Goal: Task Accomplishment & Management: Manage account settings

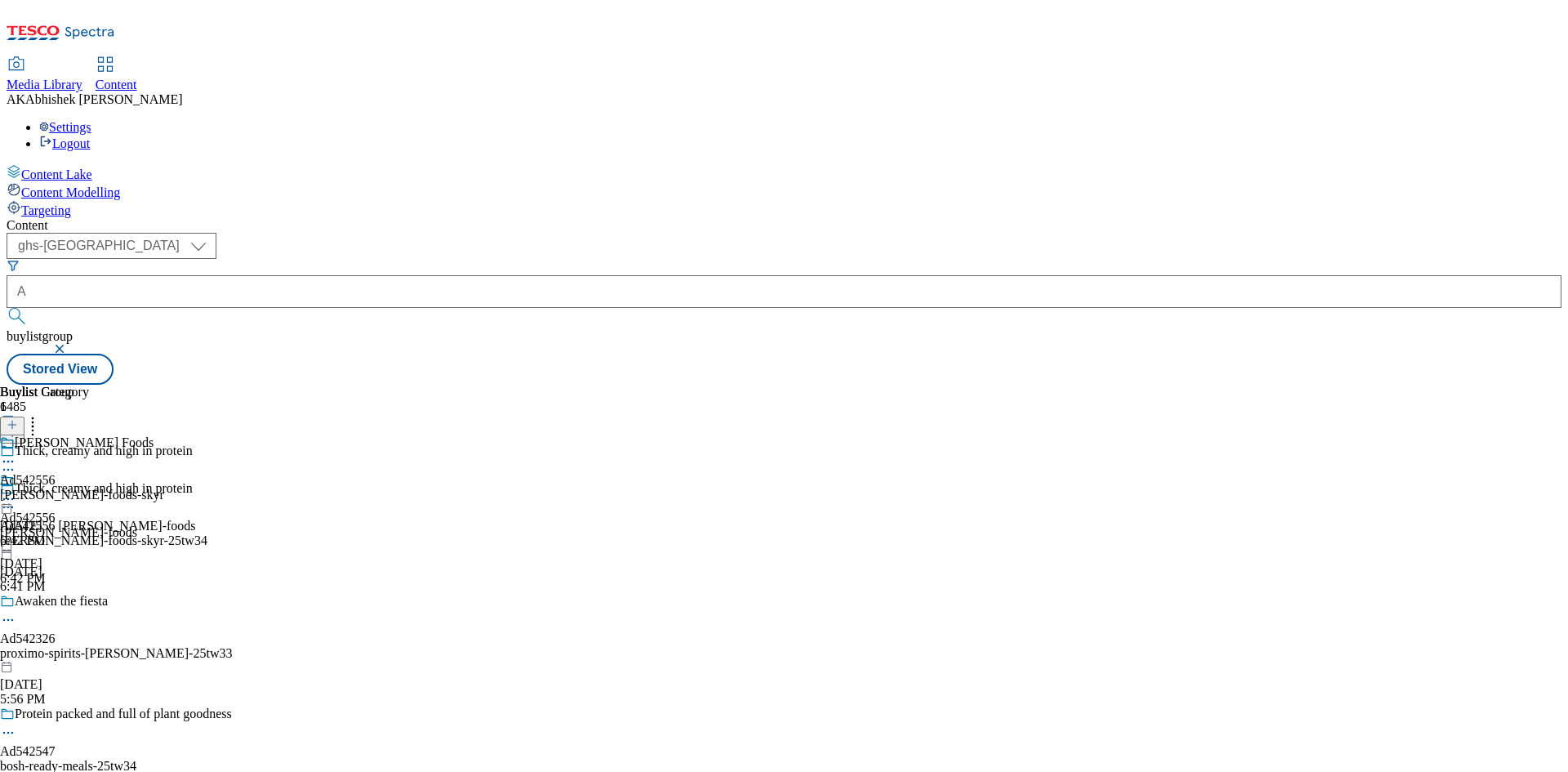
select select "ghs-[GEOGRAPHIC_DATA]"
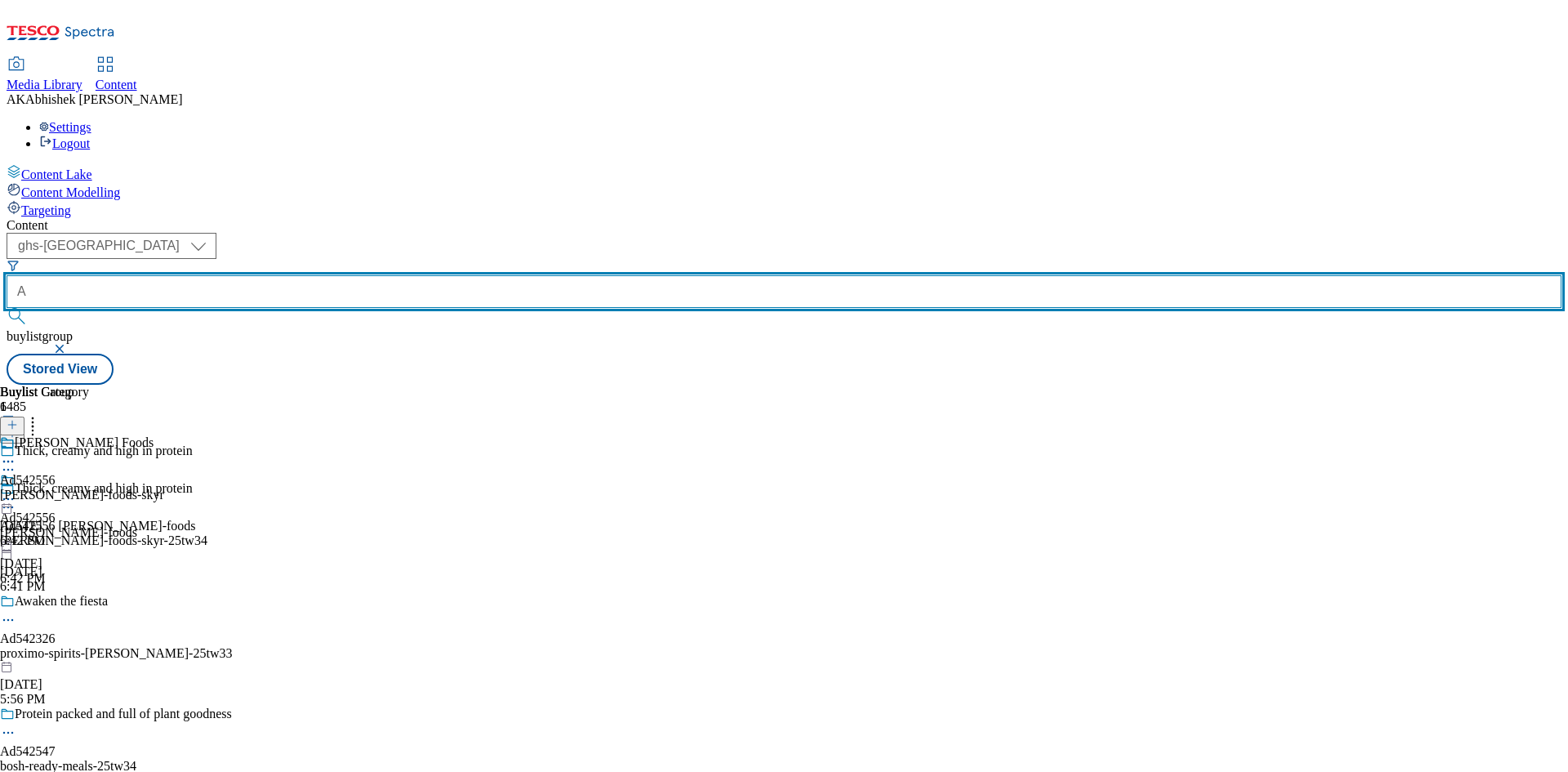
click at [409, 276] on input "A" at bounding box center [784, 292] width 1555 height 32
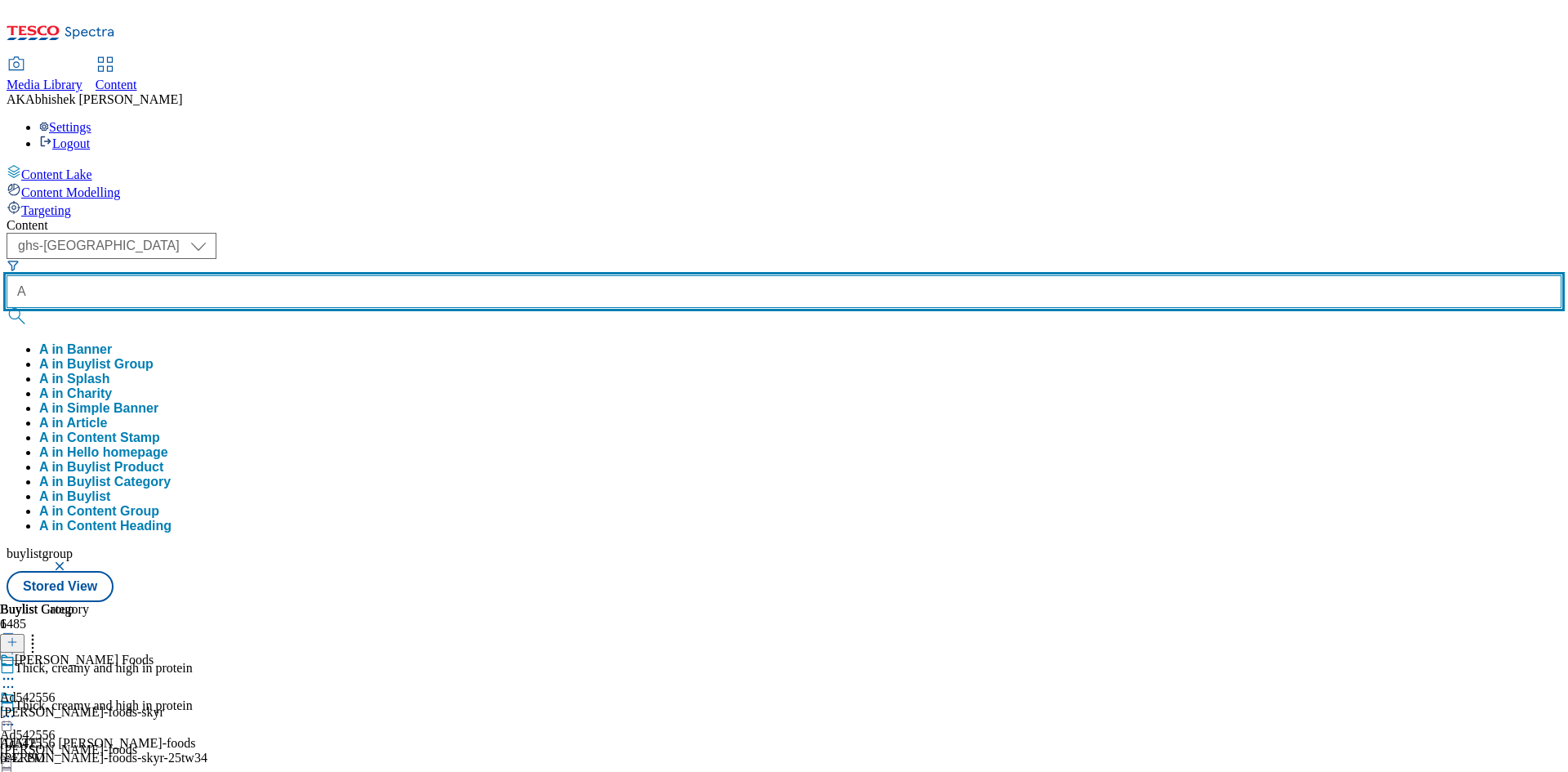
click at [7, 308] on button "submit" at bounding box center [18, 316] width 23 height 16
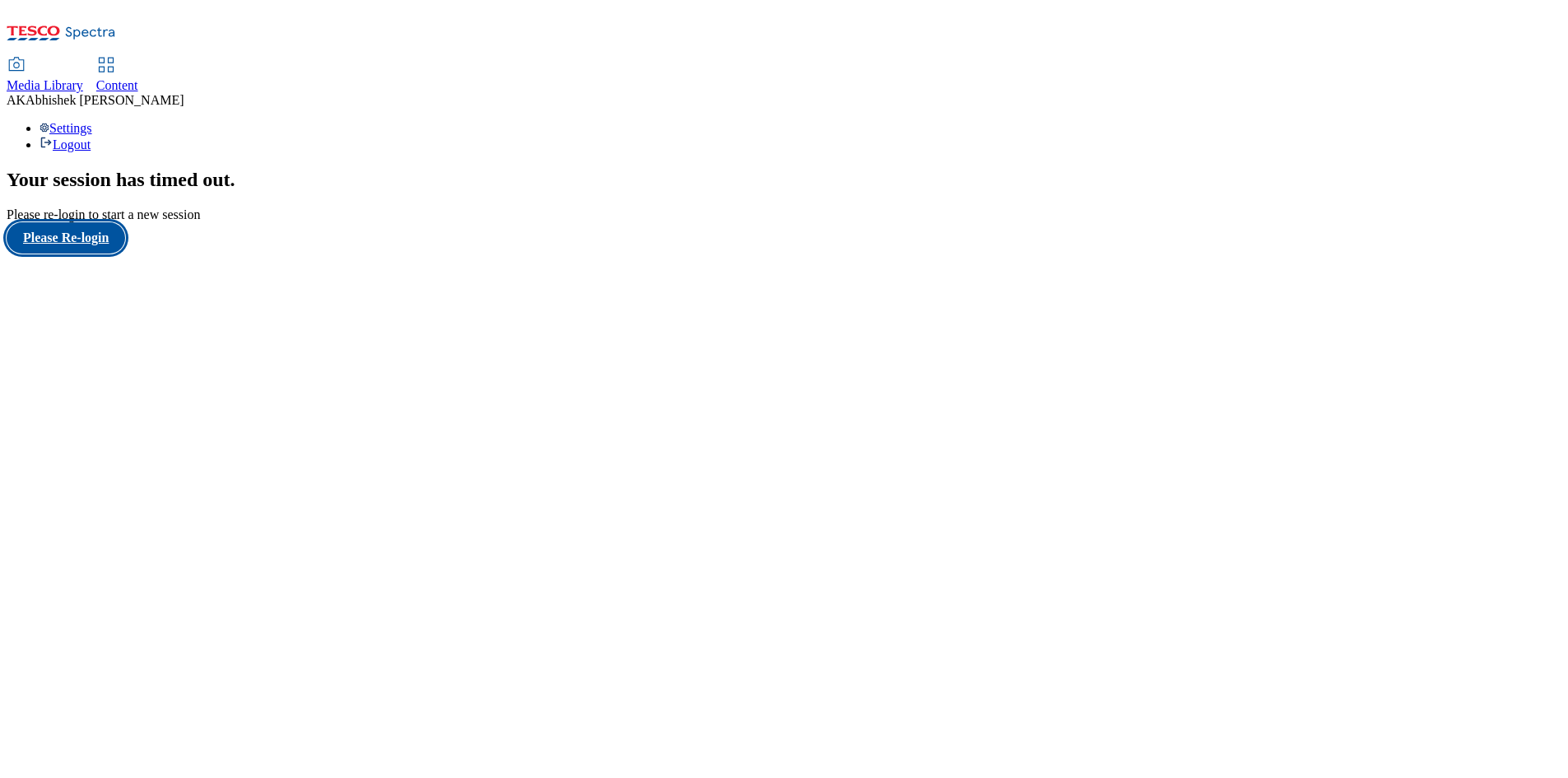
click at [80, 254] on button "Please Re-login" at bounding box center [66, 237] width 119 height 31
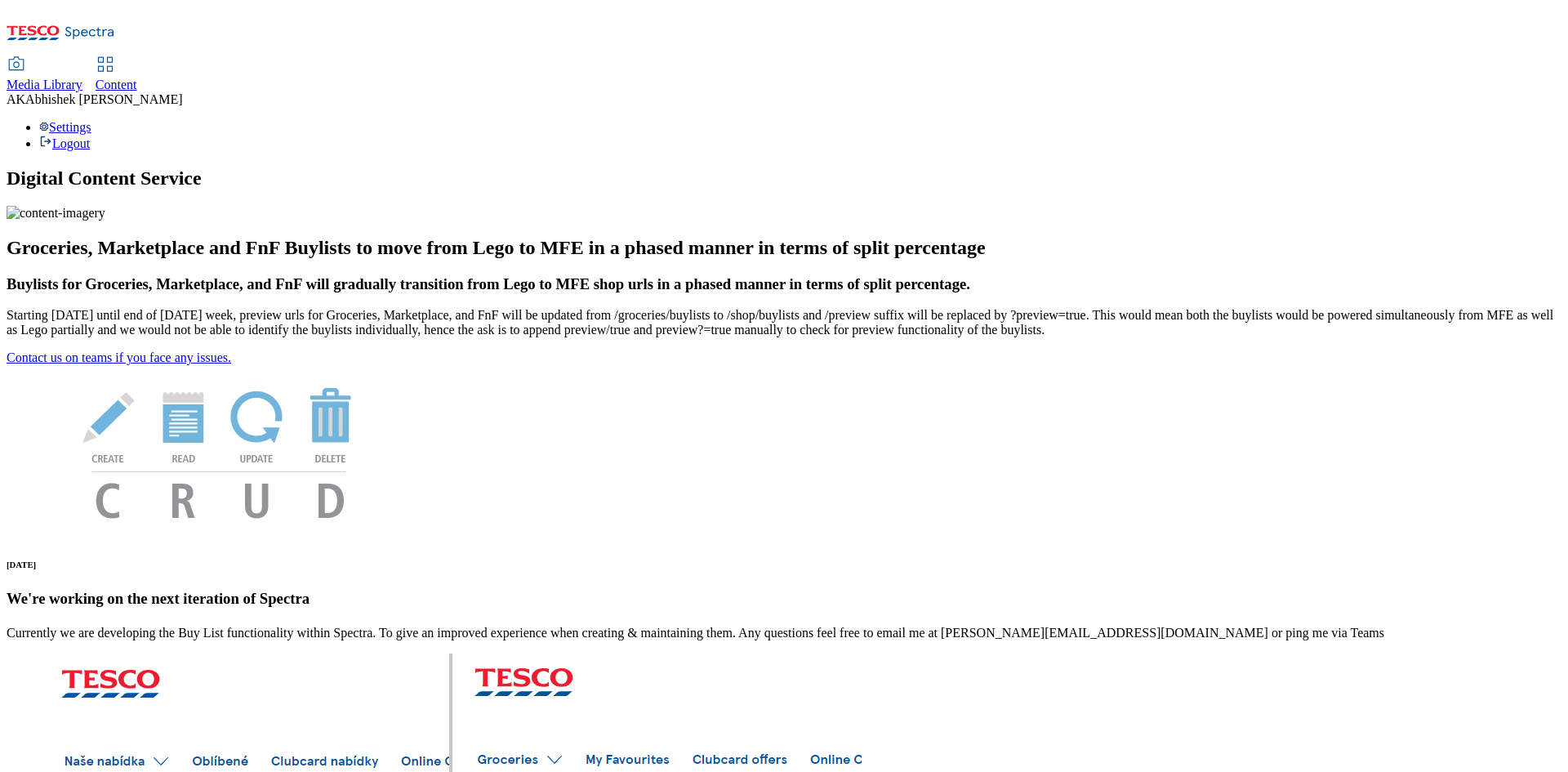
click at [137, 78] on span "Content" at bounding box center [116, 84] width 42 height 14
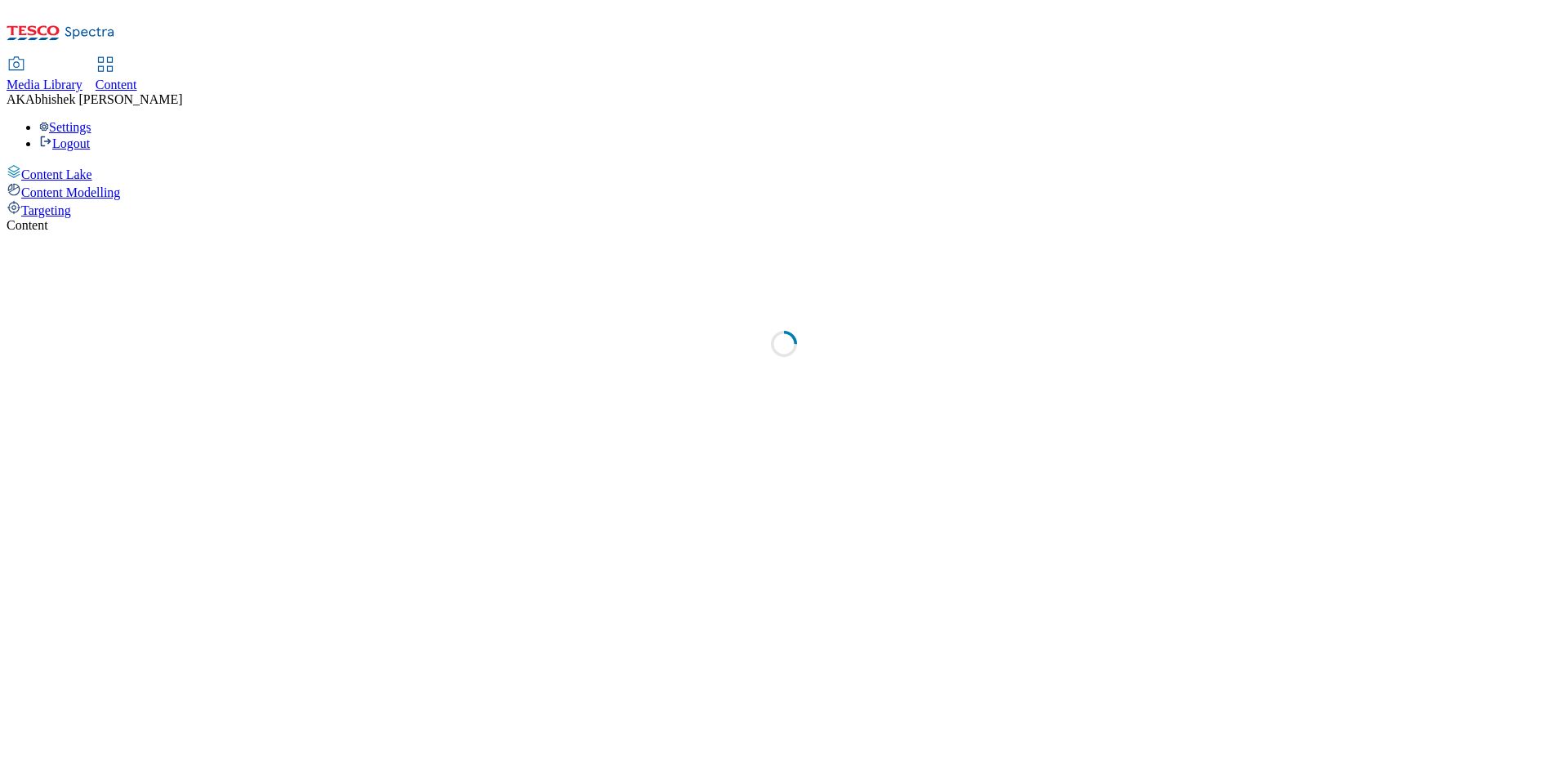
select select "ghs-[GEOGRAPHIC_DATA]"
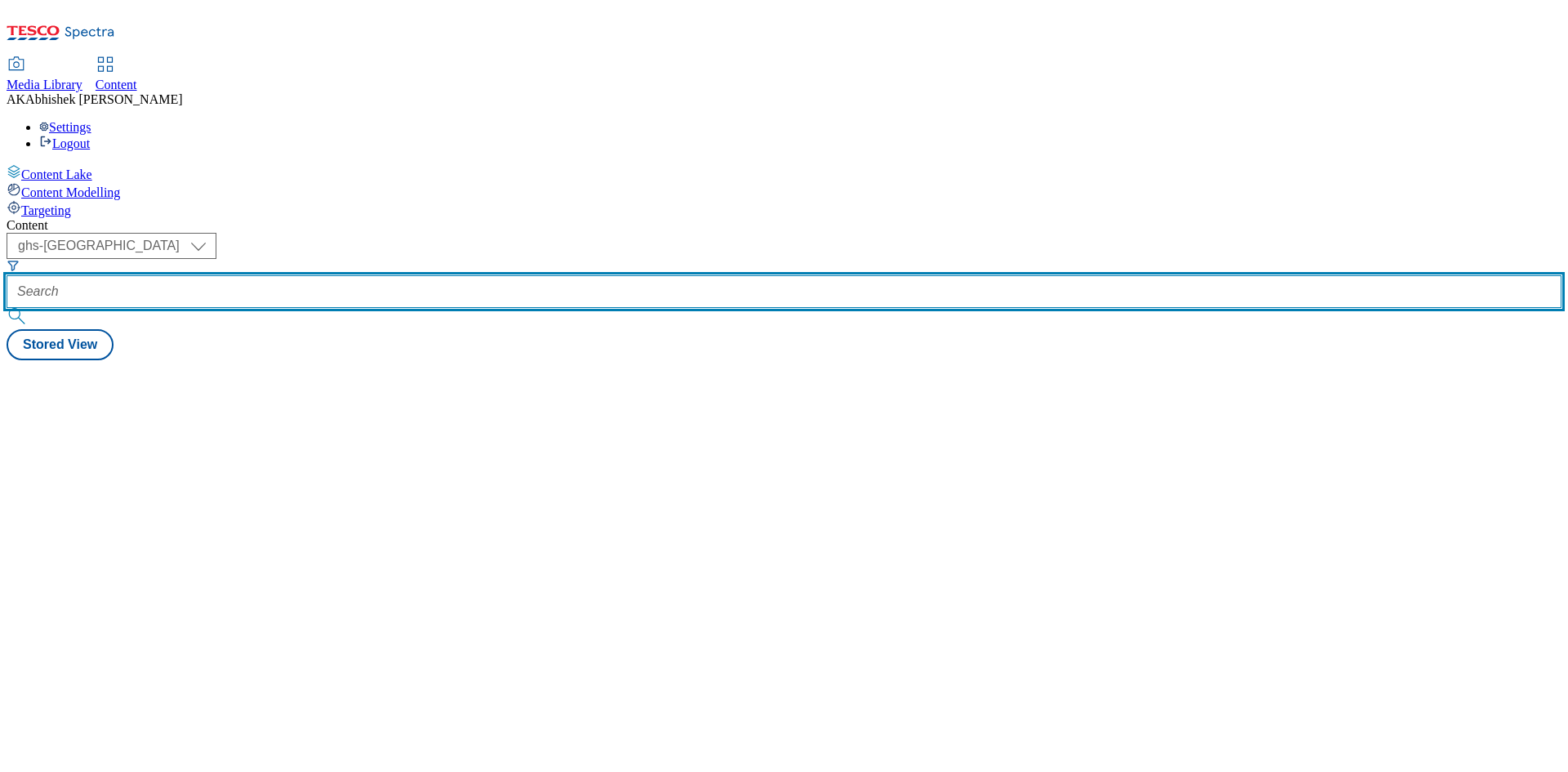
click at [386, 276] on input "text" at bounding box center [784, 292] width 1555 height 32
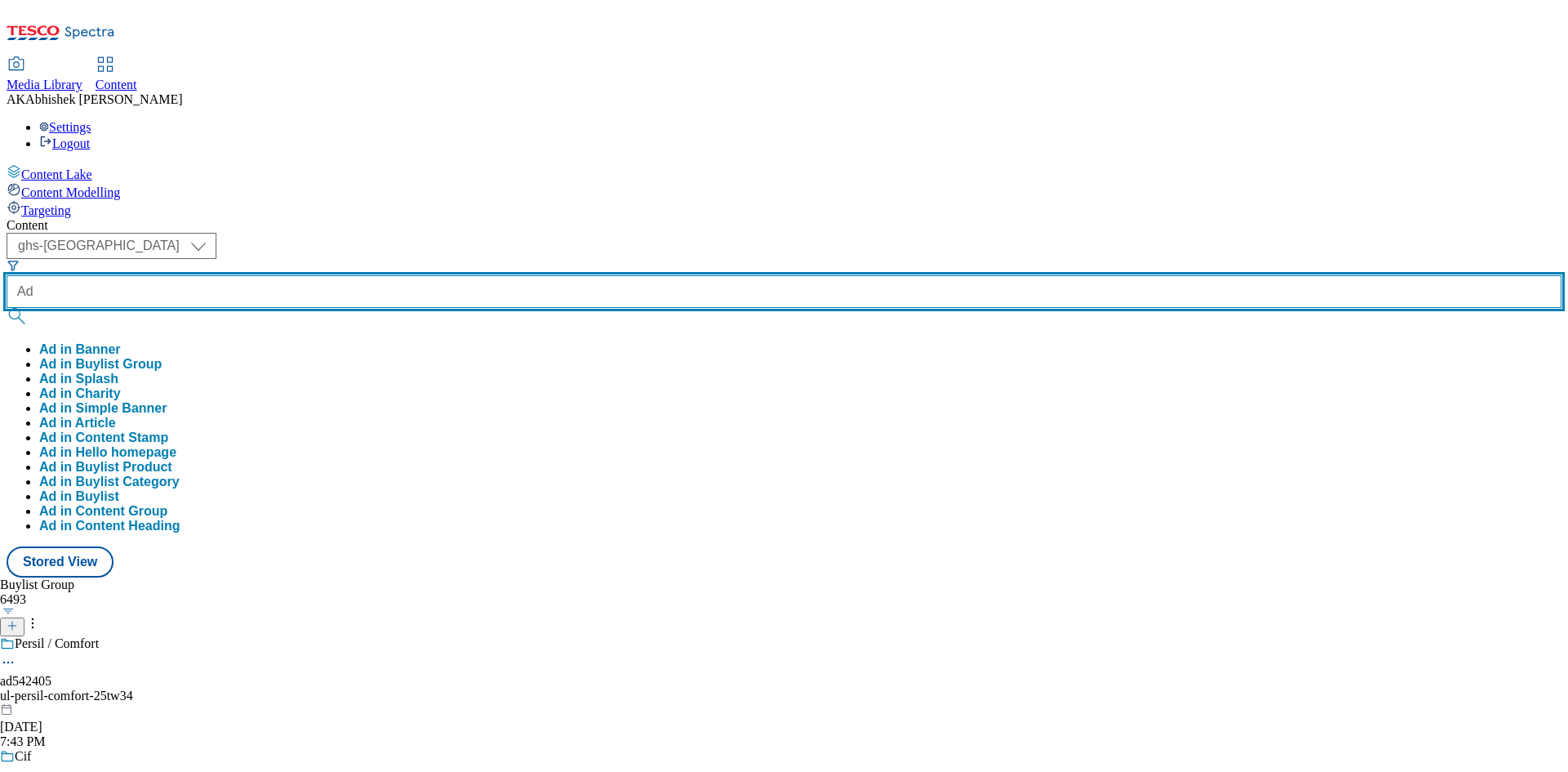
paste input "542093"
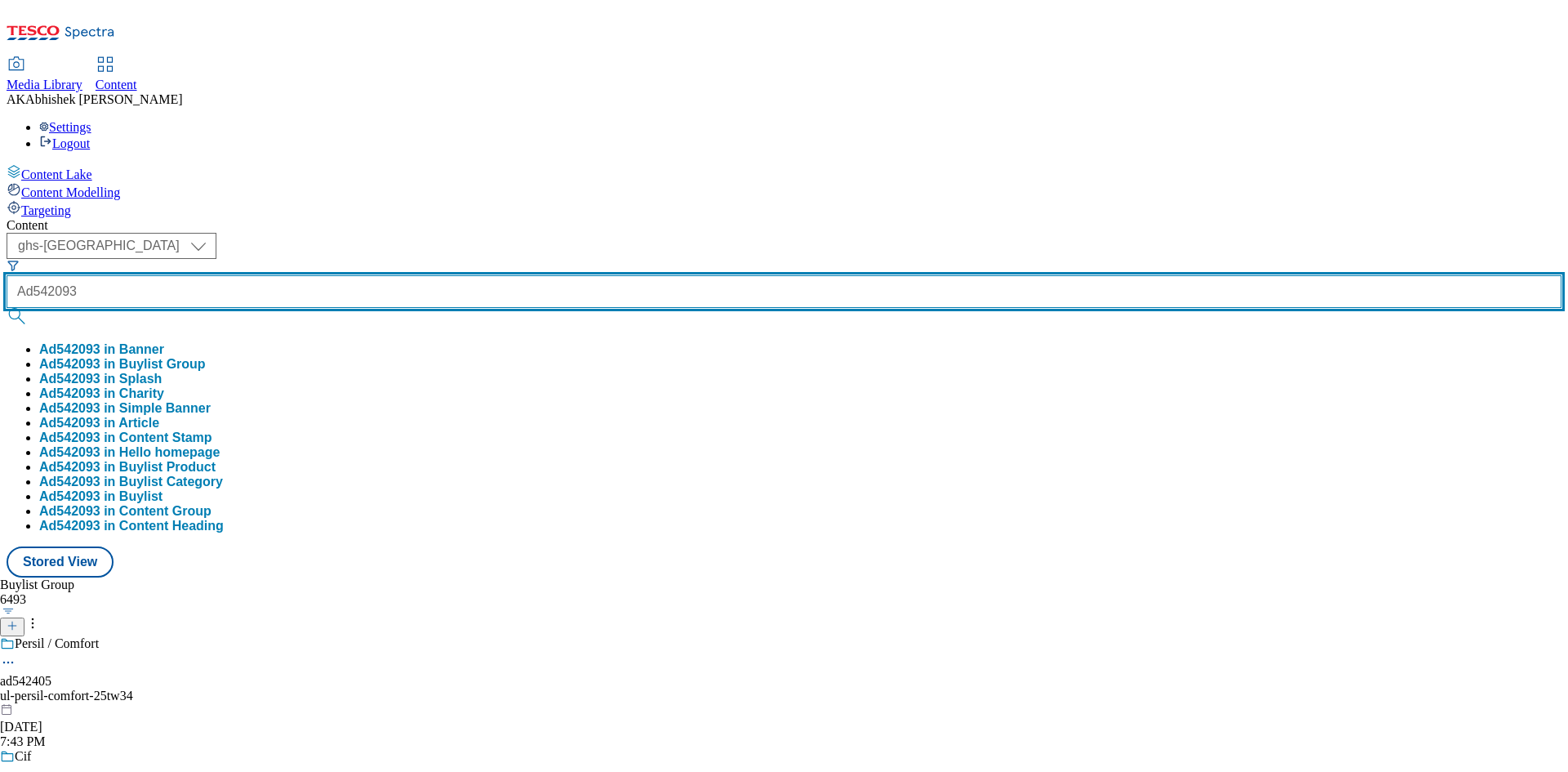
type input "Ad542093"
click at [7, 308] on button "submit" at bounding box center [18, 316] width 23 height 16
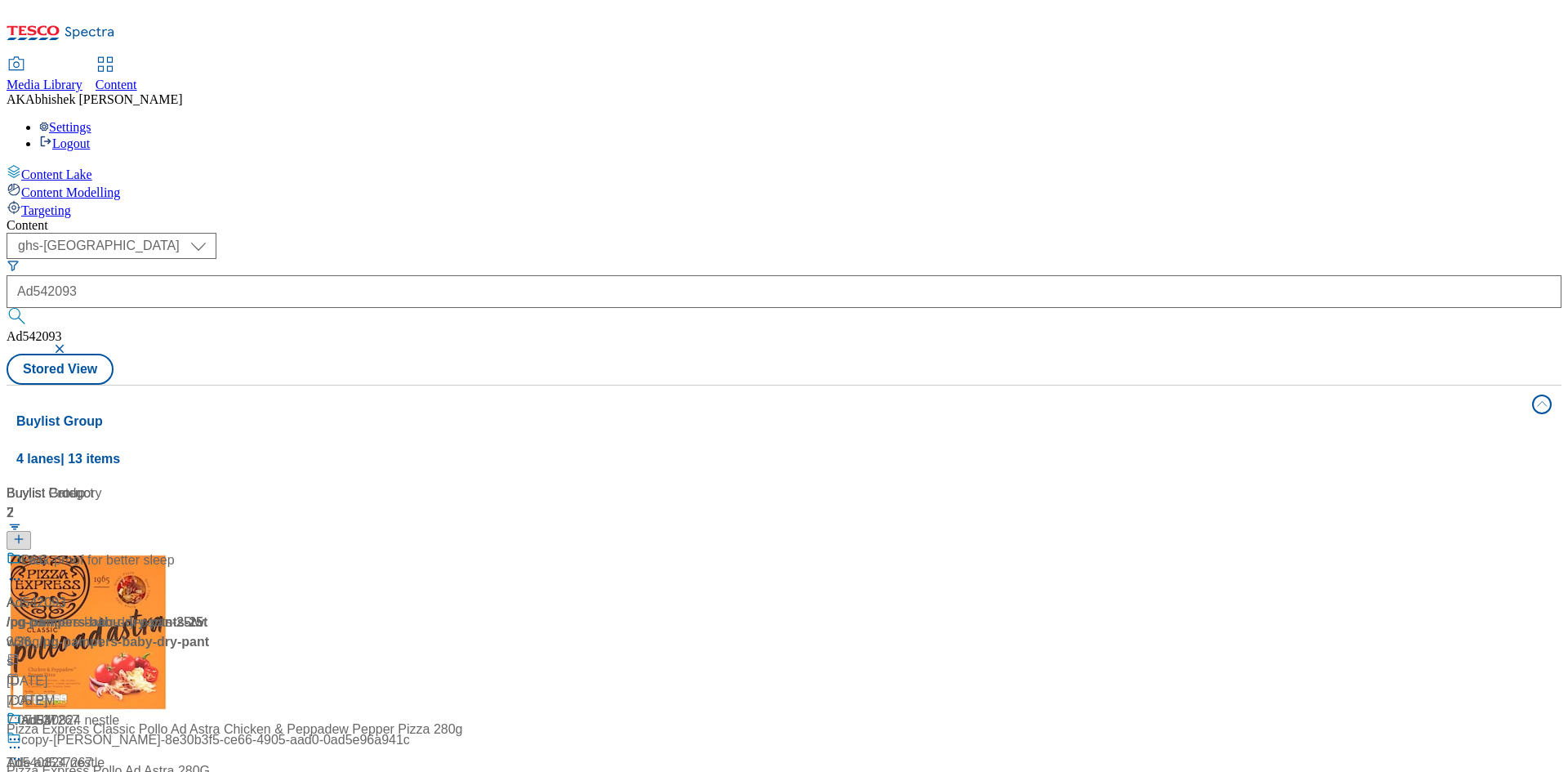
click at [729, 233] on div "( optional ) ghs-roi ghs-uk ghs-uk Ad542093 Ad542093 Stored View" at bounding box center [784, 309] width 1555 height 152
click at [211, 550] on div at bounding box center [108, 572] width 204 height 43
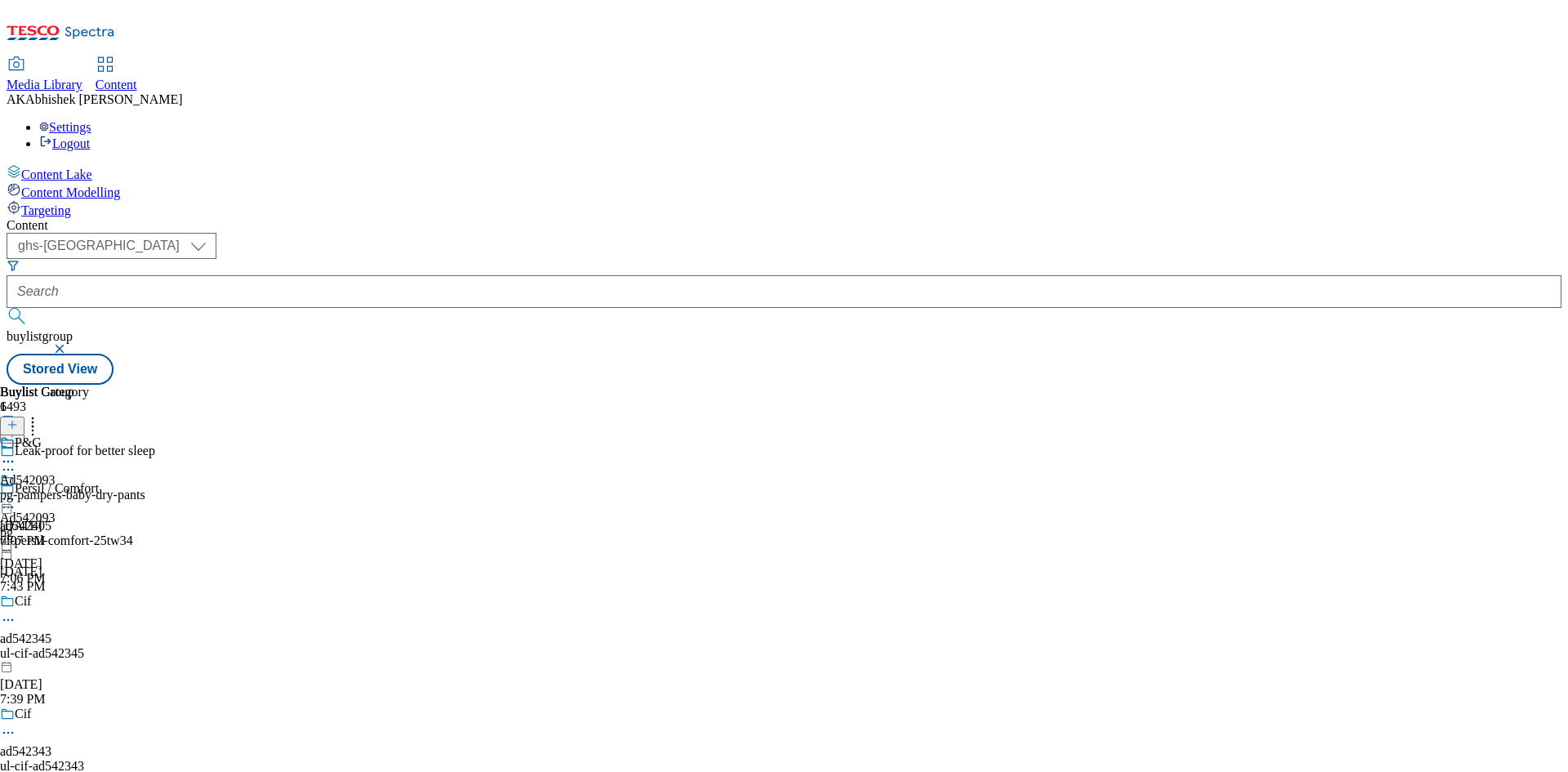
click at [16, 461] on icon at bounding box center [8, 469] width 16 height 16
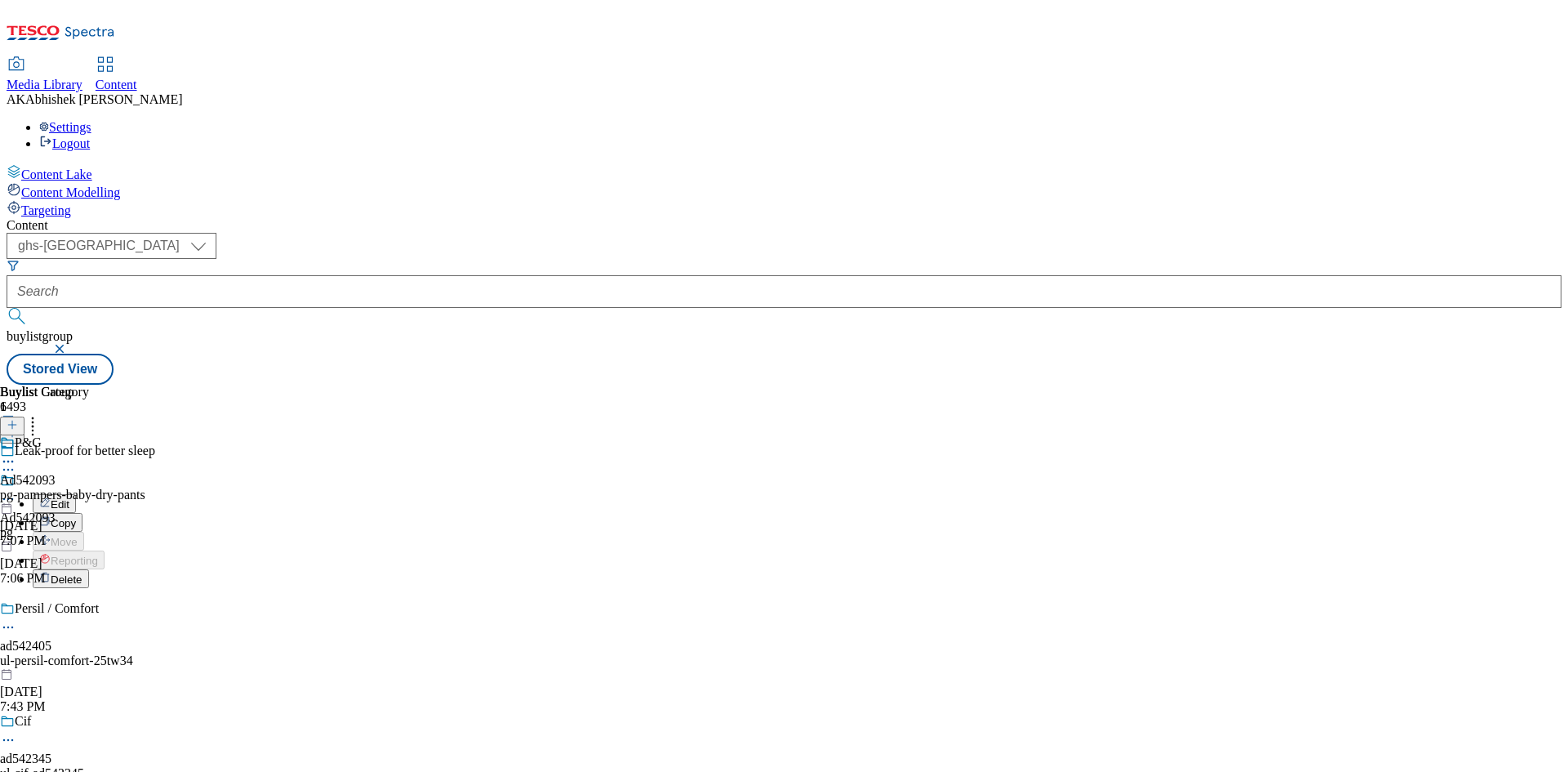
click at [76, 494] on button "Edit" at bounding box center [54, 503] width 44 height 19
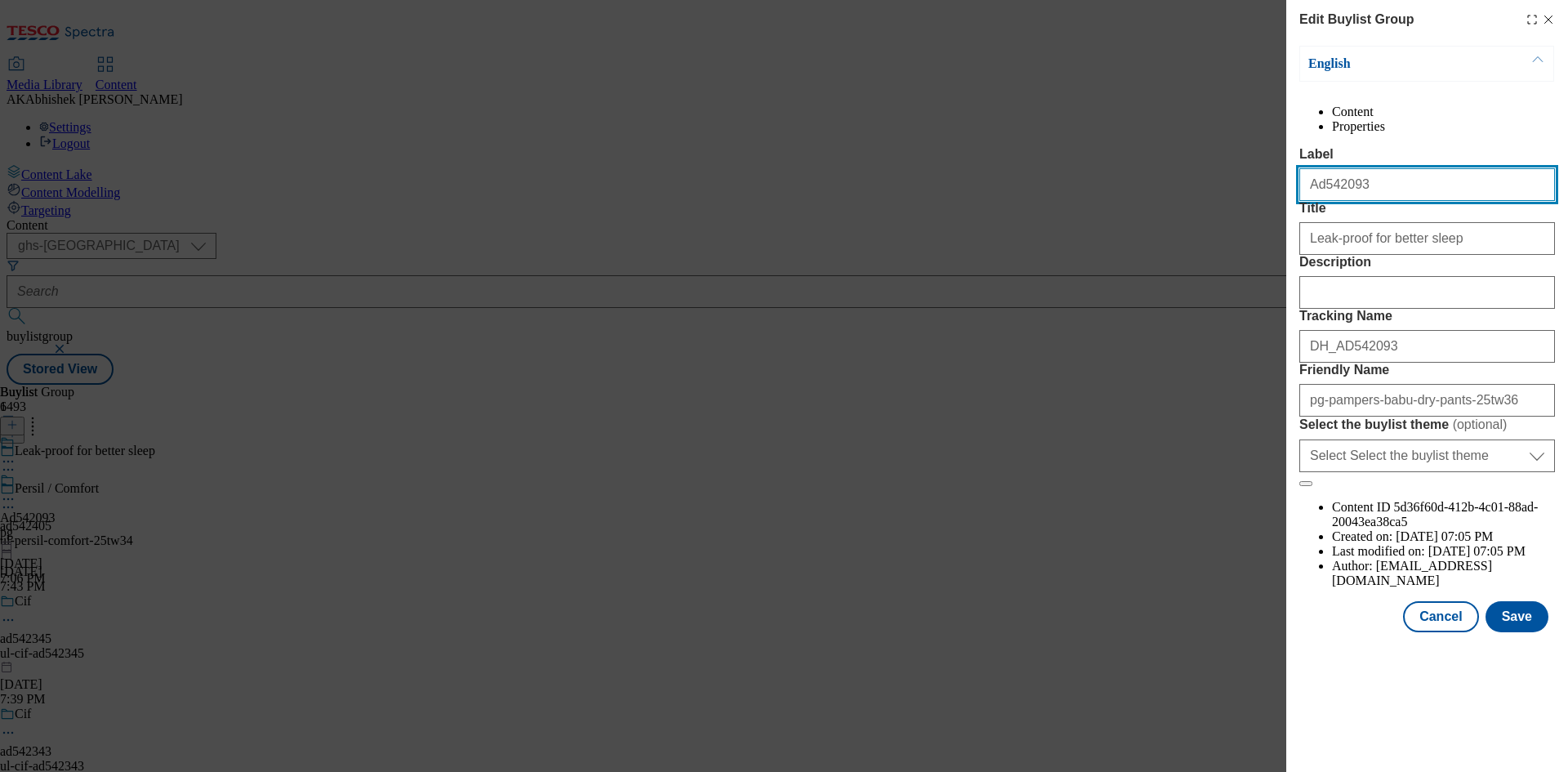
click at [1371, 200] on input "Ad542093" at bounding box center [1427, 184] width 256 height 32
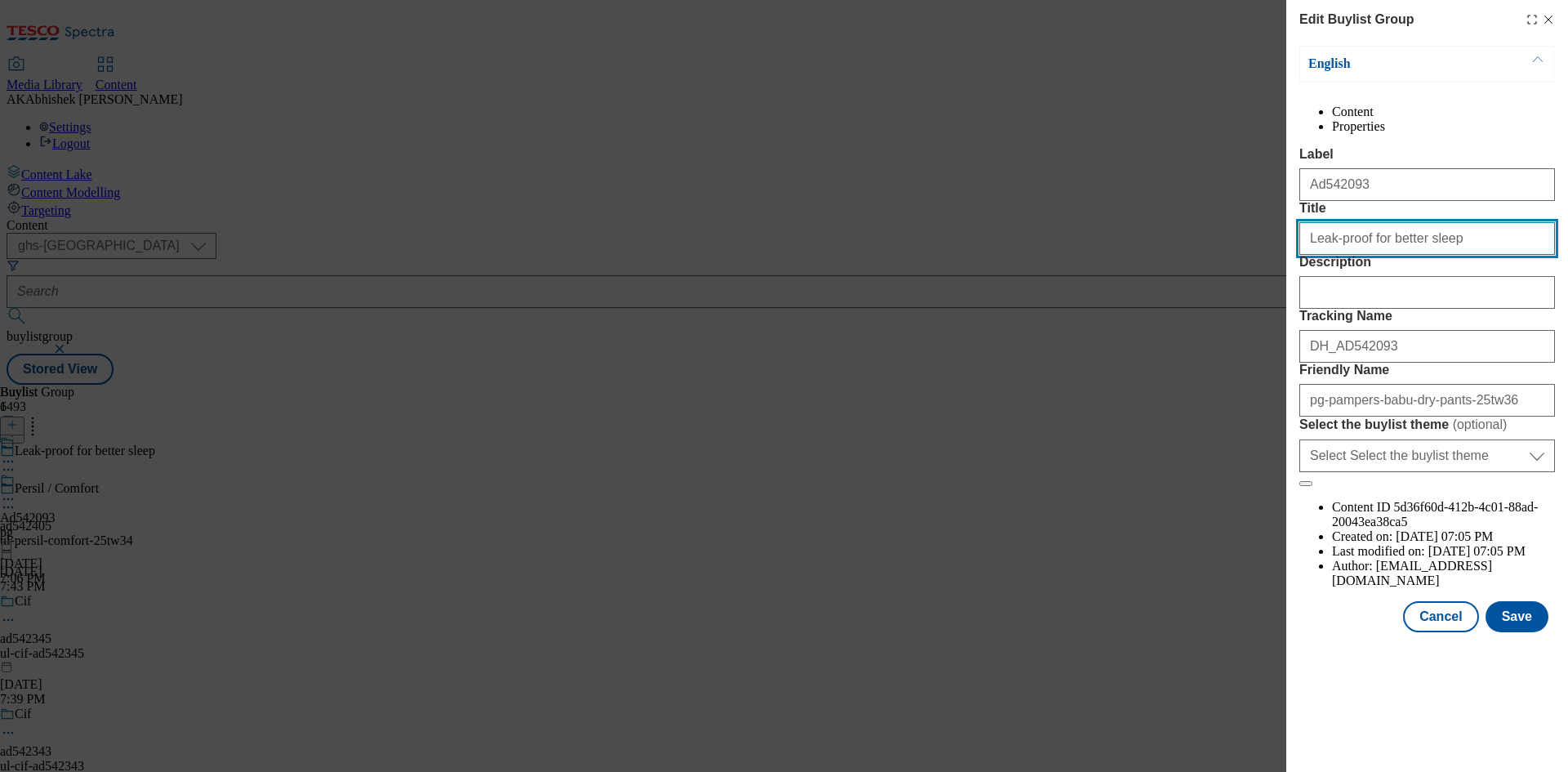
click at [1459, 255] on input "Leak-proof for better sleep" at bounding box center [1427, 238] width 256 height 32
type input "Leak-proof for better sleep"
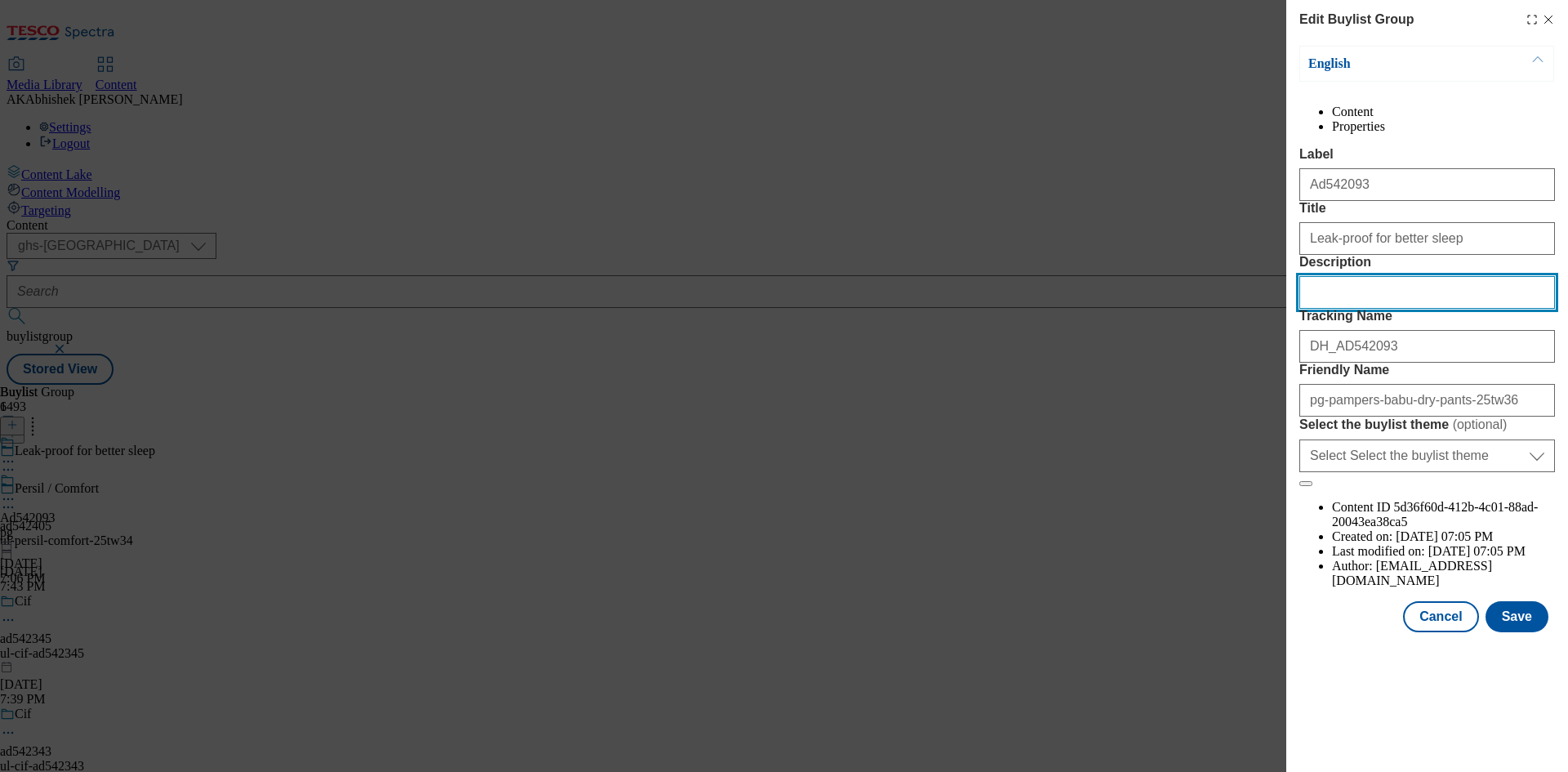
click at [1353, 309] on input "Description" at bounding box center [1427, 293] width 256 height 32
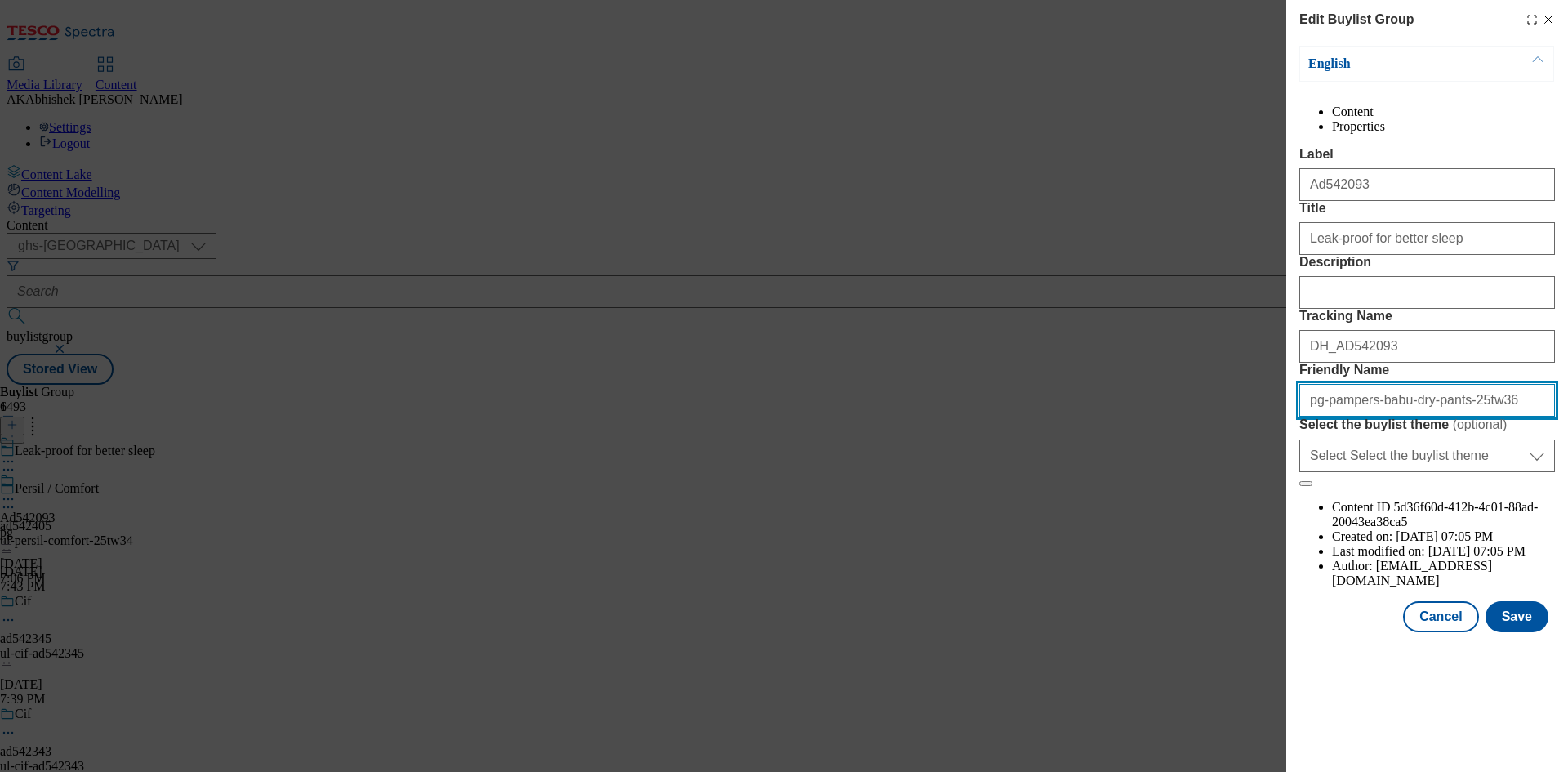
click at [1312, 416] on input "pg-pampers-babu-dry-pants-25tw36" at bounding box center [1427, 400] width 256 height 32
click at [1391, 416] on input "p-and-g-pampers-babu-dry-pants-25tw36" at bounding box center [1427, 400] width 256 height 32
click at [1466, 416] on input "p-and-g-pampers-babu-dry-pants-25tw36" at bounding box center [1427, 400] width 256 height 32
drag, startPoint x: 1455, startPoint y: 548, endPoint x: 970, endPoint y: 545, distance: 485.0
click at [1025, 545] on div "Edit Buylist Group English Content Properties Label Ad542093 Title Leak-proof f…" at bounding box center [784, 386] width 1568 height 772
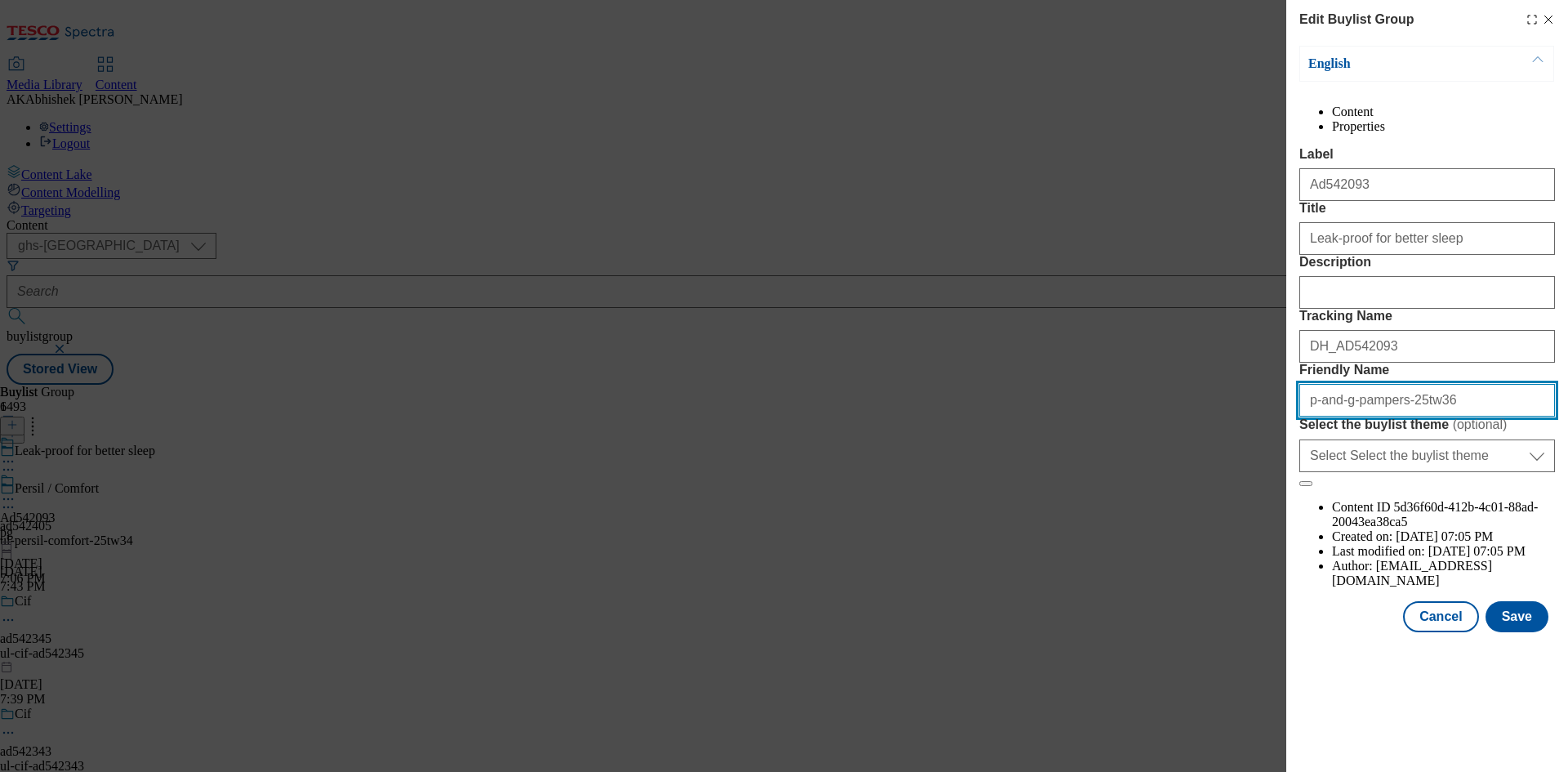
type input "p-and-g-pampers-25tw36"
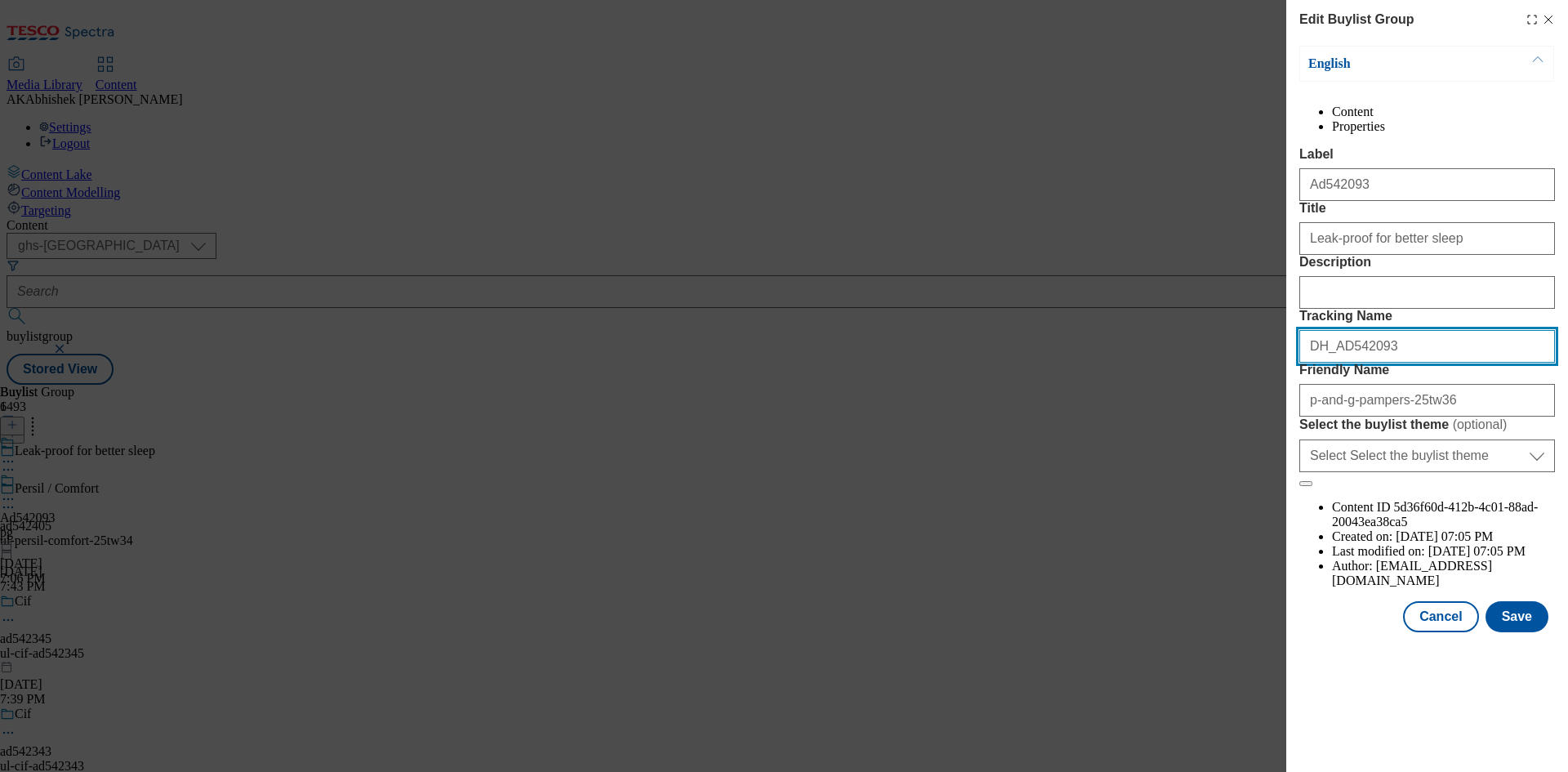
click at [1391, 363] on input "DH_AD542093" at bounding box center [1427, 346] width 256 height 32
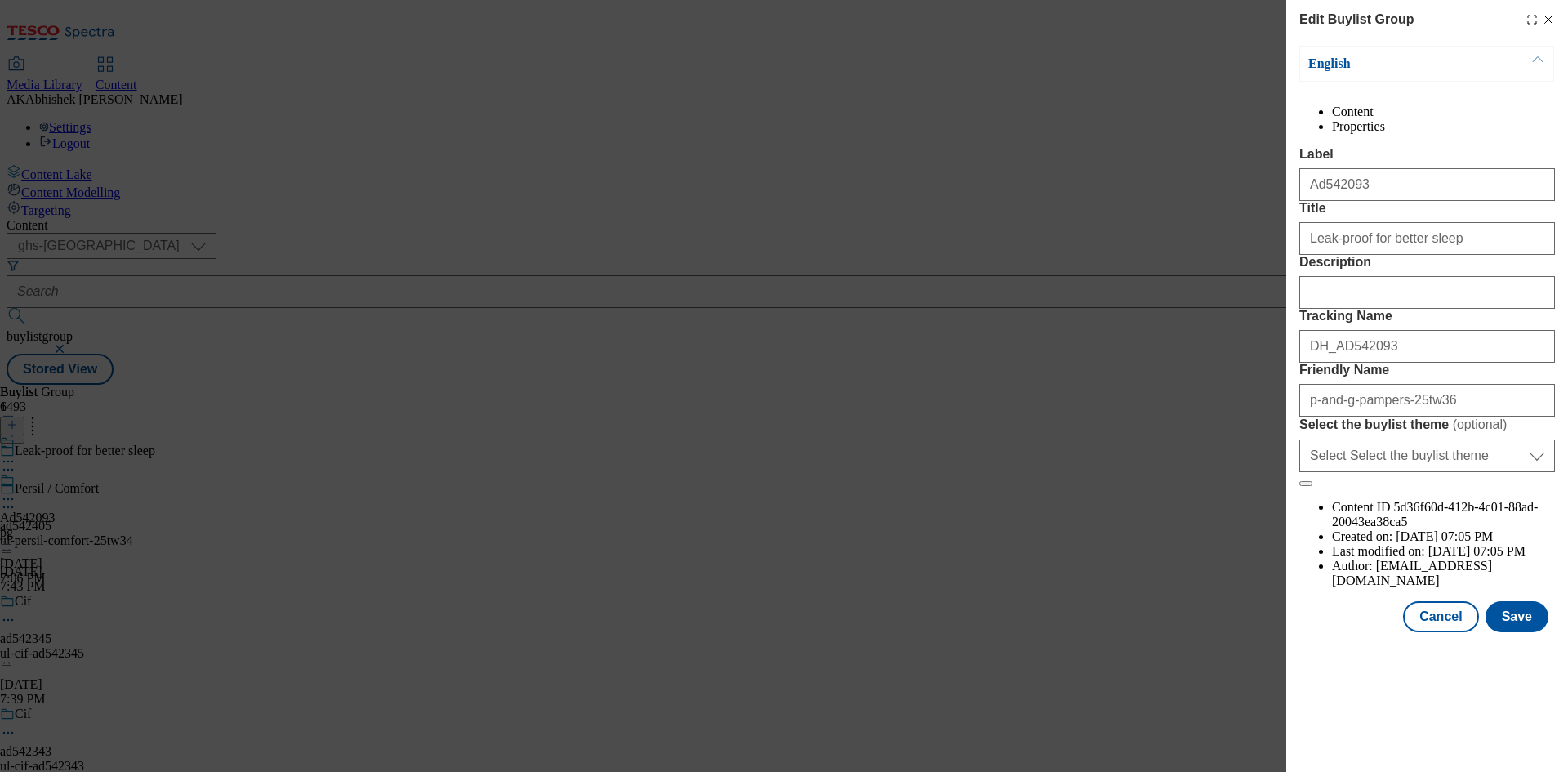
scroll to position [838, 0]
click at [1520, 632] on button "Save" at bounding box center [1517, 617] width 63 height 31
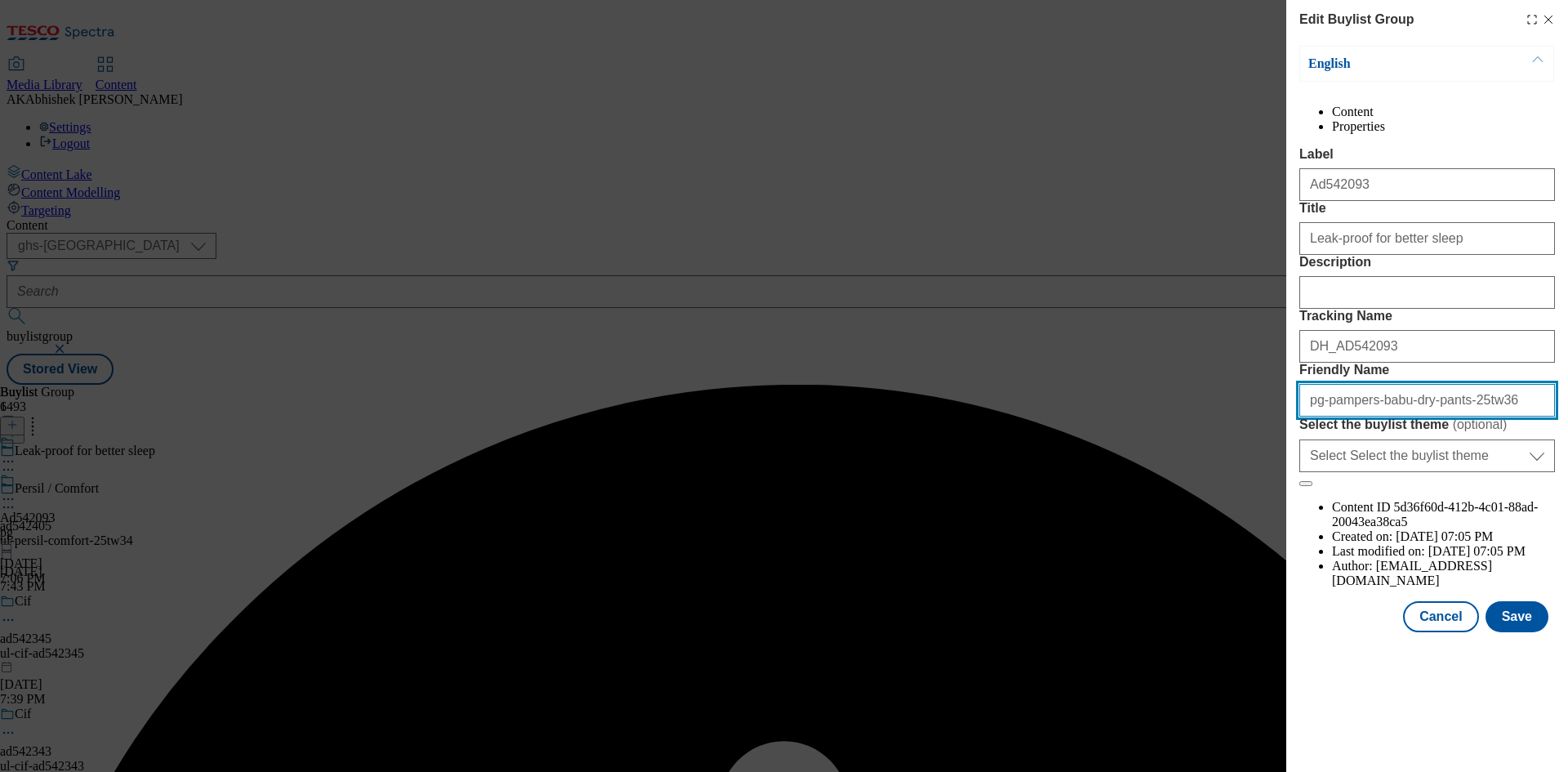
click at [1313, 416] on input "pg-pampers-babu-dry-pants-25tw36" at bounding box center [1427, 400] width 256 height 32
click at [1492, 416] on input "pg-pampers-babu-dry-pants-25tw36" at bounding box center [1427, 400] width 256 height 32
paste input "-and-g-pamper"
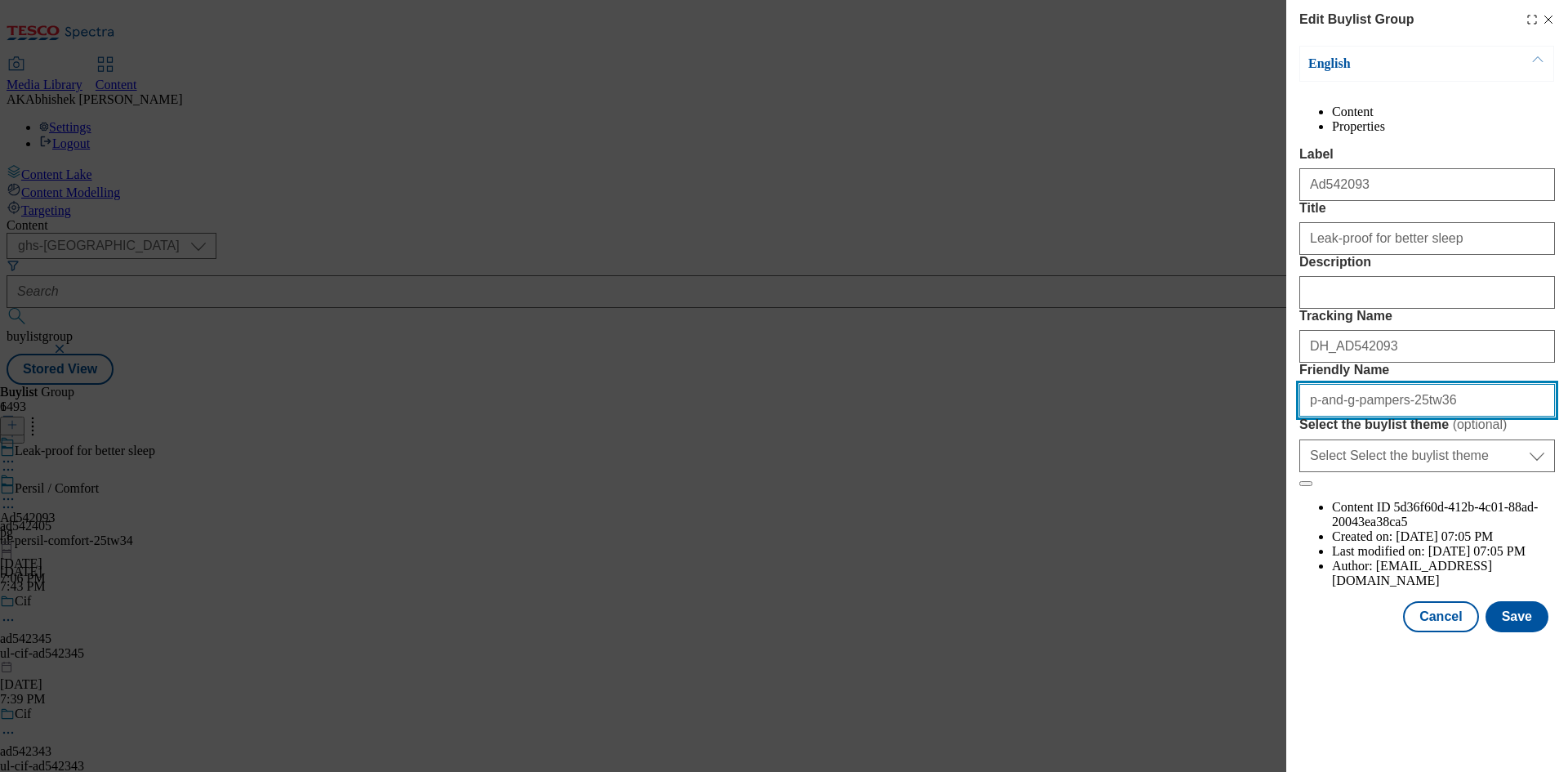
click at [1391, 416] on input "p-and-g-pampers-25tw36" at bounding box center [1427, 400] width 256 height 32
drag, startPoint x: 1501, startPoint y: 547, endPoint x: 984, endPoint y: 525, distance: 517.5
click at [1001, 525] on div "Edit Buylist Group English Content Properties Label Ad542093 Title Leak-proof f…" at bounding box center [784, 386] width 1568 height 772
type input "p-and-g-pampers-baby-pants-25tw36"
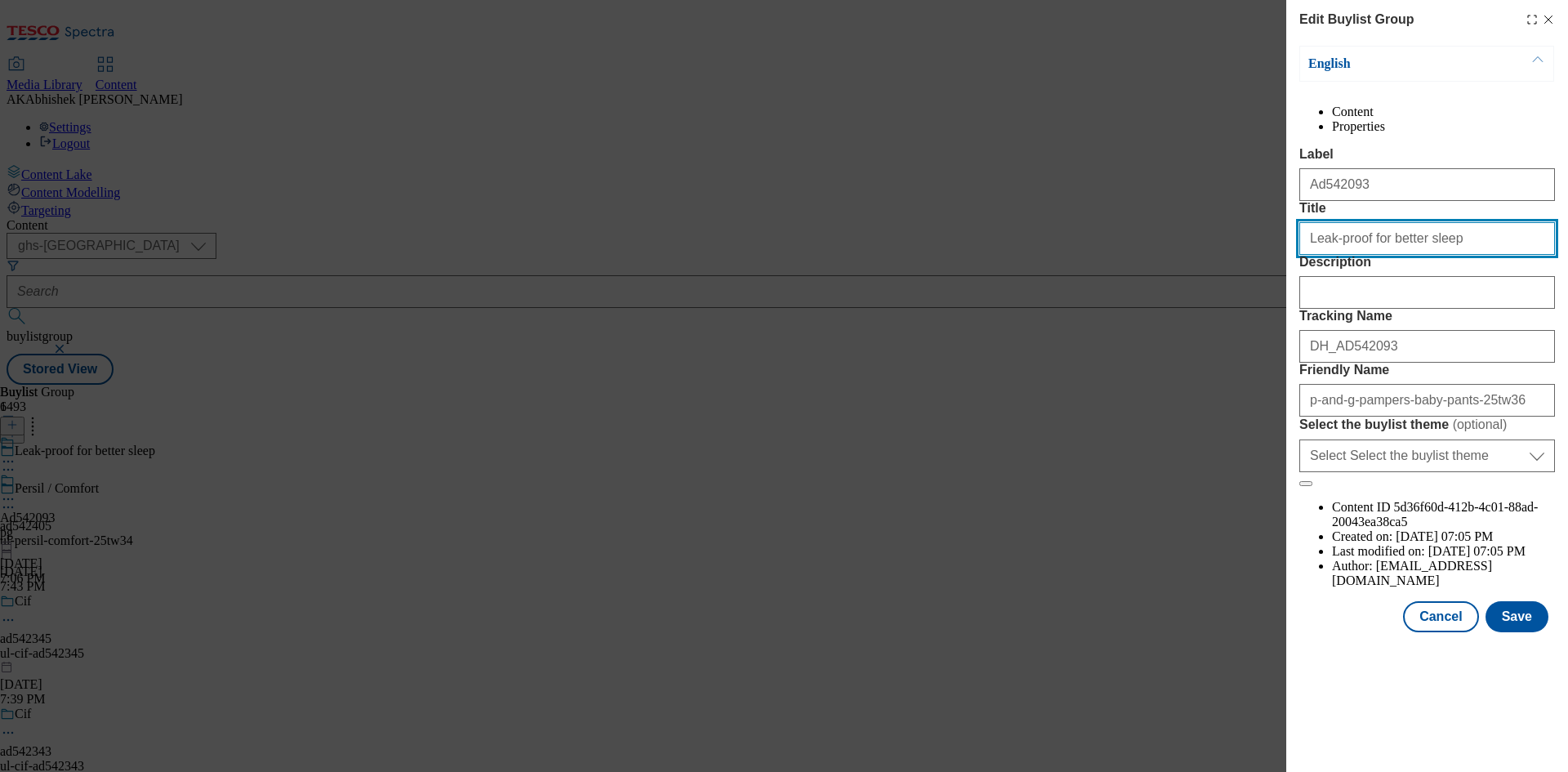
click at [1457, 255] on input "Leak-proof for better sleep" at bounding box center [1427, 238] width 256 height 32
click at [1524, 632] on button "Save" at bounding box center [1517, 617] width 63 height 31
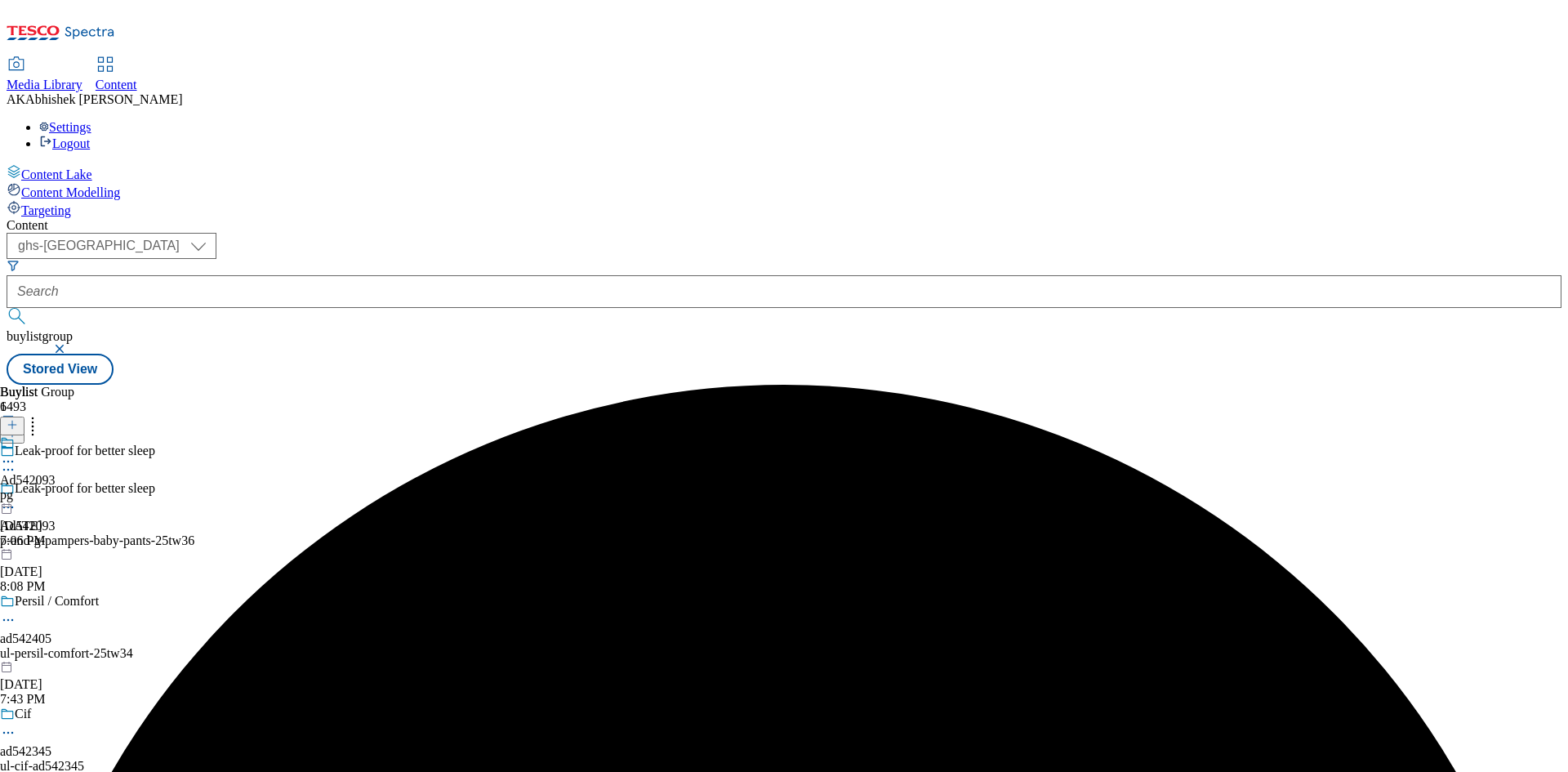
click at [16, 453] on icon at bounding box center [8, 461] width 16 height 16
click at [76, 486] on button "Edit" at bounding box center [54, 496] width 44 height 19
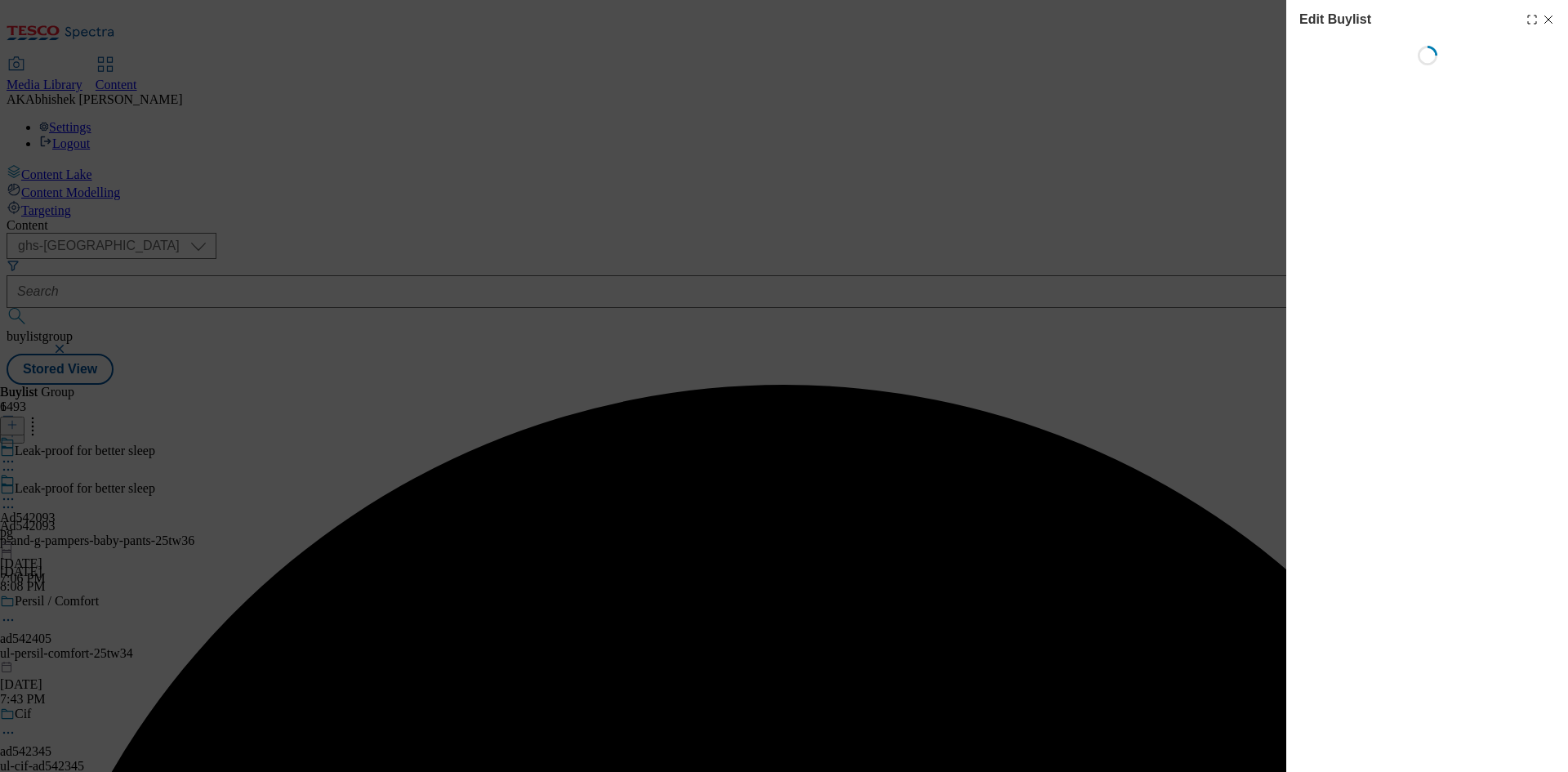
select select "tactical"
select select "supplier funded short term 1-3 weeks"
select select "dunnhumby"
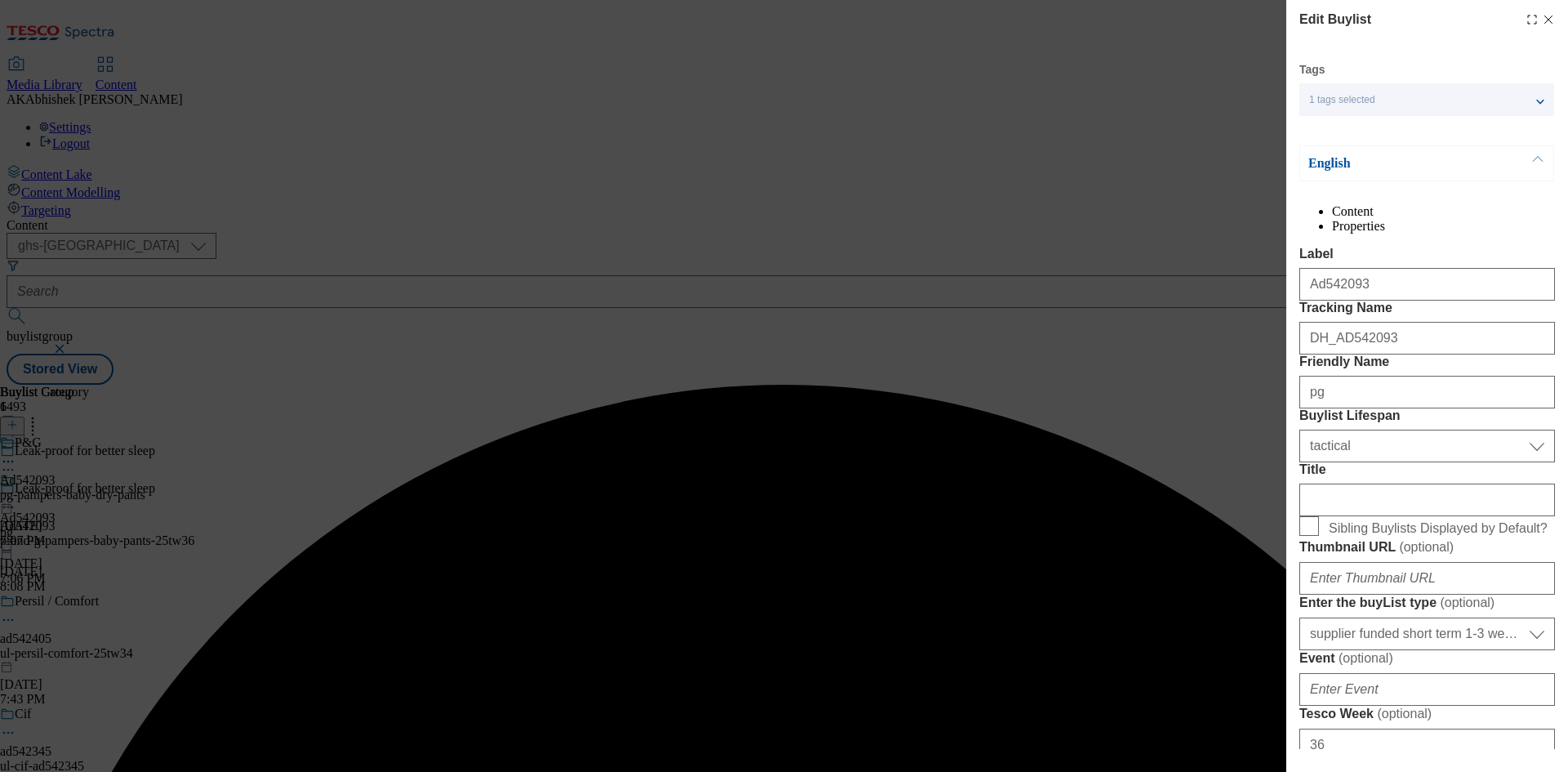
select select "Banner"
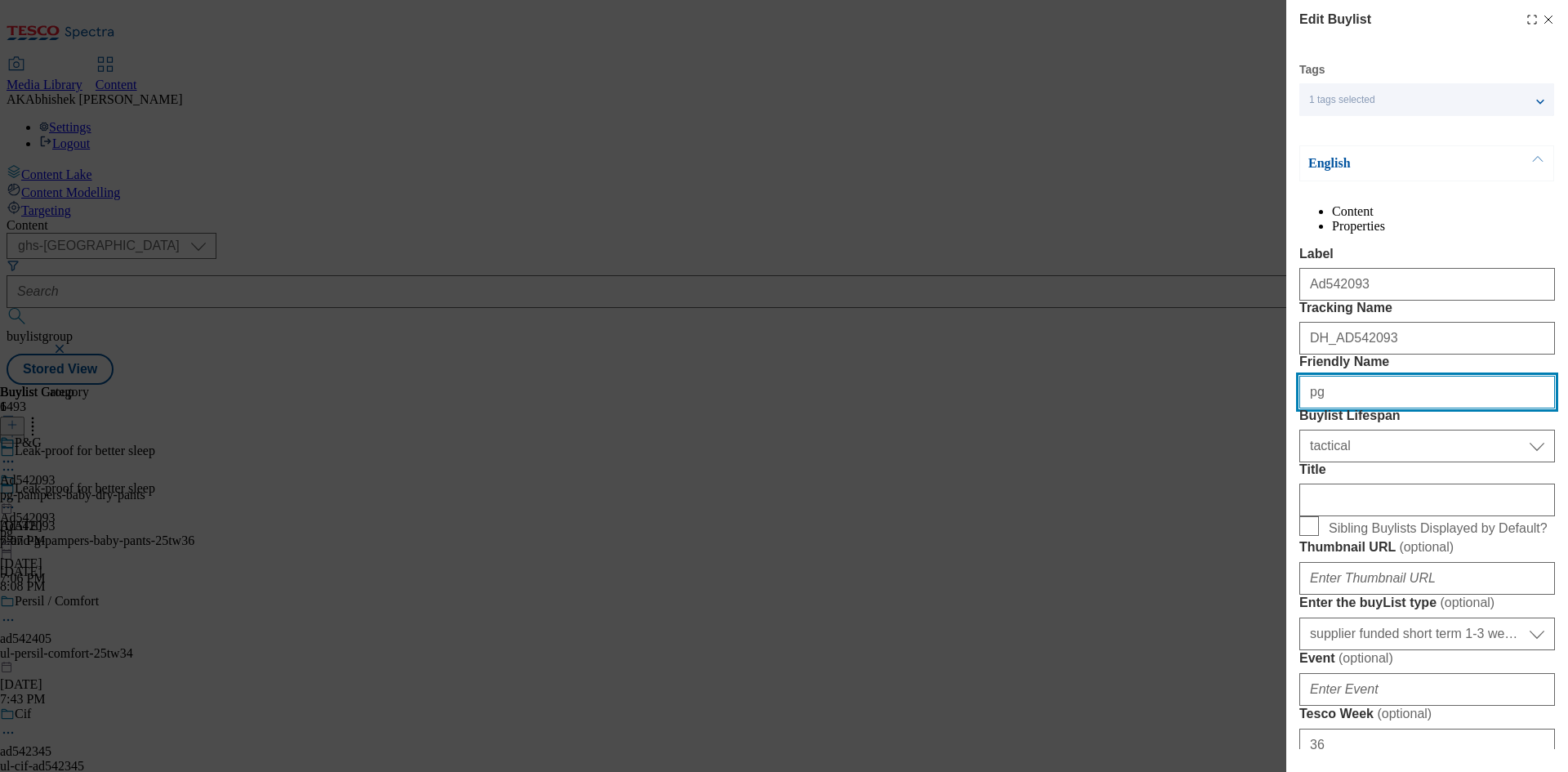
drag, startPoint x: 1391, startPoint y: 473, endPoint x: 790, endPoint y: 468, distance: 601.0
click at [790, 468] on div "Edit Buylist Tags 1 tags selected buylist English Content Properties Label Ad54…" at bounding box center [784, 386] width 1568 height 772
paste input "-and-"
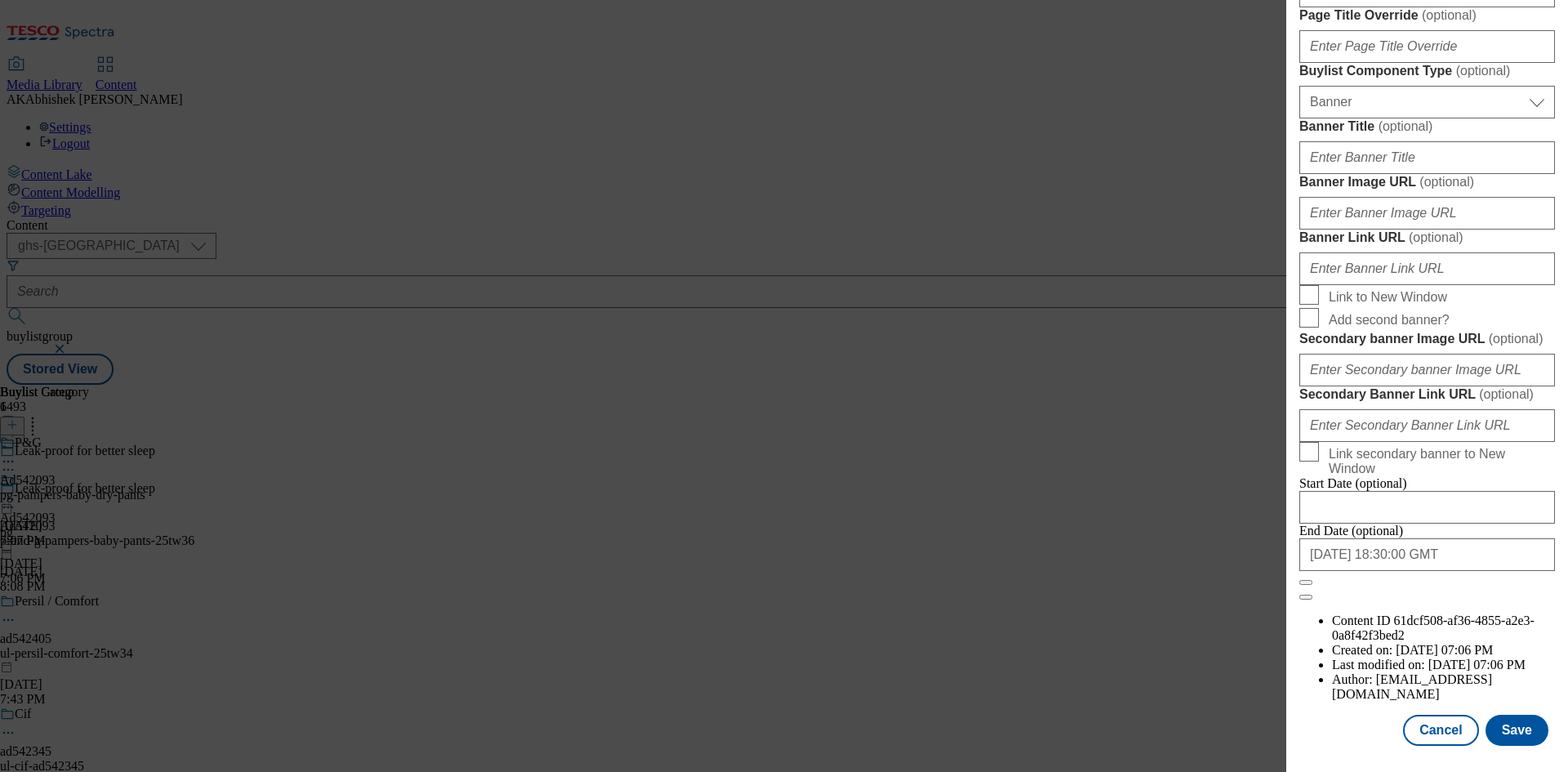
scroll to position [1604, 0]
type input "p-and-g"
click at [1468, 571] on input "2025-12-27 18:30:00 GMT" at bounding box center [1427, 554] width 256 height 32
select select "2025"
select select "December"
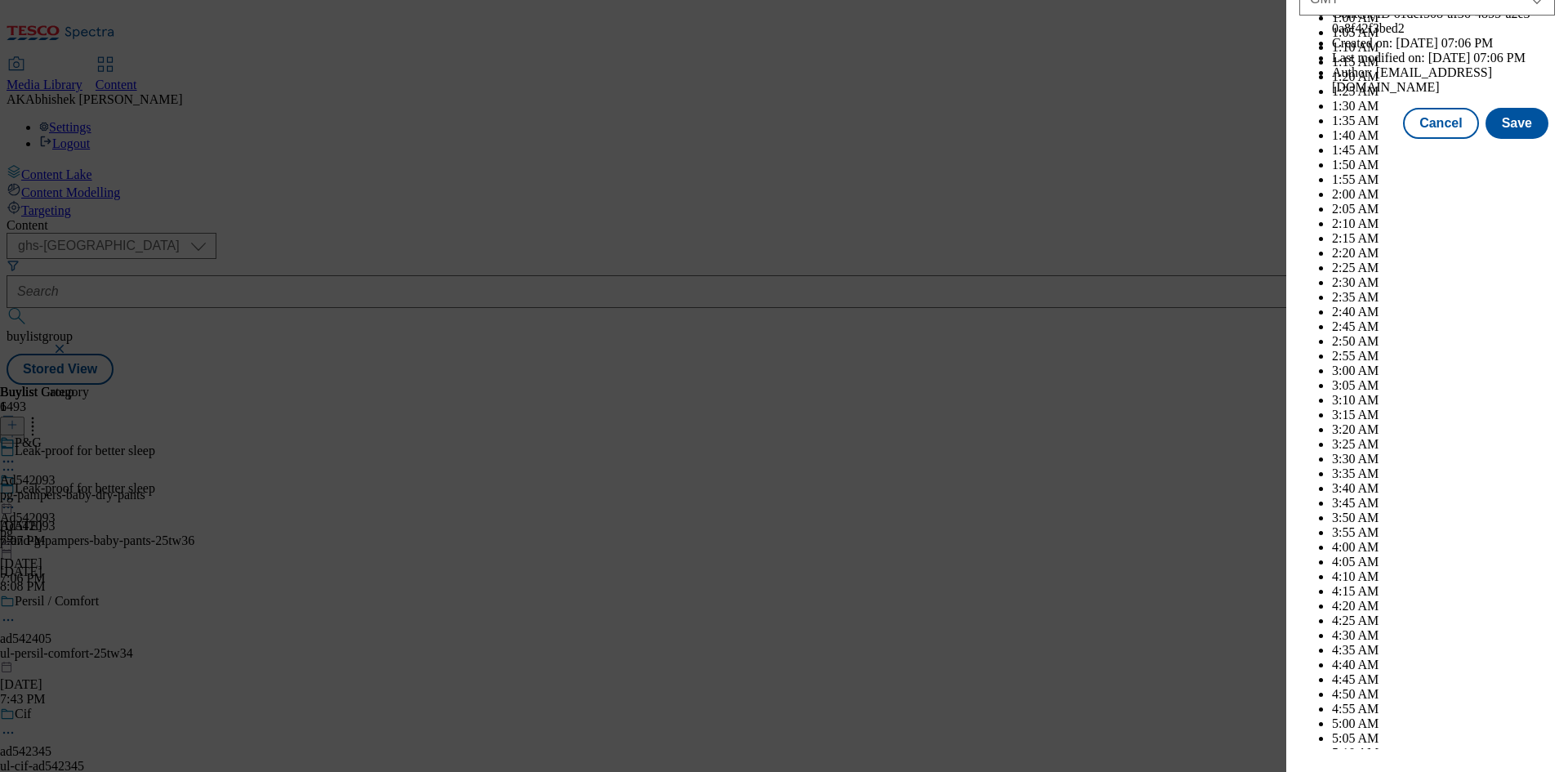
scroll to position [6699, 0]
select select "2026"
select select "February"
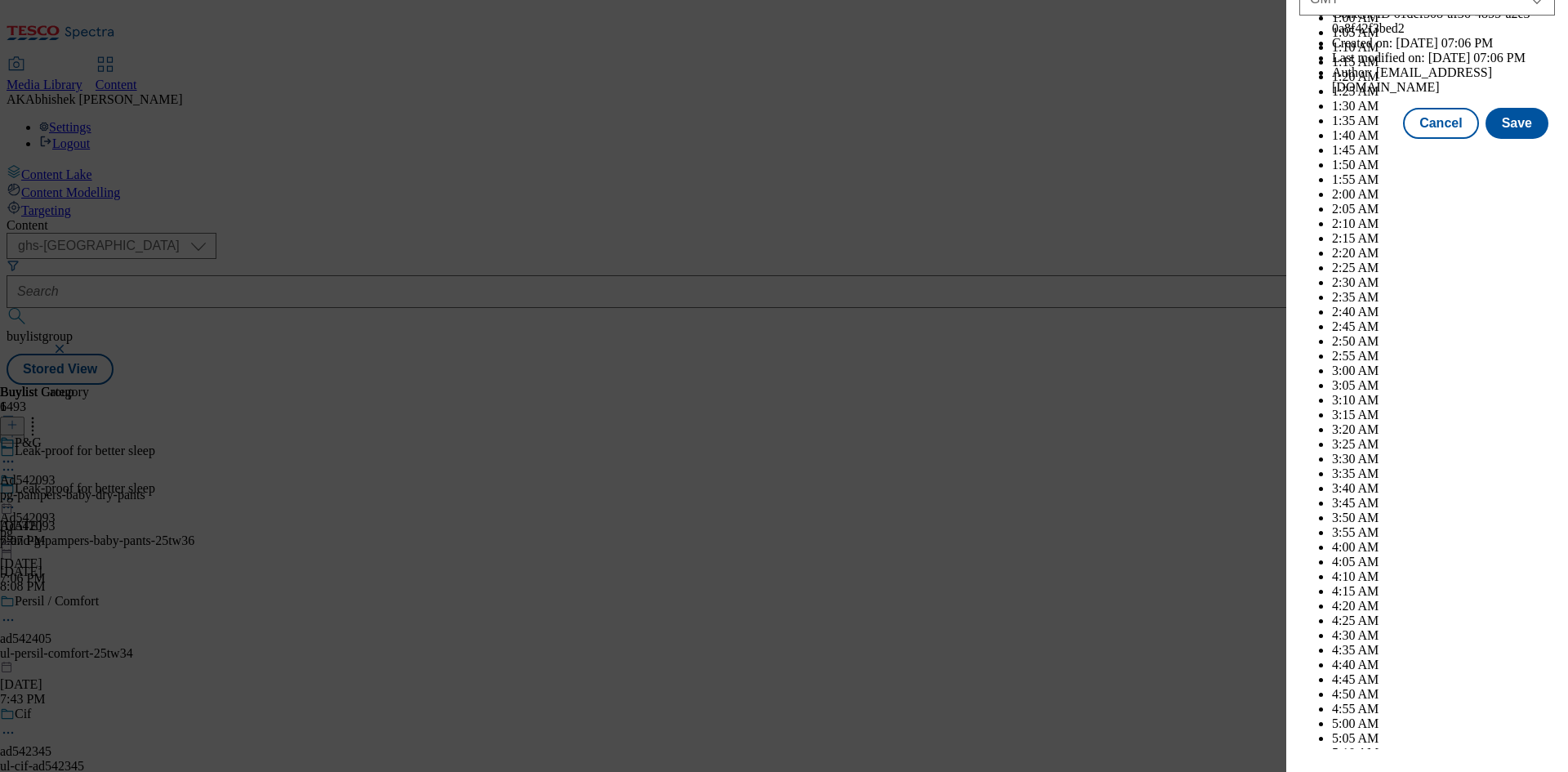
drag, startPoint x: 1328, startPoint y: 316, endPoint x: 1339, endPoint y: 322, distance: 12.5
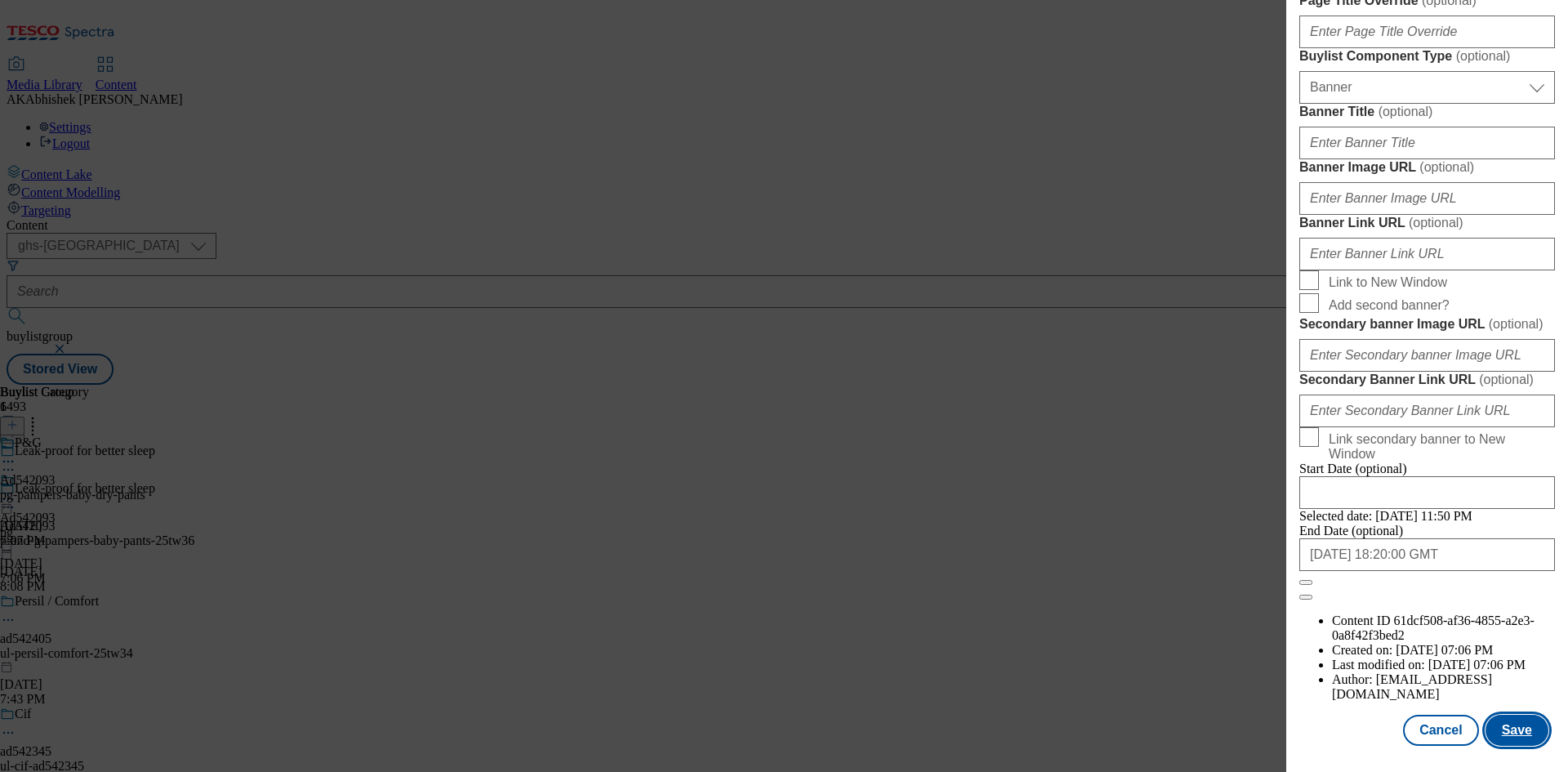
click at [1507, 728] on button "Save" at bounding box center [1517, 730] width 63 height 31
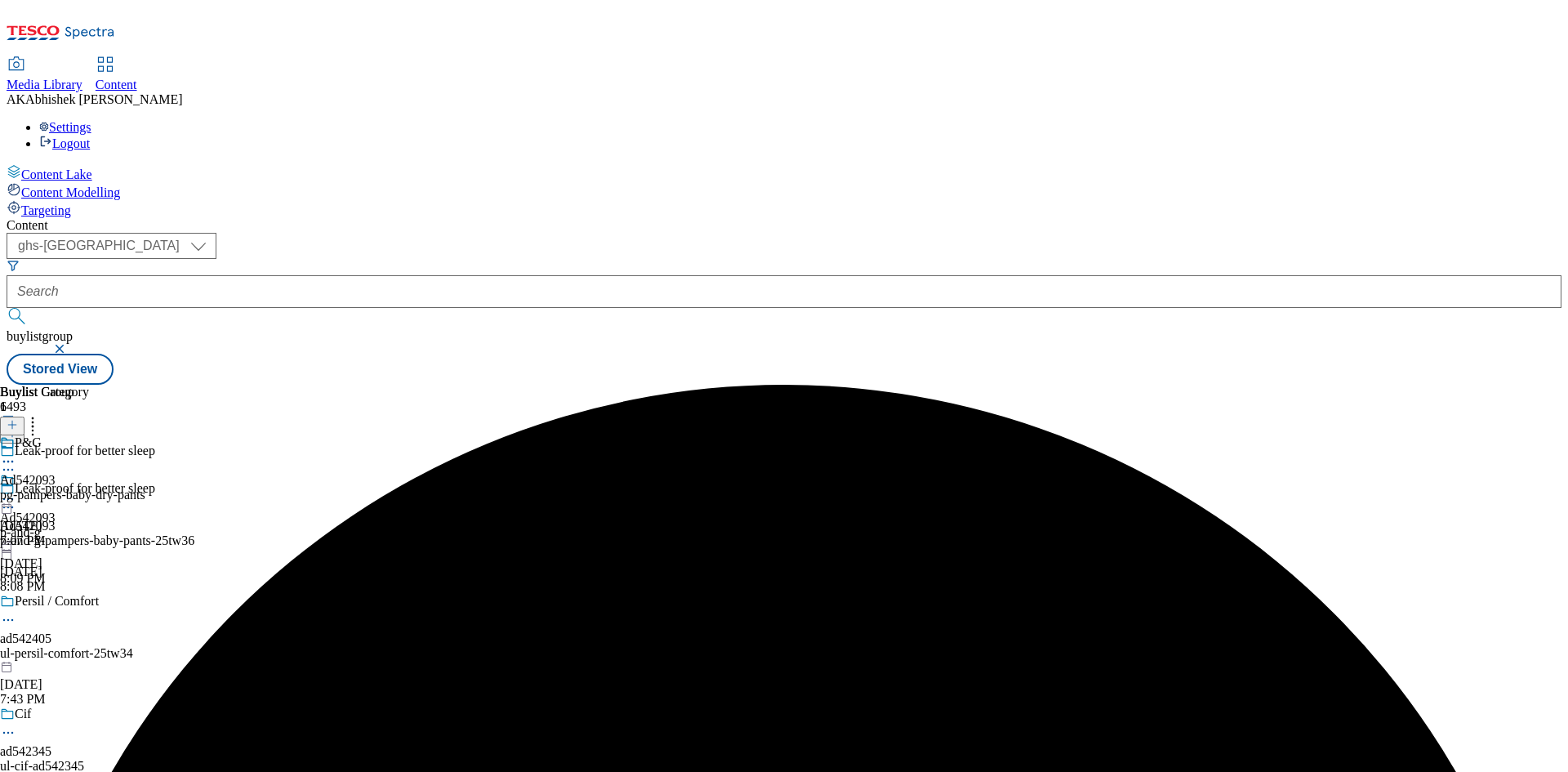
click at [16, 453] on icon at bounding box center [8, 461] width 16 height 16
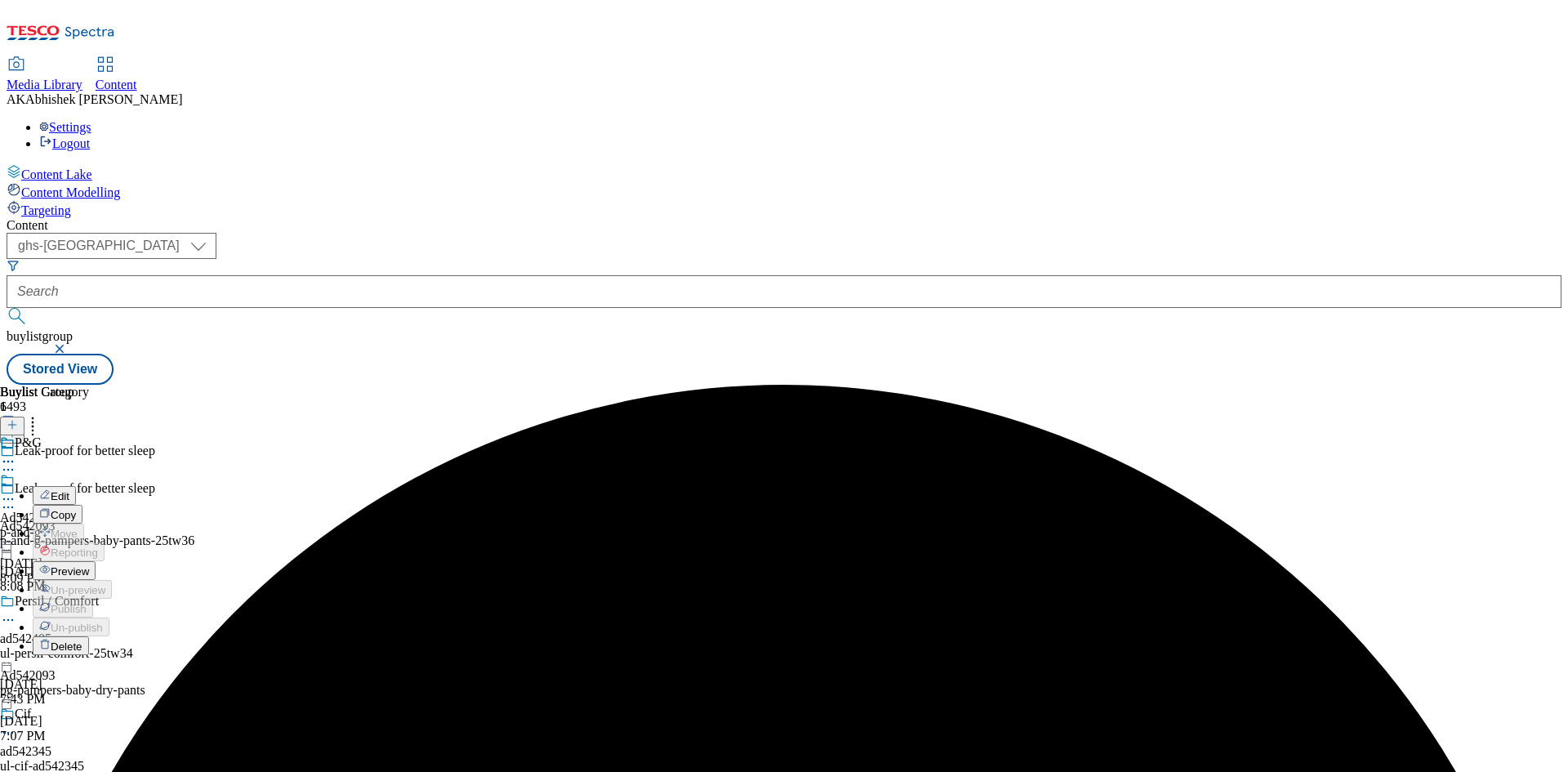
click at [69, 490] on span "Edit" at bounding box center [60, 496] width 19 height 12
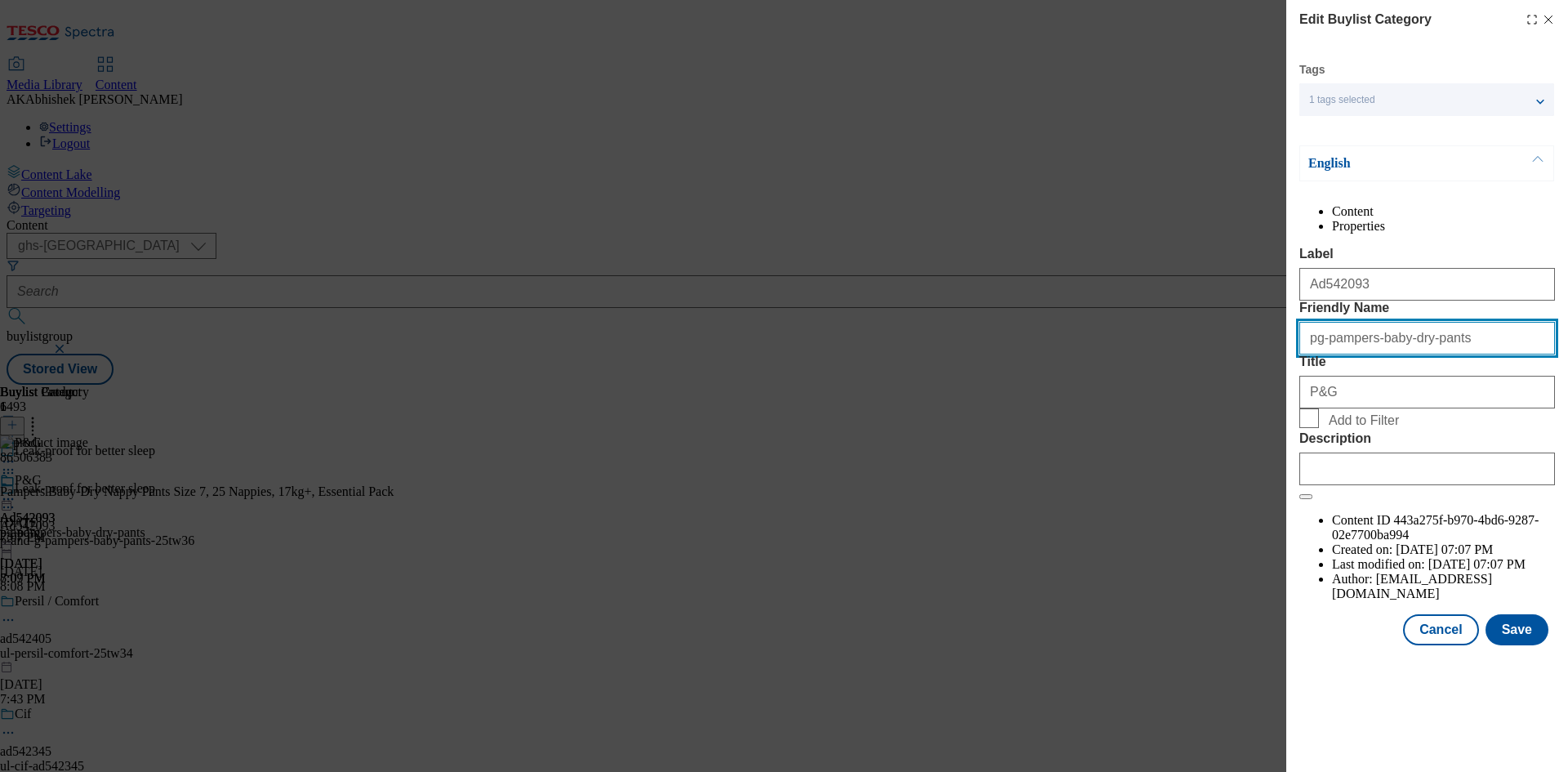
click at [1346, 354] on input "pg-pampers-baby-dry-pants" at bounding box center [1427, 338] width 256 height 32
paste input "-and-g-pampers-bab"
type input "p-and-g-pampers-baby-pants"
click at [1510, 645] on button "Save" at bounding box center [1517, 630] width 63 height 31
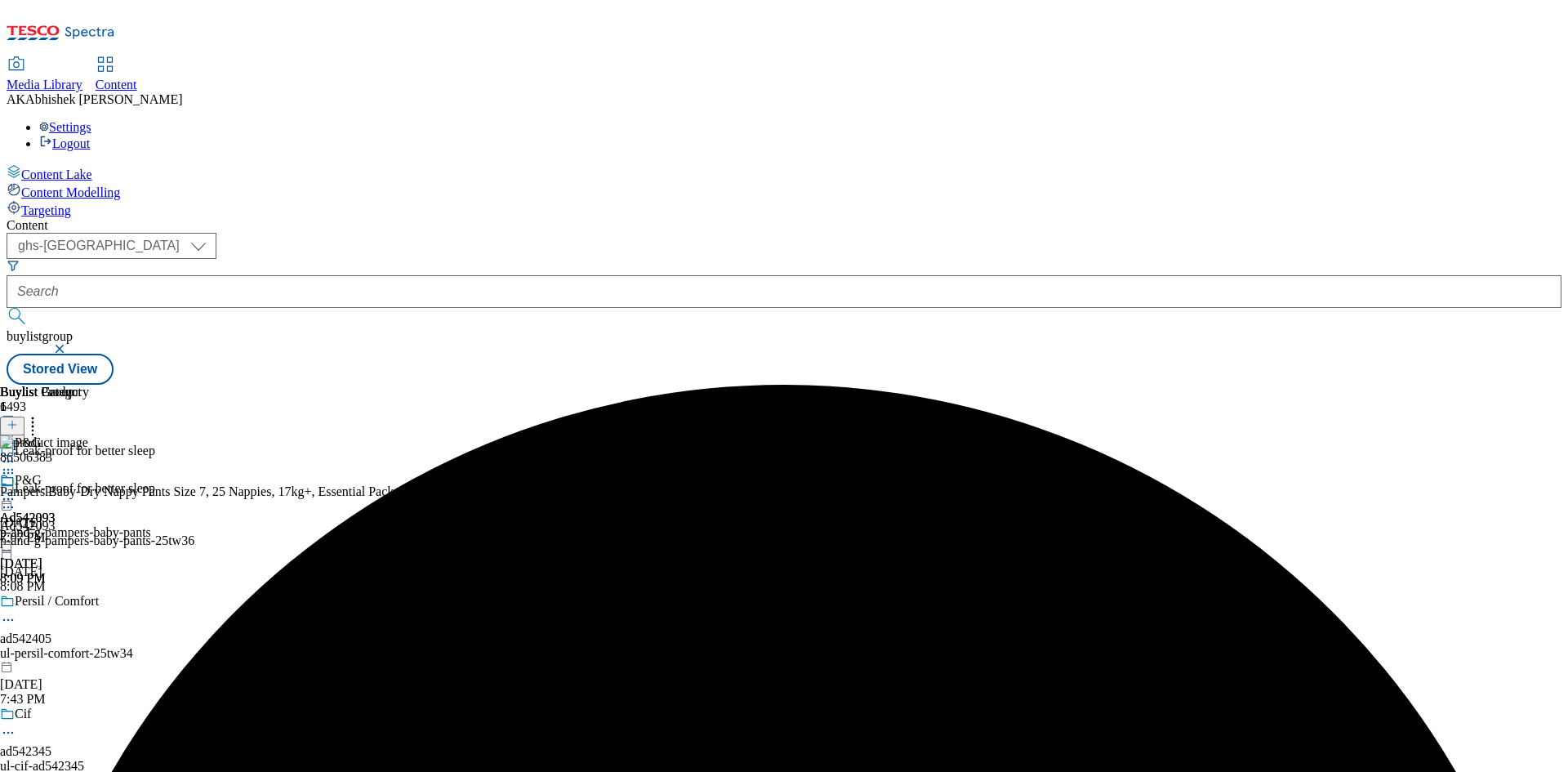
click at [16, 490] on icon at bounding box center [8, 498] width 16 height 16
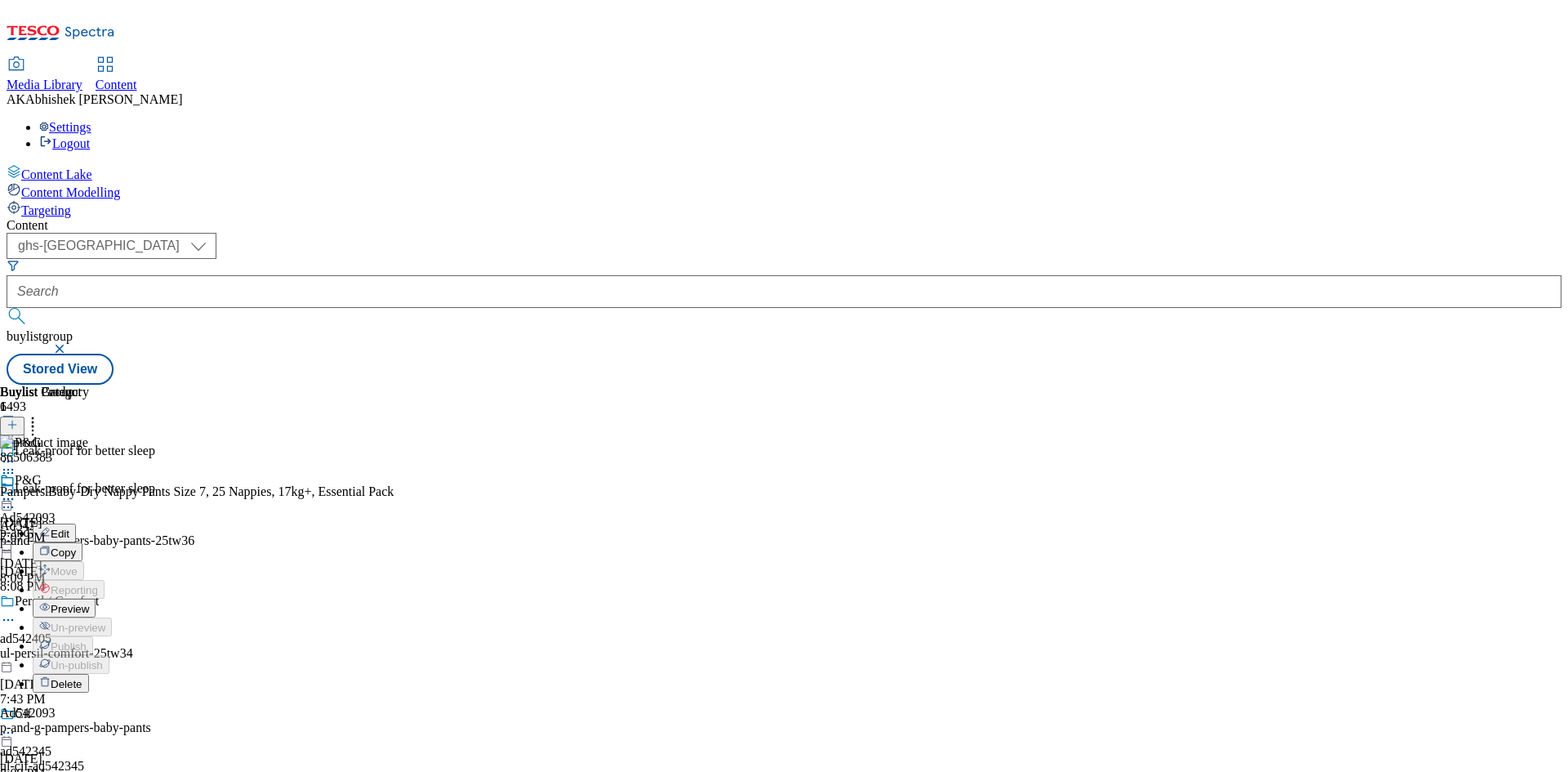
click at [16, 465] on icon at bounding box center [8, 473] width 16 height 16
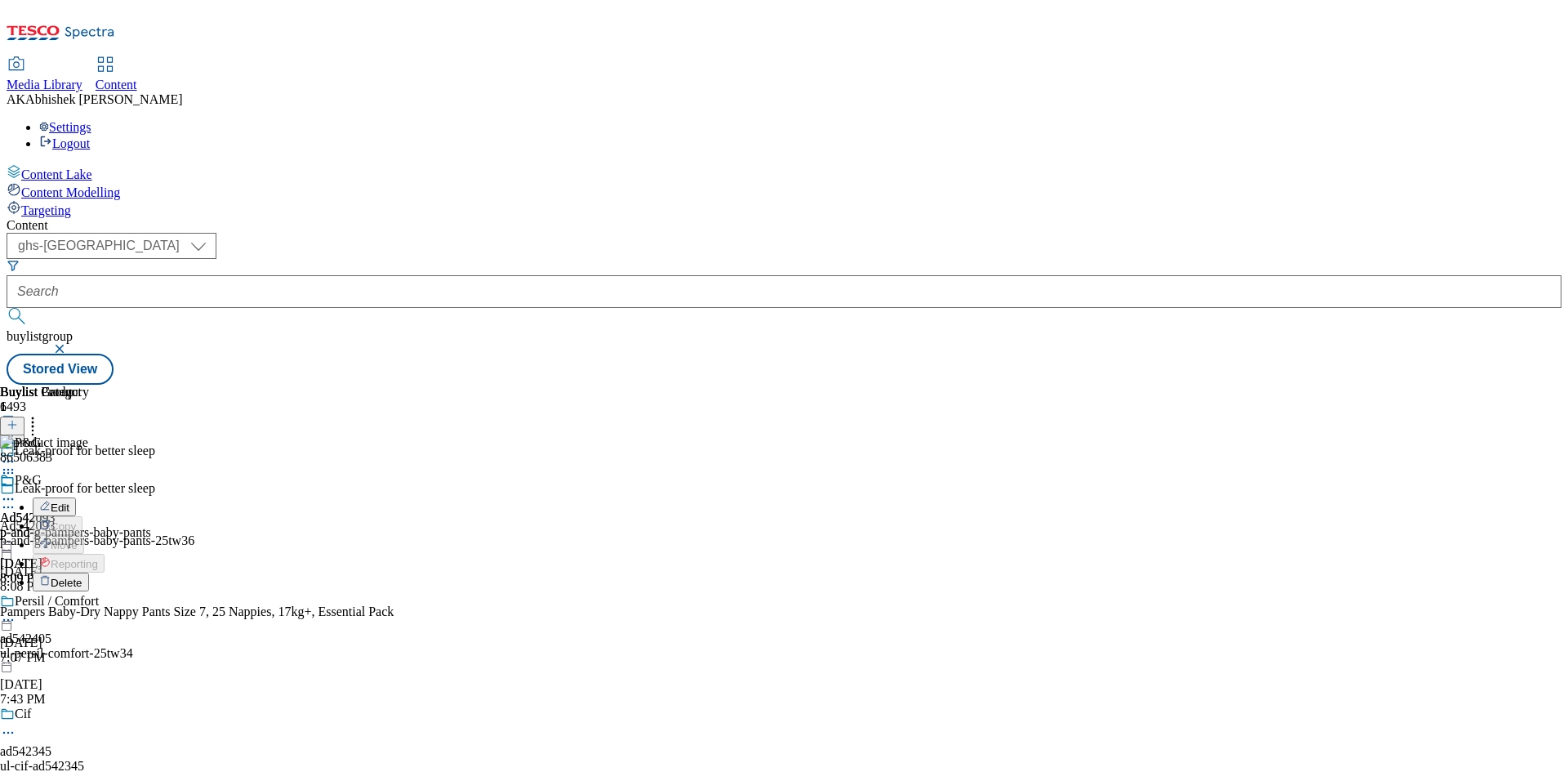
click at [83, 577] on span "Delete" at bounding box center [66, 583] width 32 height 12
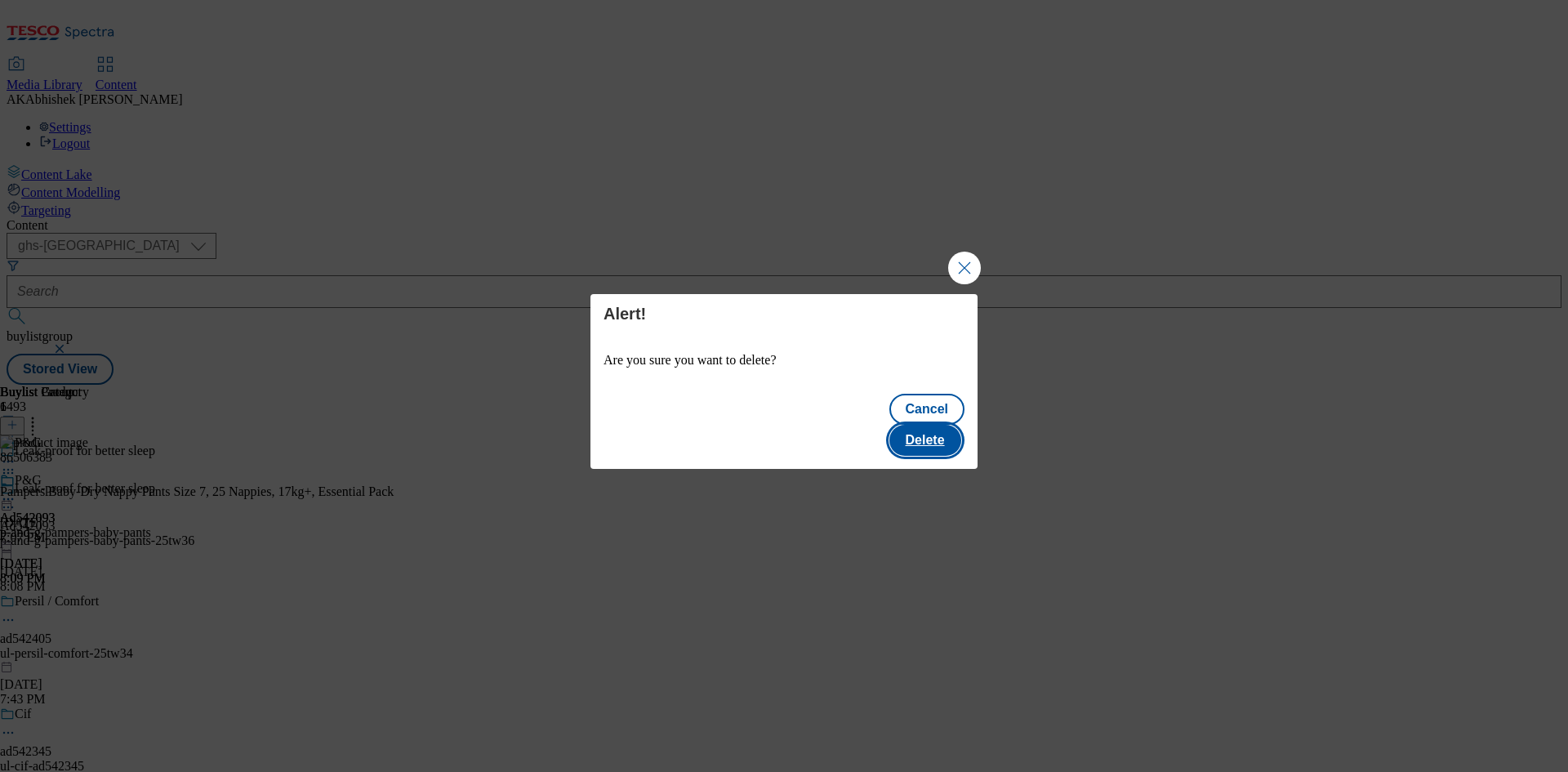
click at [948, 427] on button "Delete" at bounding box center [925, 440] width 72 height 31
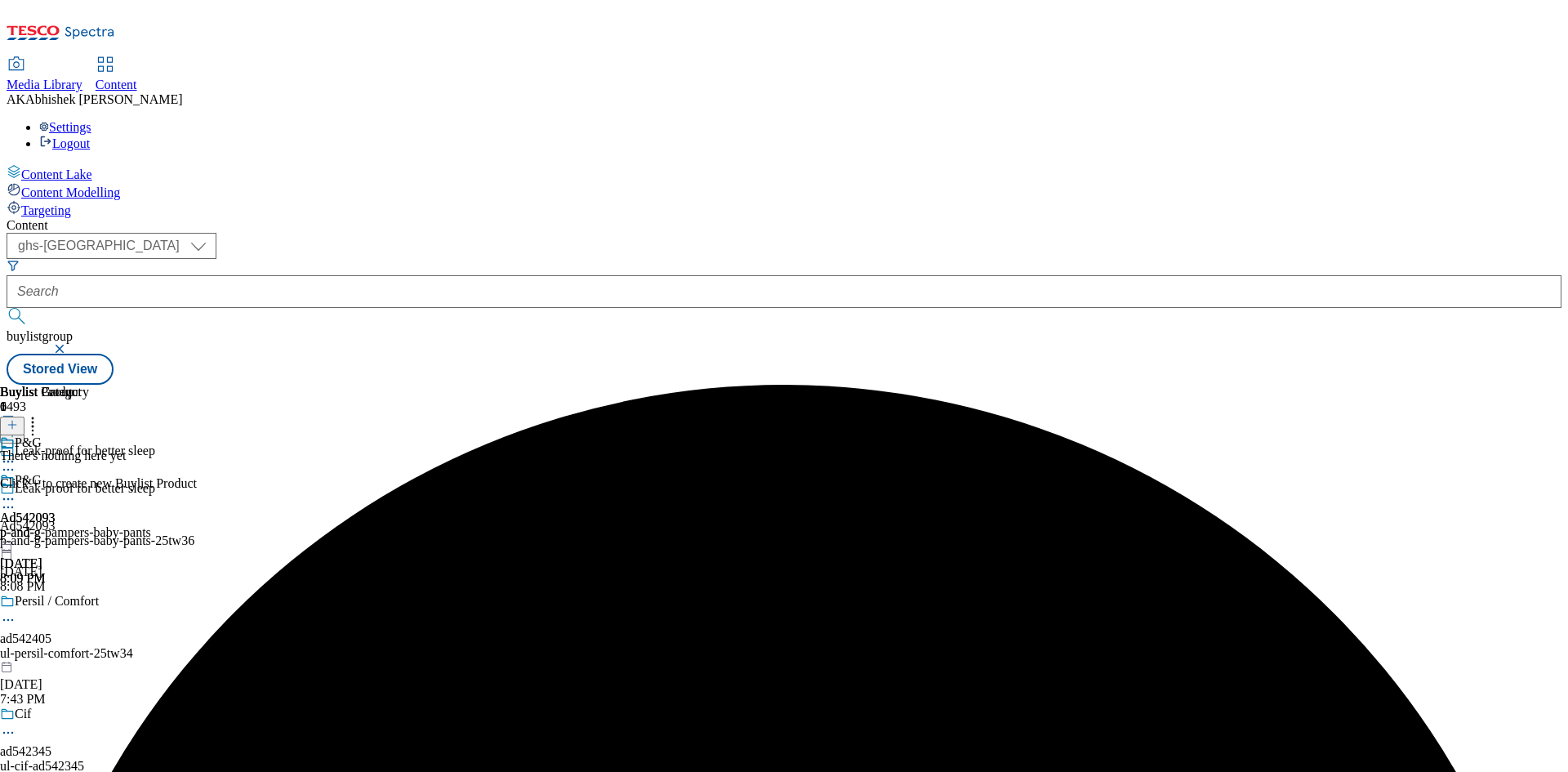
click at [151, 525] on div "p-and-g-pampers-baby-pants" at bounding box center [75, 532] width 151 height 15
click at [18, 419] on icon at bounding box center [12, 424] width 11 height 11
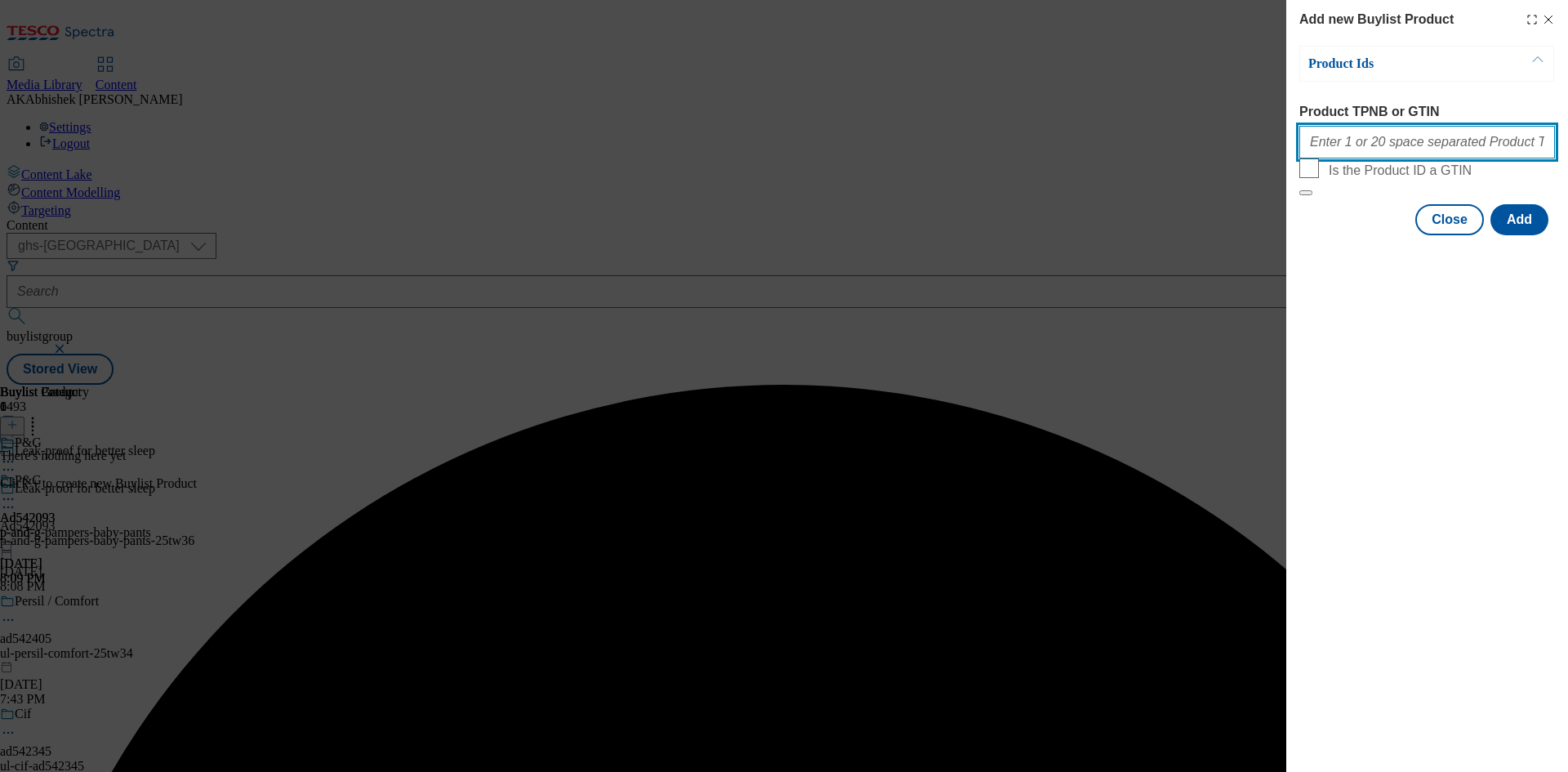
click at [1393, 152] on input "Product TPNB or GTIN" at bounding box center [1427, 142] width 256 height 32
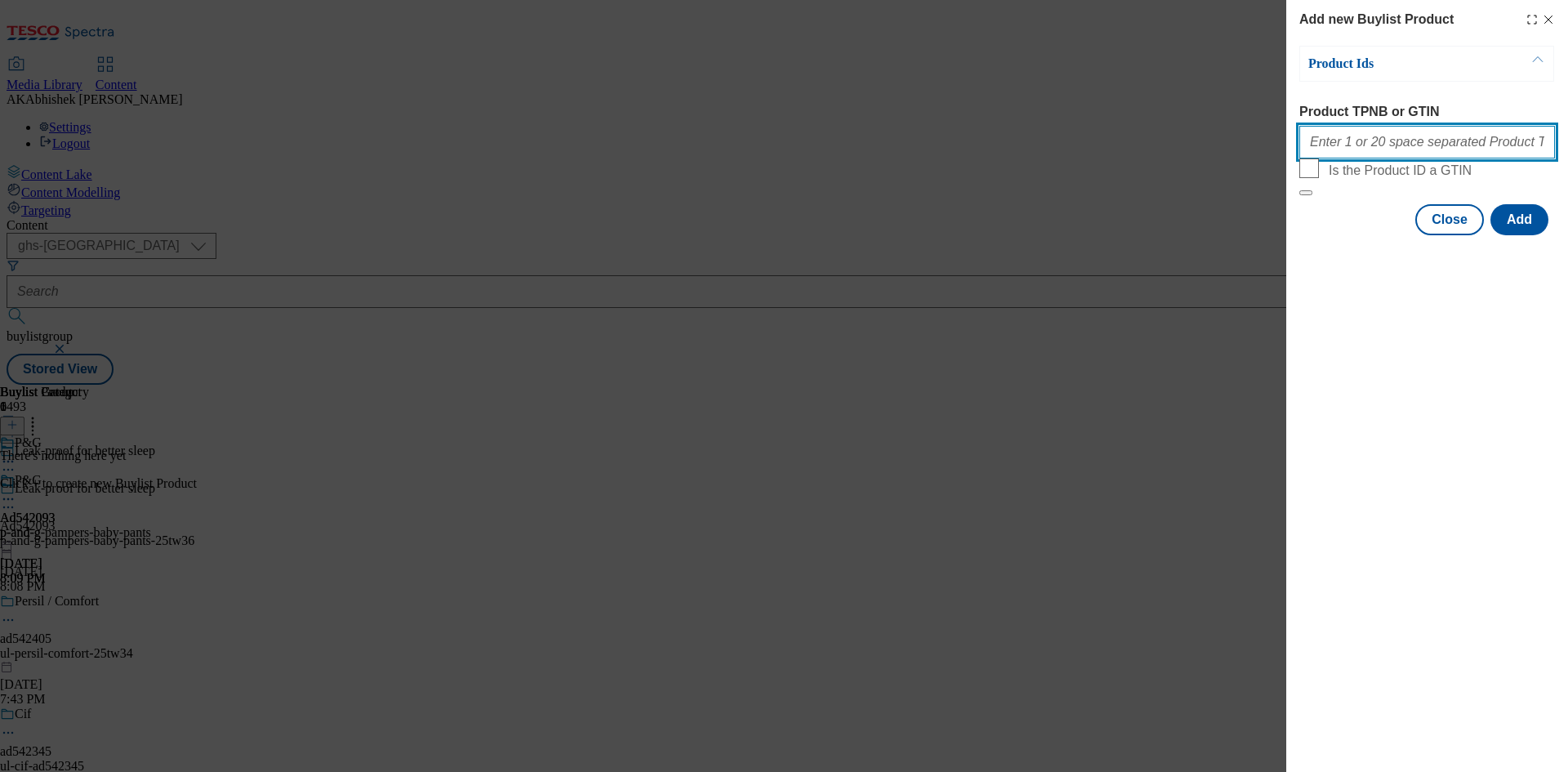
paste input "78898943 74068596 78898908 82488294 85790909 93888132 91638236 91822640 9225750…"
type input "78898943 74068596 78898908 82488294 85790909 93888132 91638236 91822640 9225750…"
click at [1523, 235] on button "Add" at bounding box center [1519, 219] width 58 height 31
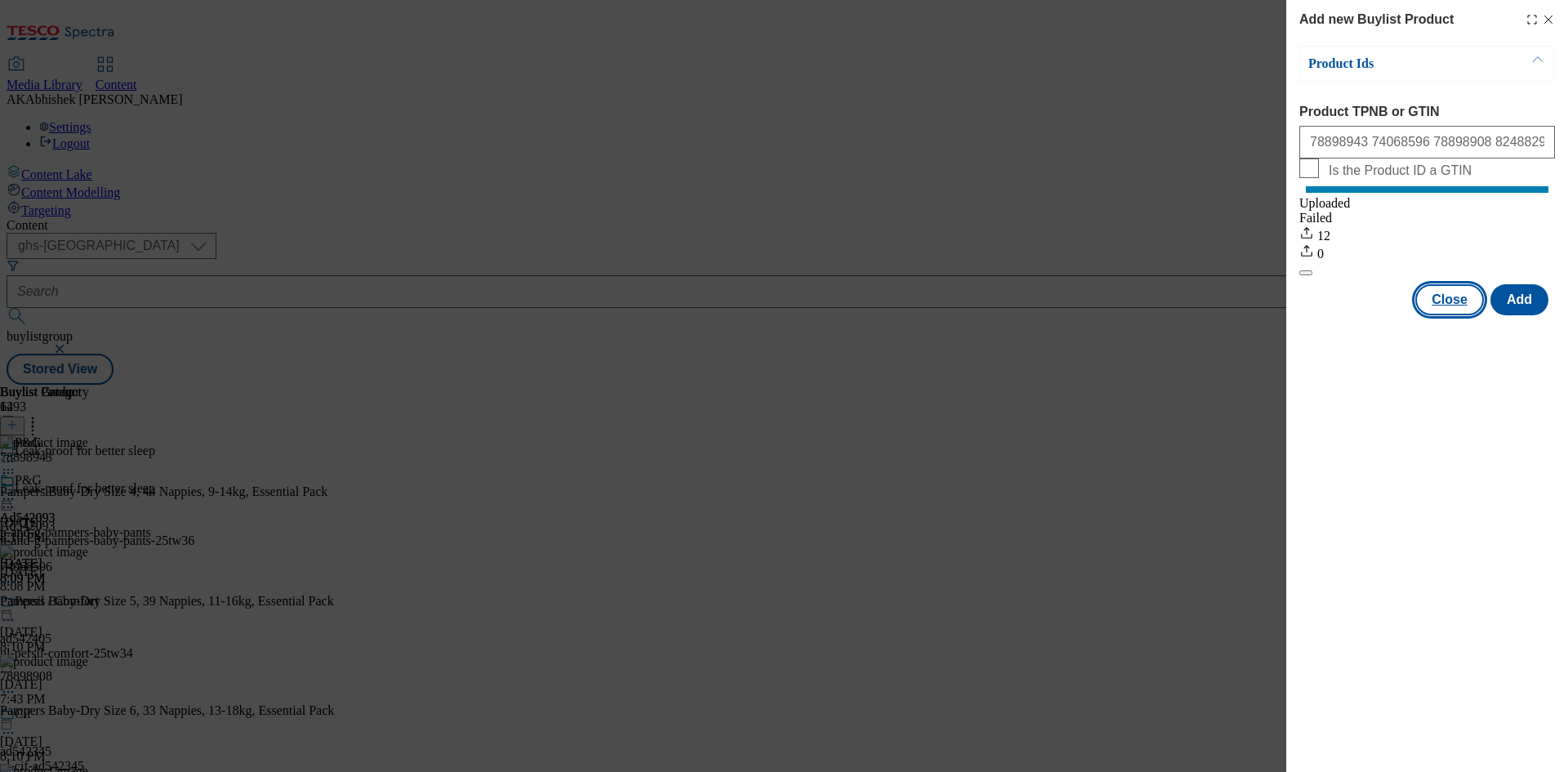
click at [1453, 316] on button "Close" at bounding box center [1449, 299] width 68 height 31
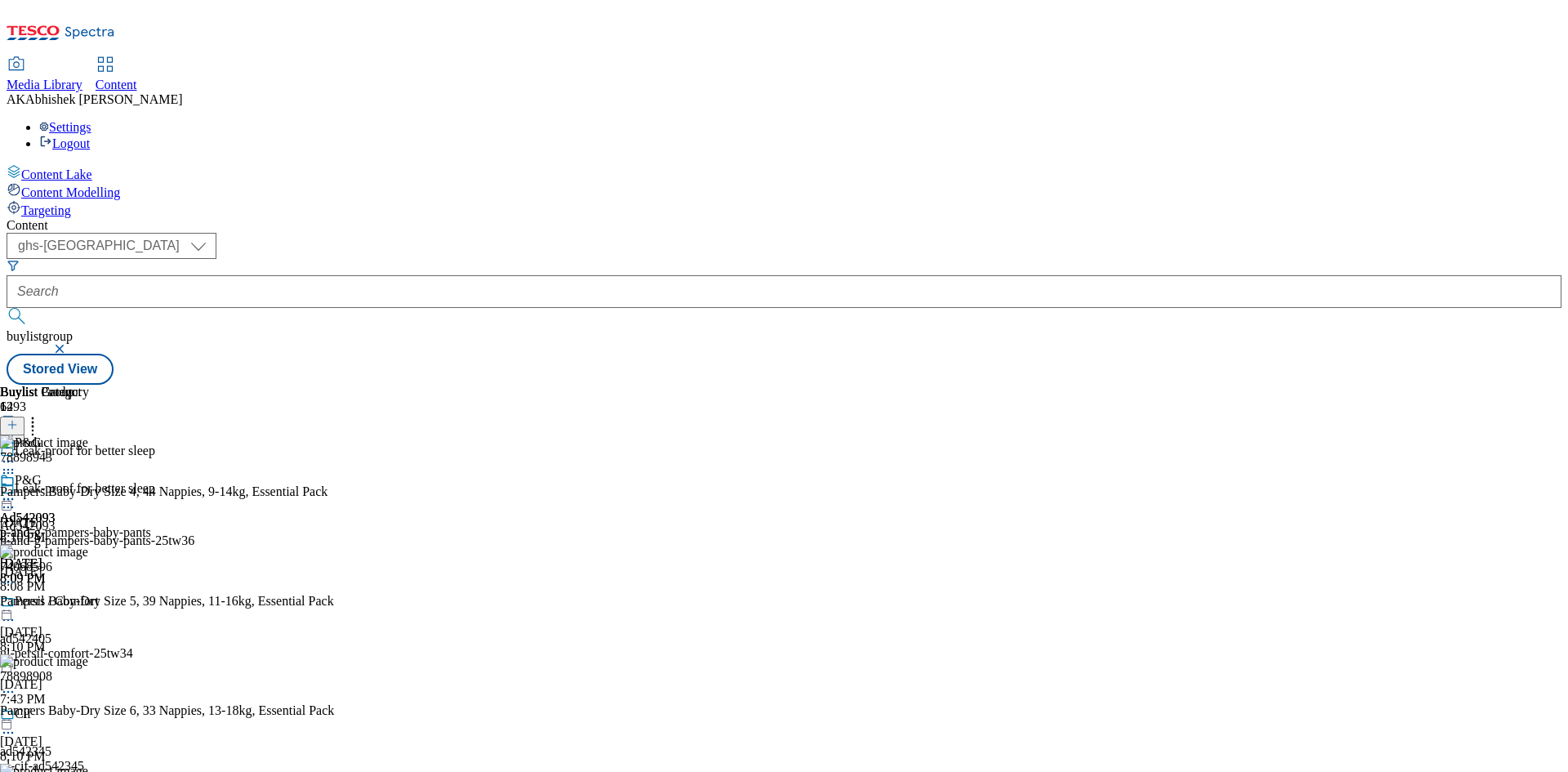
click at [16, 490] on icon at bounding box center [8, 498] width 16 height 16
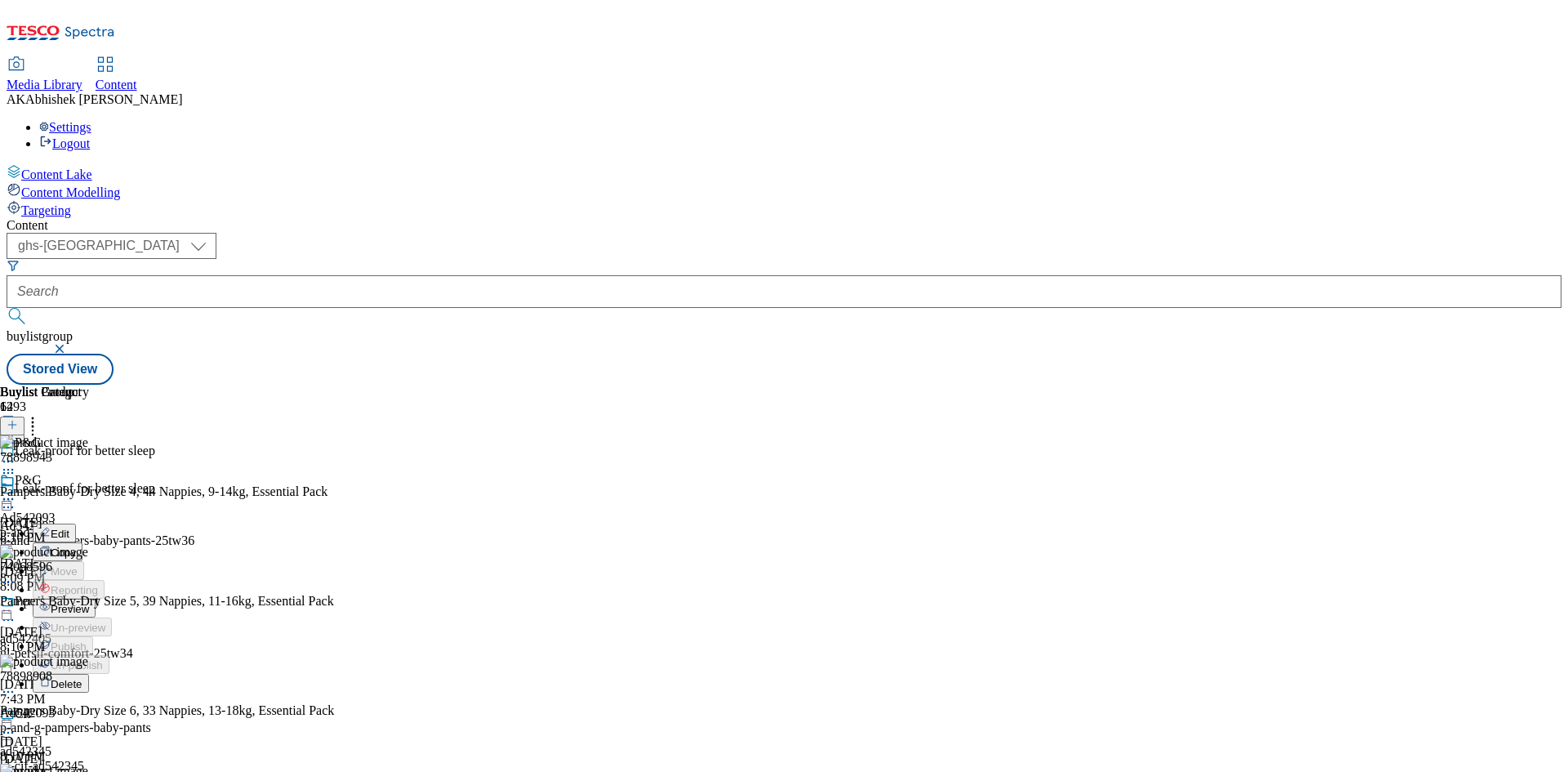
click at [89, 602] on span "Preview" at bounding box center [69, 608] width 38 height 12
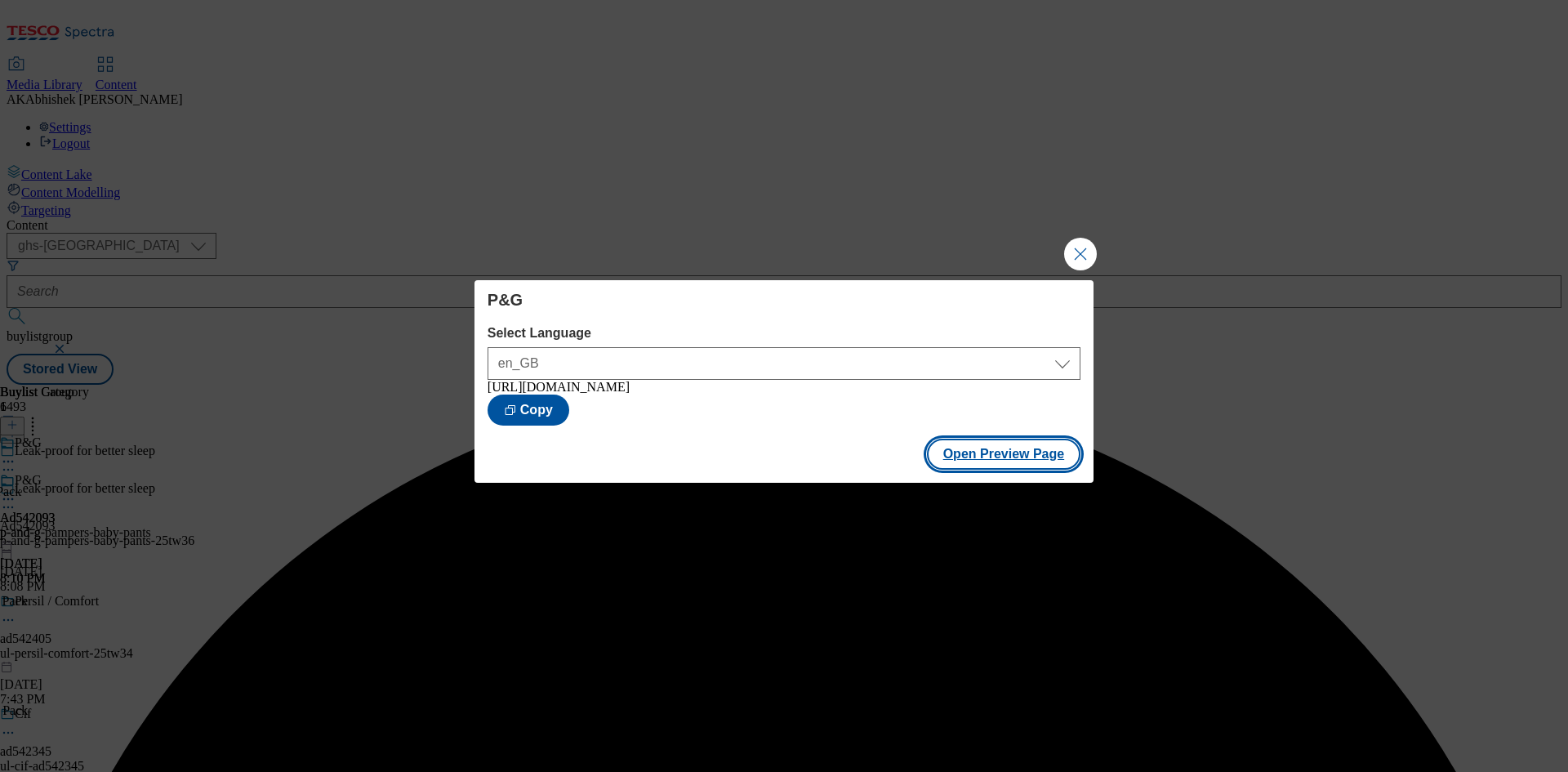
click at [1031, 456] on button "Open Preview Page" at bounding box center [1004, 454] width 154 height 31
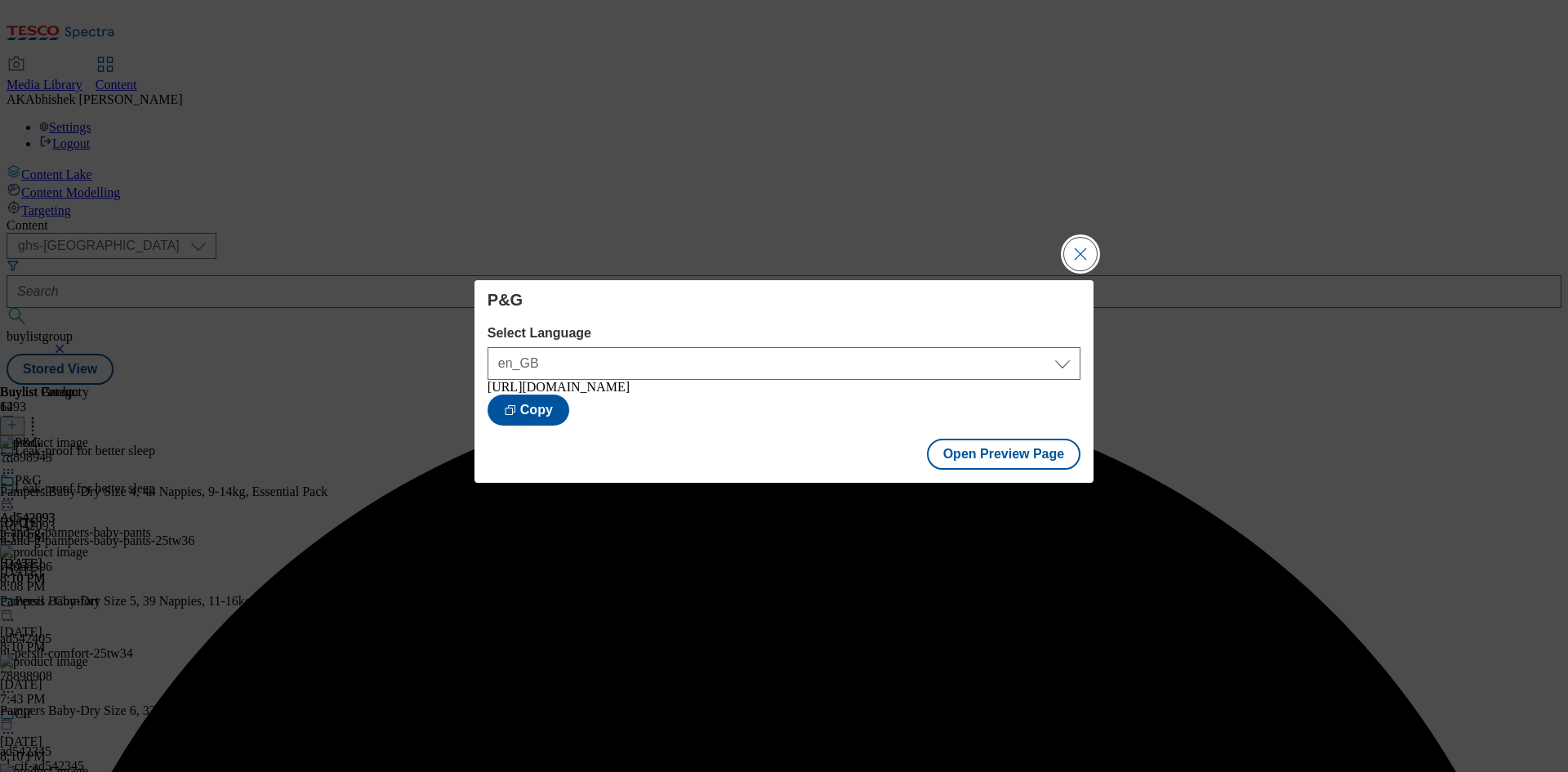
click at [1080, 247] on button "Close Modal" at bounding box center [1080, 254] width 32 height 32
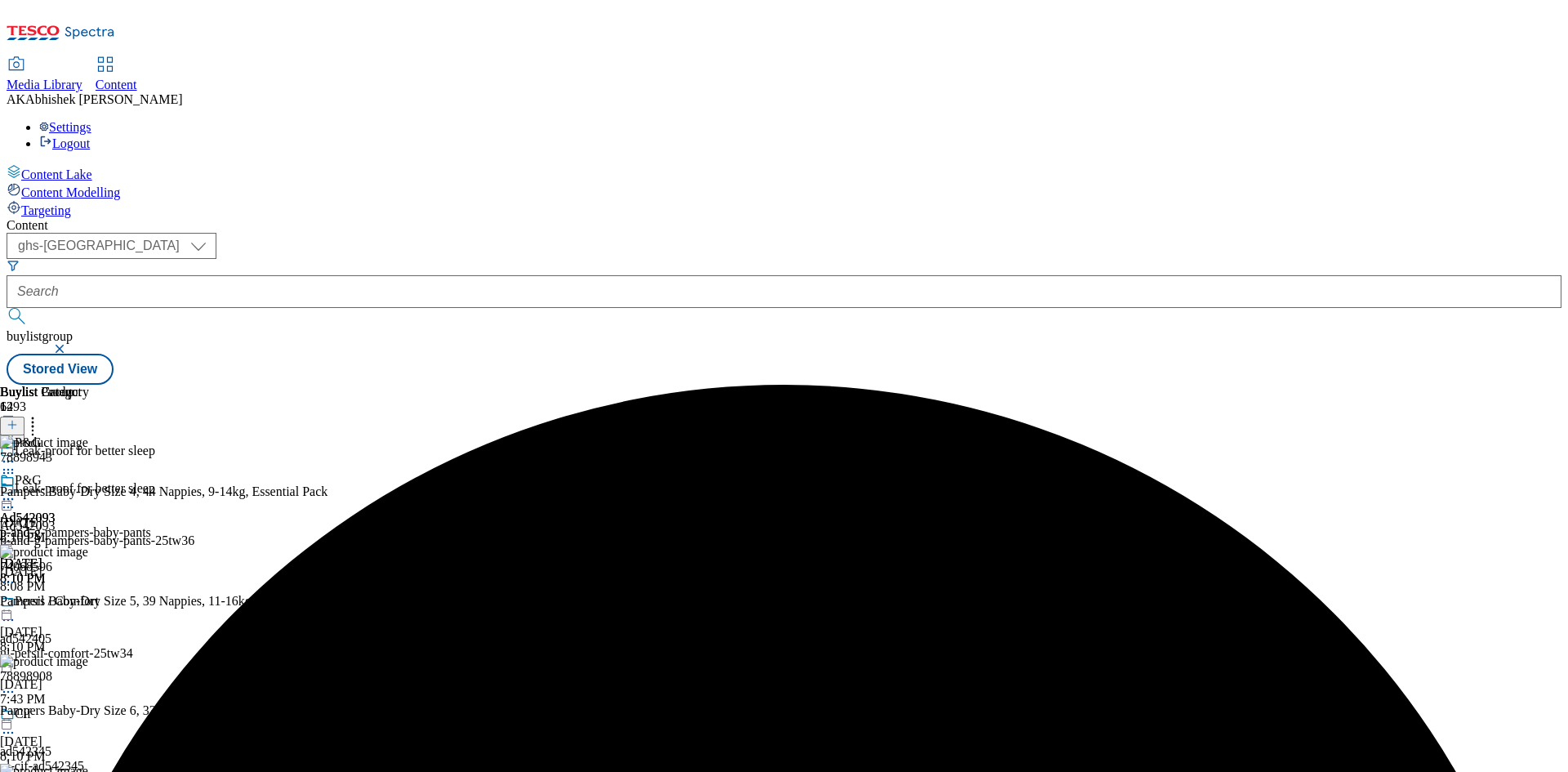
drag, startPoint x: 449, startPoint y: 256, endPoint x: 454, endPoint y: 264, distance: 9.4
click at [16, 499] on icon at bounding box center [8, 507] width 16 height 16
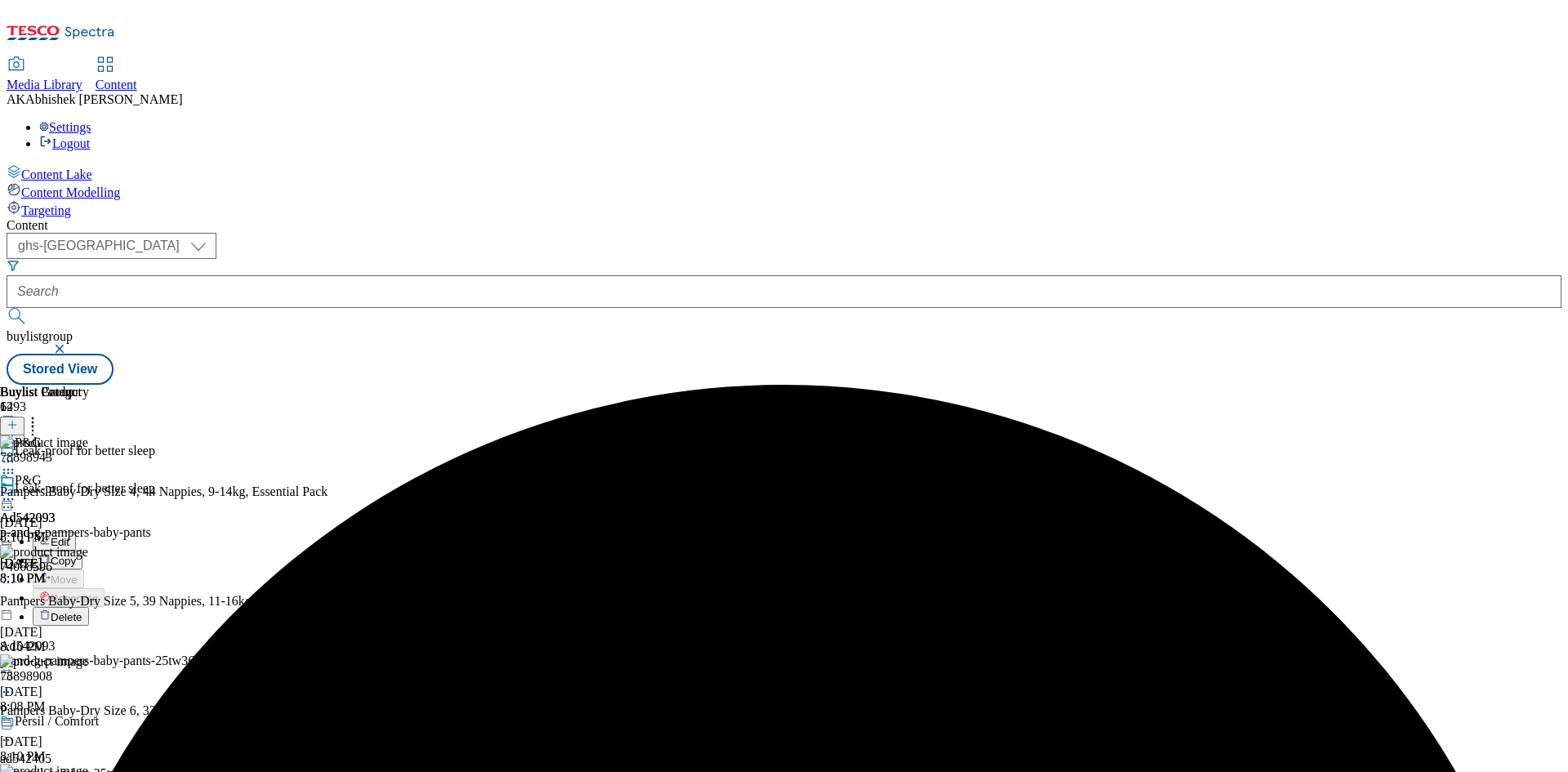
click at [69, 536] on span "Edit" at bounding box center [60, 542] width 19 height 12
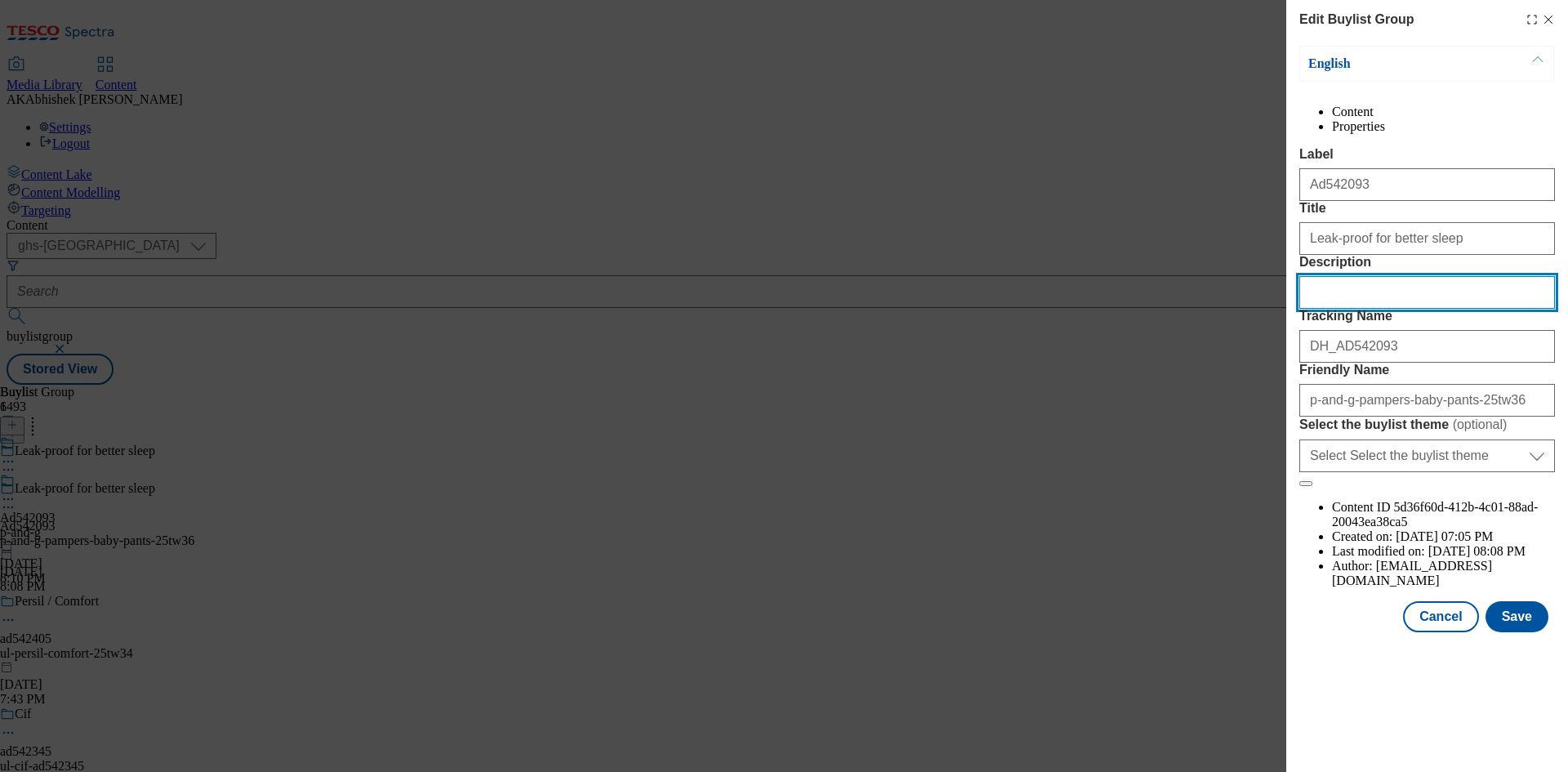
click at [1375, 309] on input "Description" at bounding box center [1427, 293] width 256 height 32
paste input "Pampers Baby Dry Size 4 Essential Pack 44 Nappies"
type input "Pampers Baby Dry Size 4 Essential Pack 44 Nappies"
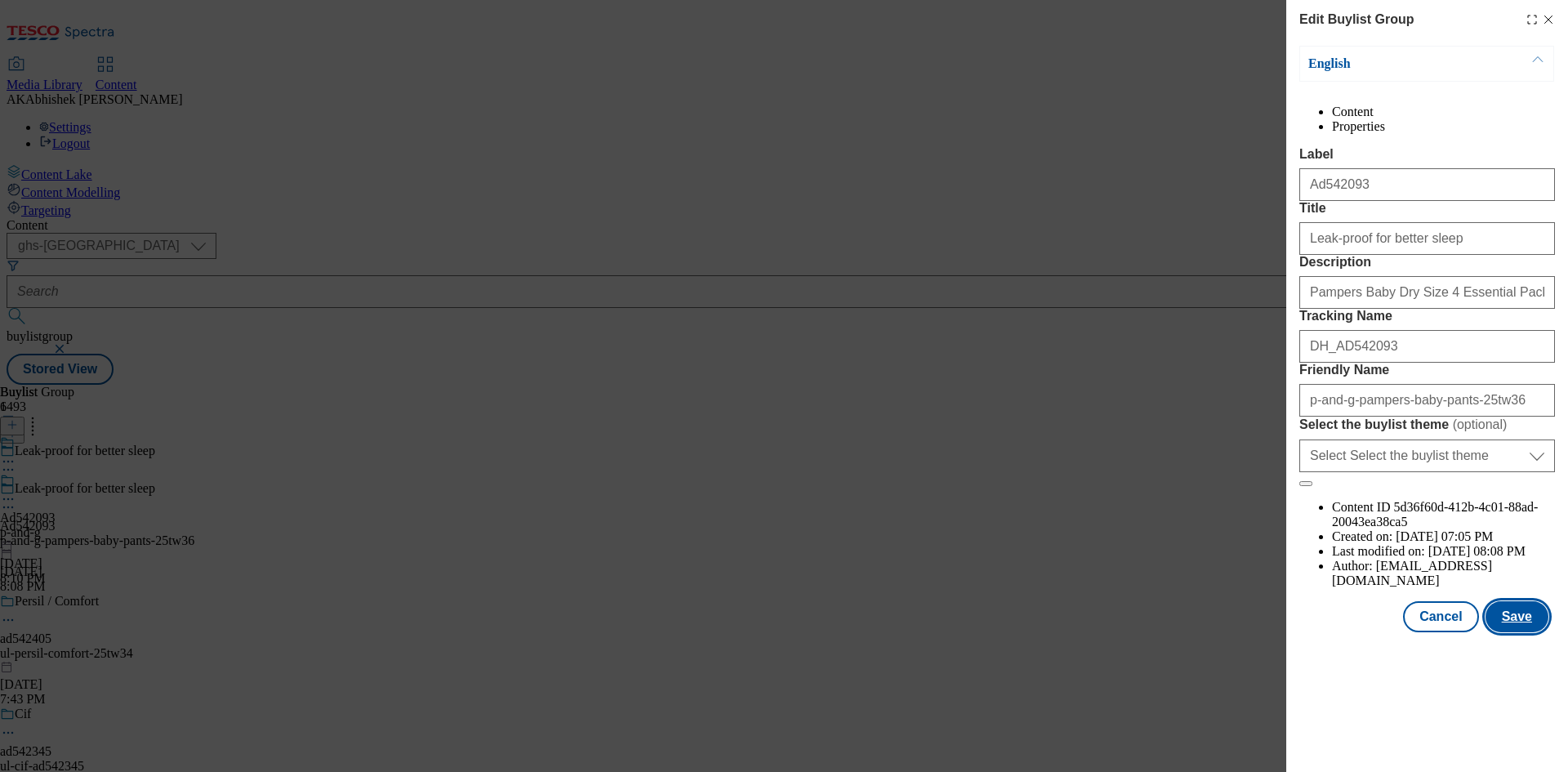
click at [1516, 632] on button "Save" at bounding box center [1517, 617] width 63 height 31
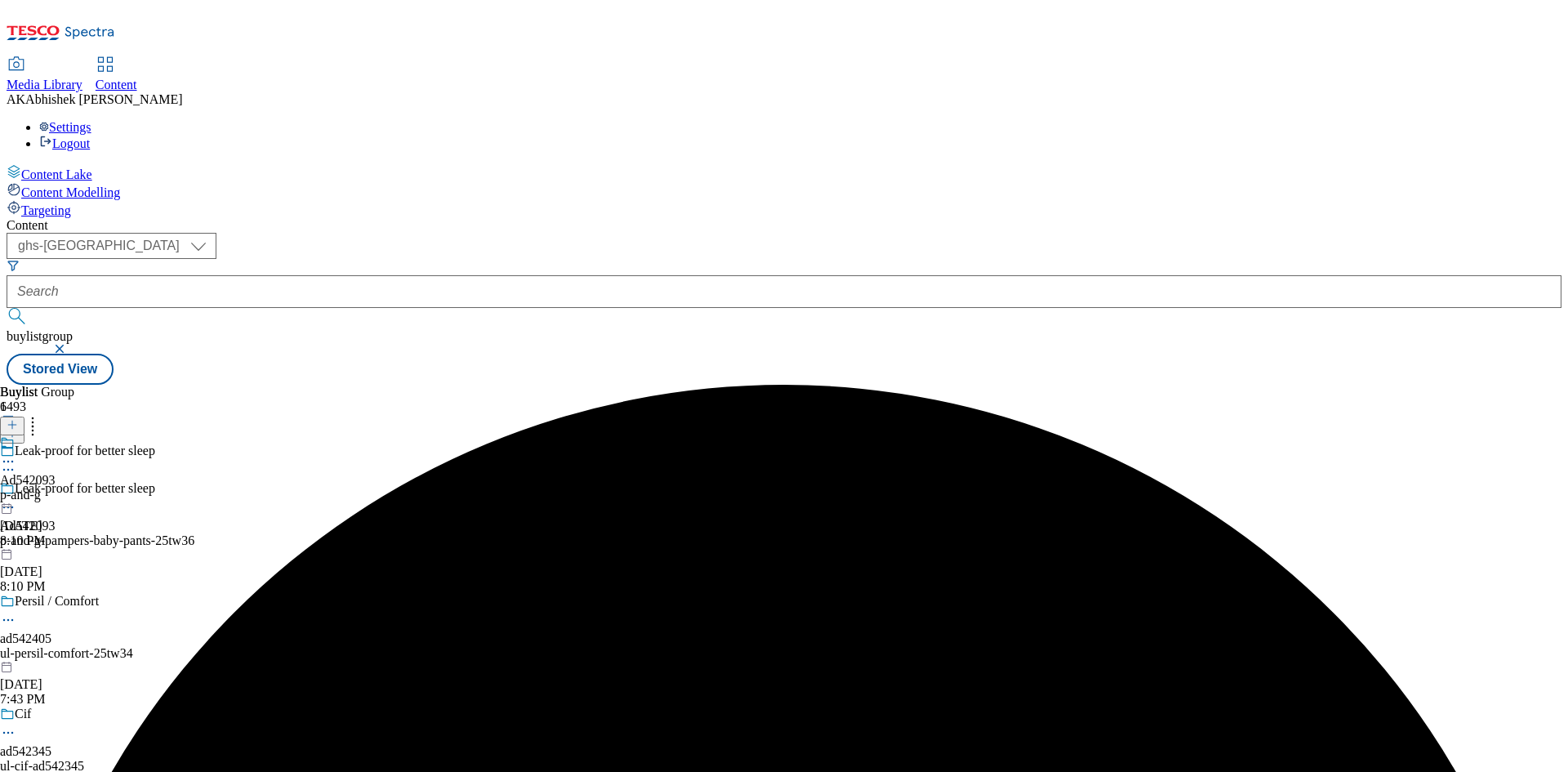
click at [16, 453] on icon at bounding box center [8, 461] width 16 height 16
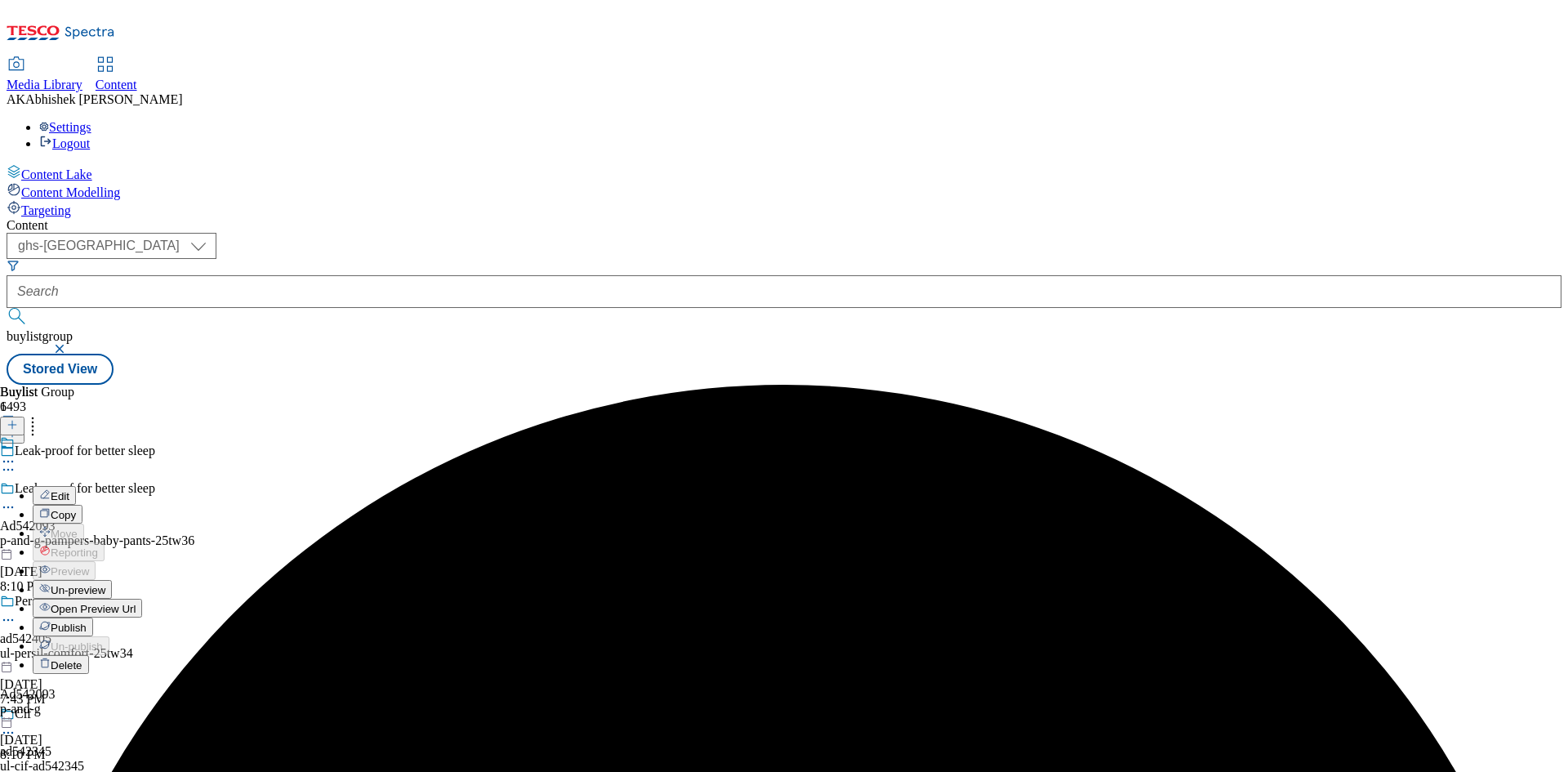
click at [69, 490] on span "Edit" at bounding box center [60, 496] width 19 height 12
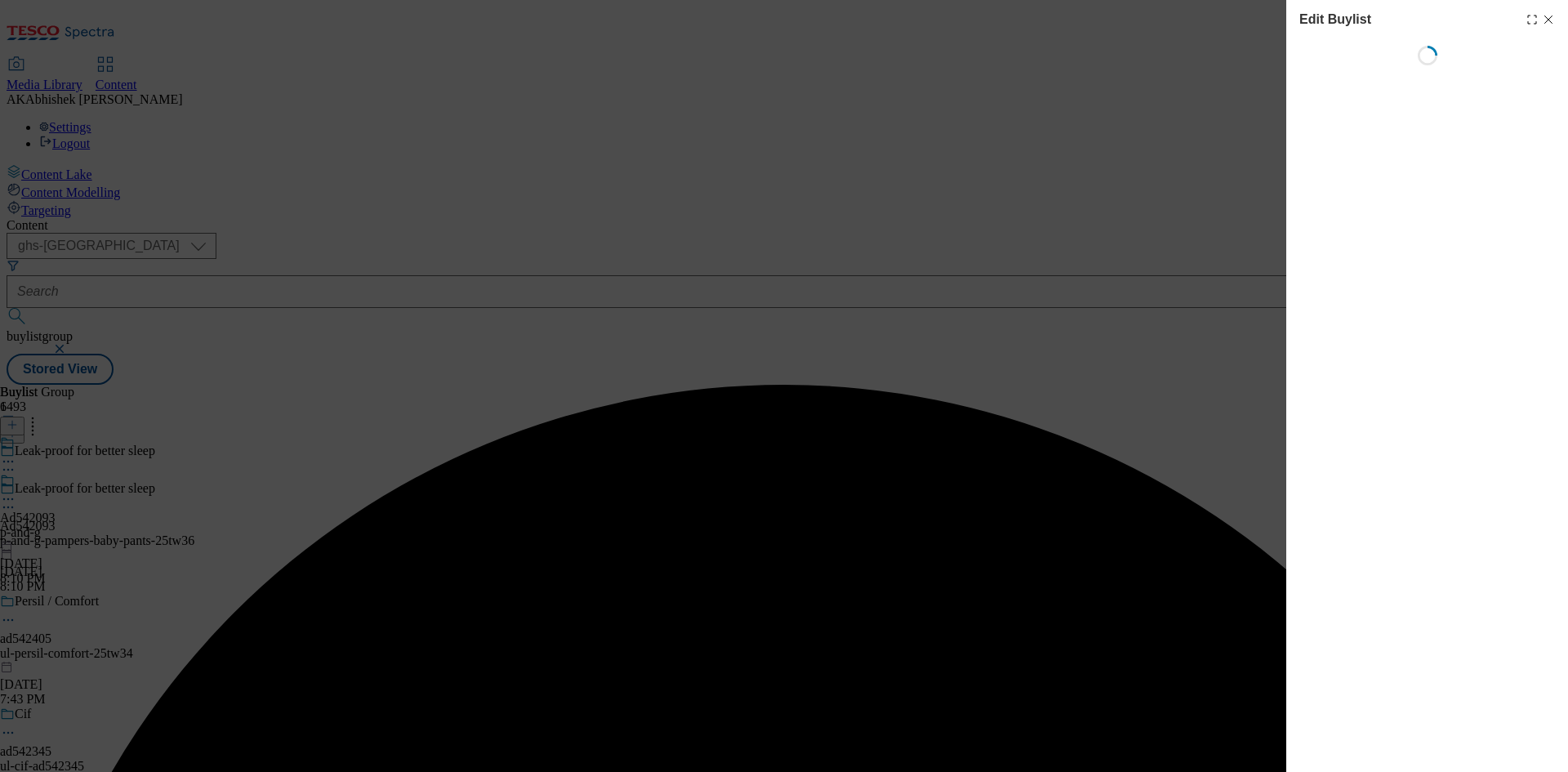
select select "tactical"
select select "supplier funded short term 1-3 weeks"
select select "dunnhumby"
select select "Banner"
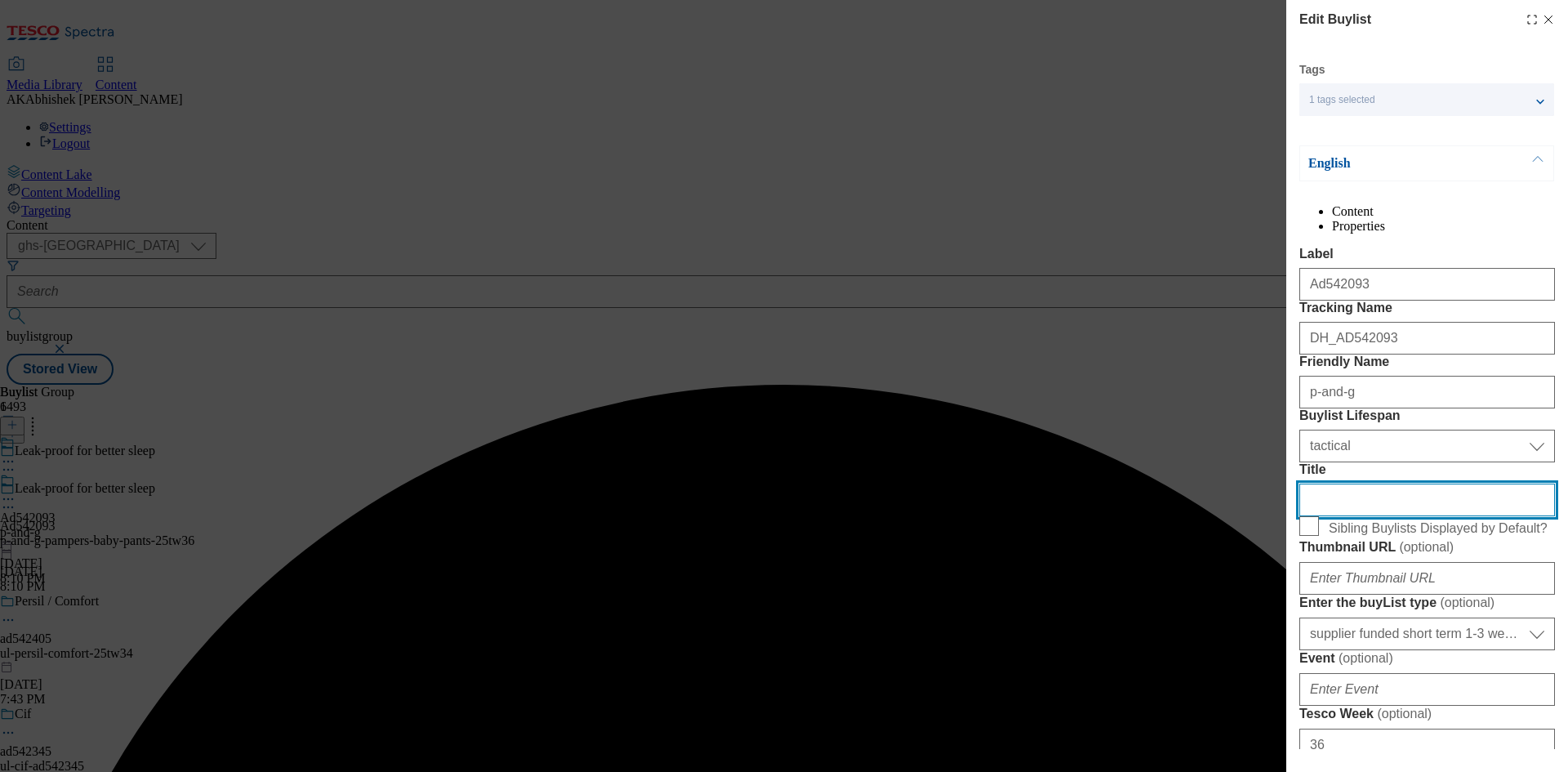
click at [1356, 516] on input "Title" at bounding box center [1427, 500] width 256 height 32
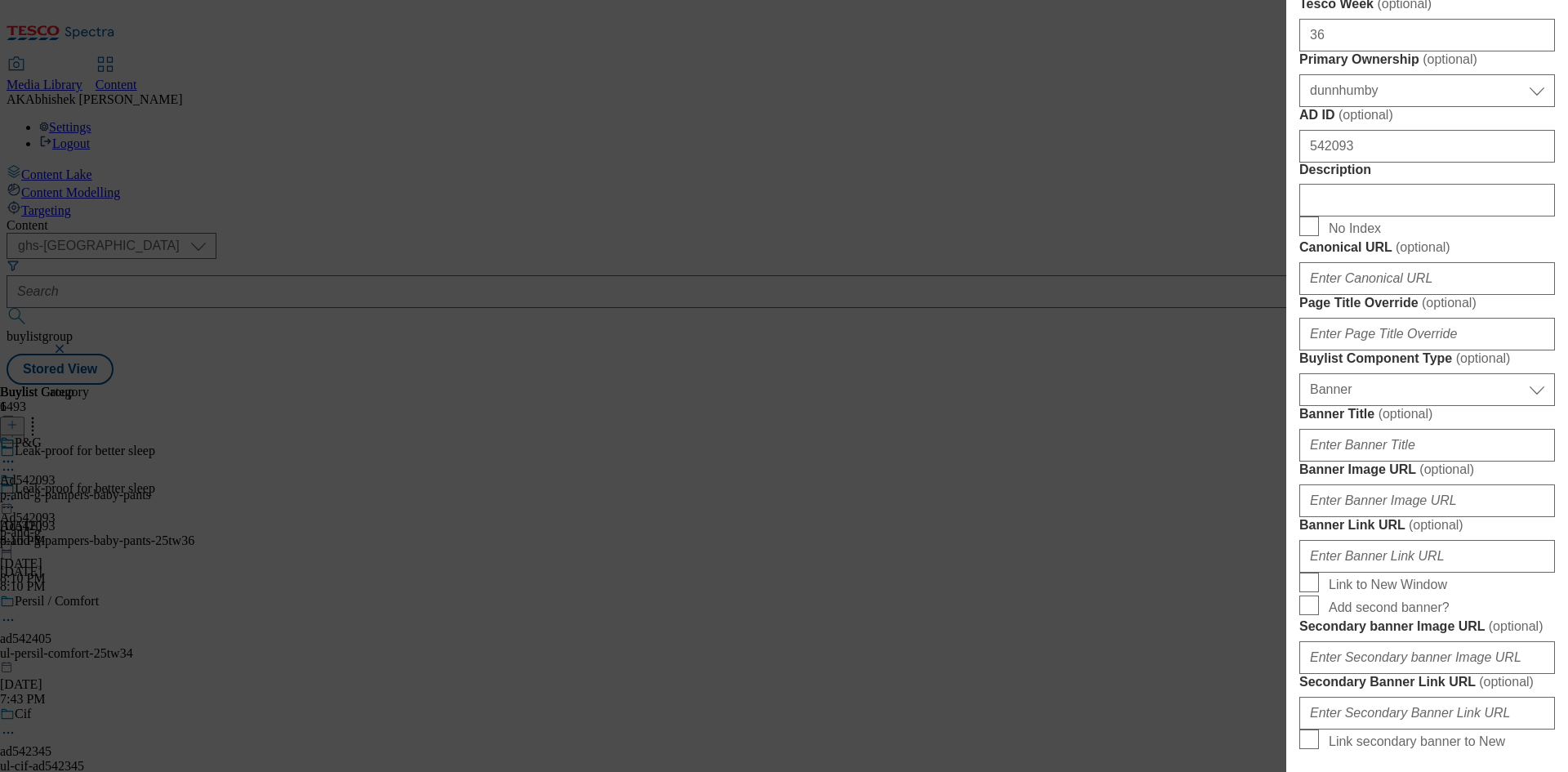
scroll to position [735, 0]
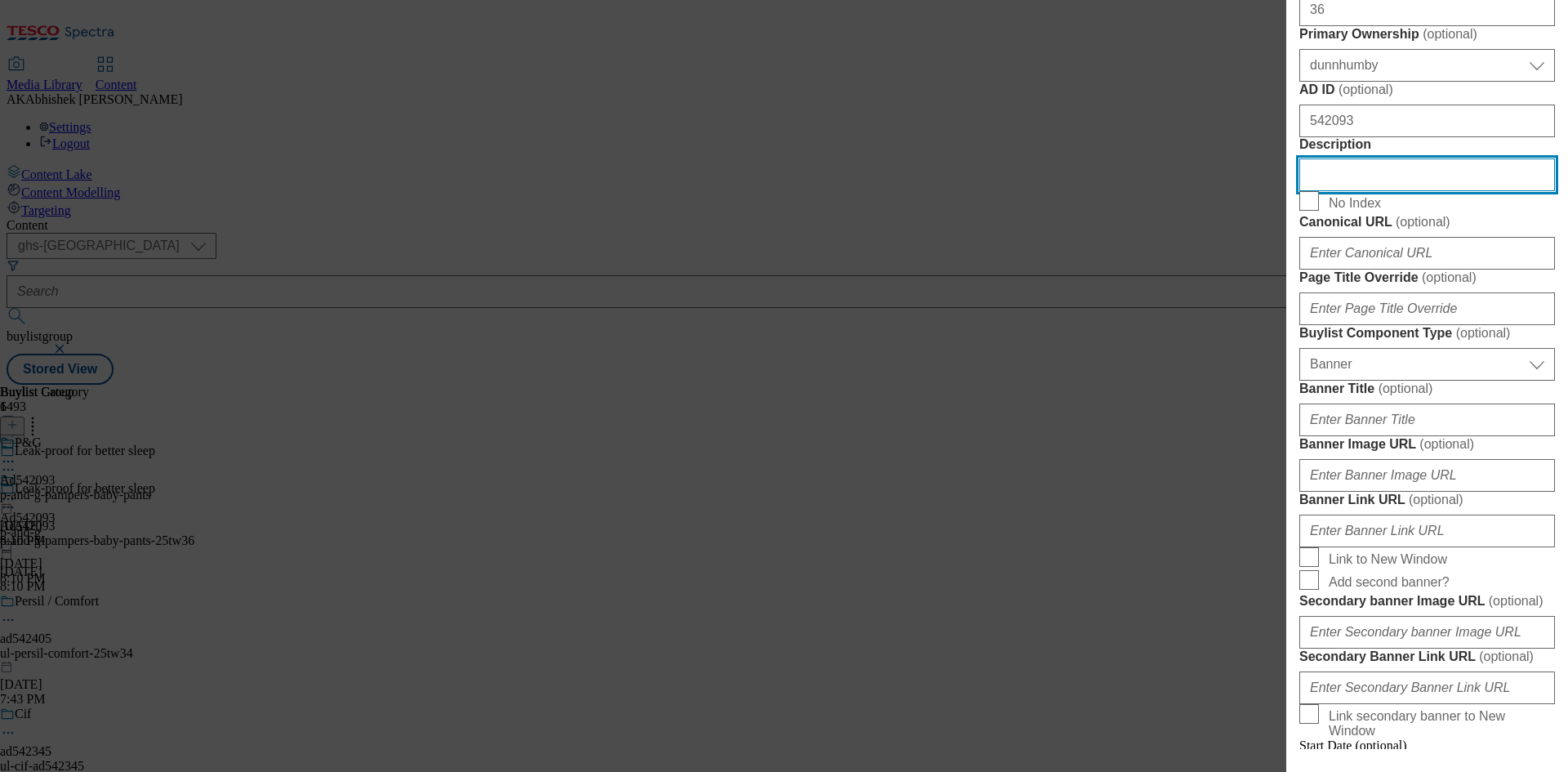
click at [1371, 191] on input "Description" at bounding box center [1427, 175] width 256 height 32
paste input "Pampers Baby Dry Size 4 Essential Pack 44 Nappies"
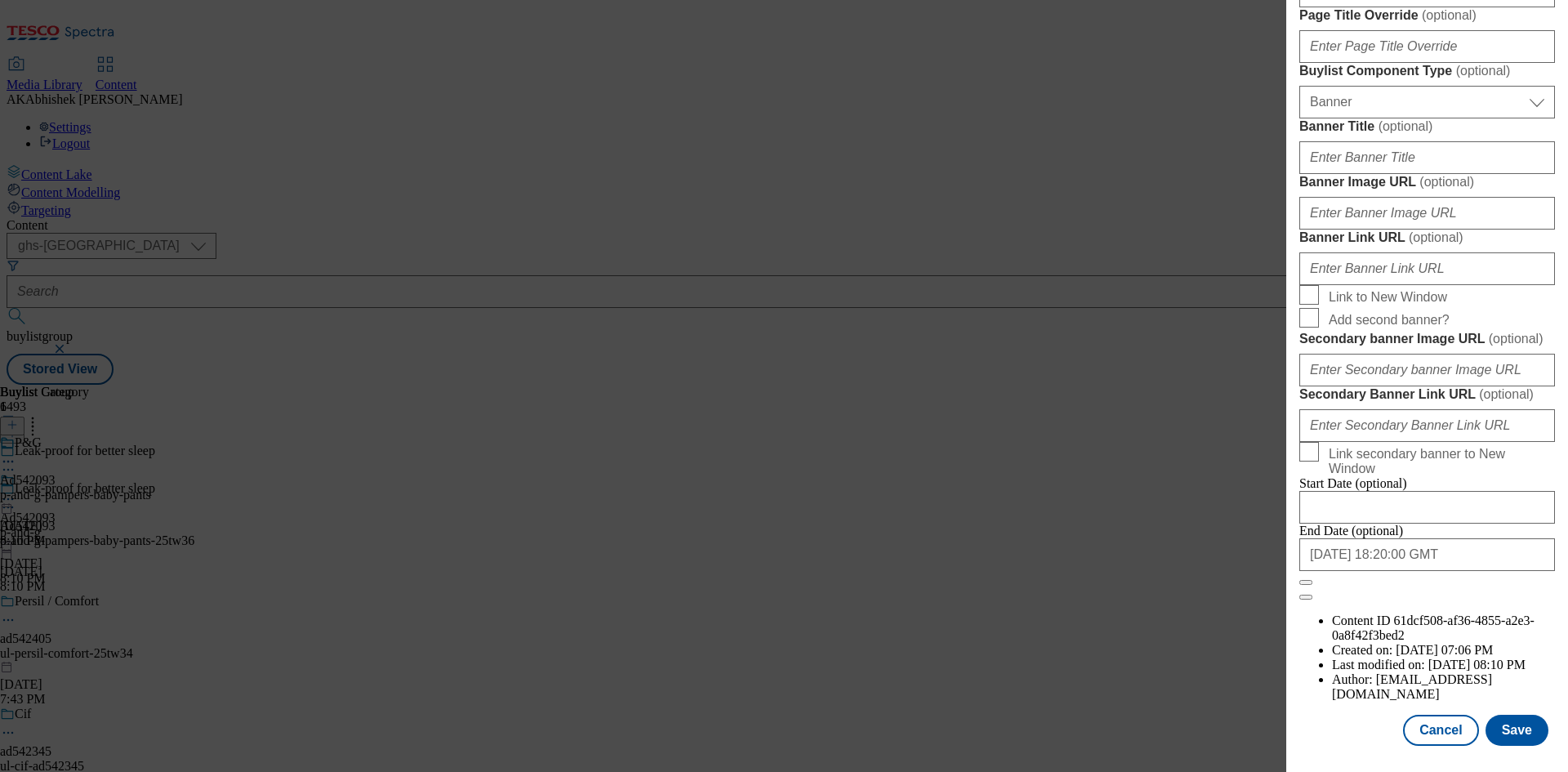
scroll to position [1604, 0]
type input "Pampers Baby Dry Size 4 Essential Pack 44 Nappies"
click at [1524, 735] on button "Save" at bounding box center [1517, 730] width 63 height 31
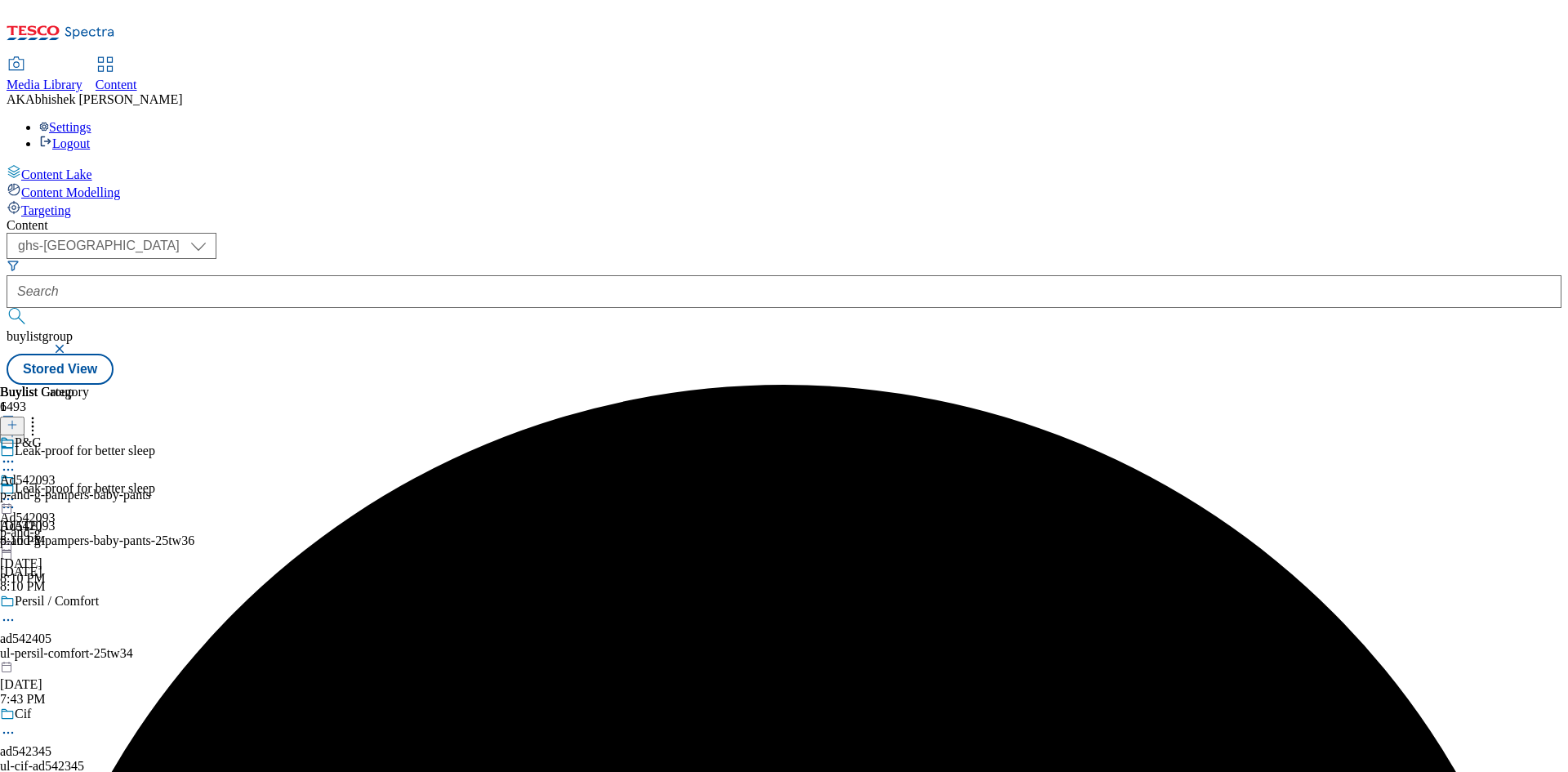
click at [16, 453] on icon at bounding box center [8, 461] width 16 height 16
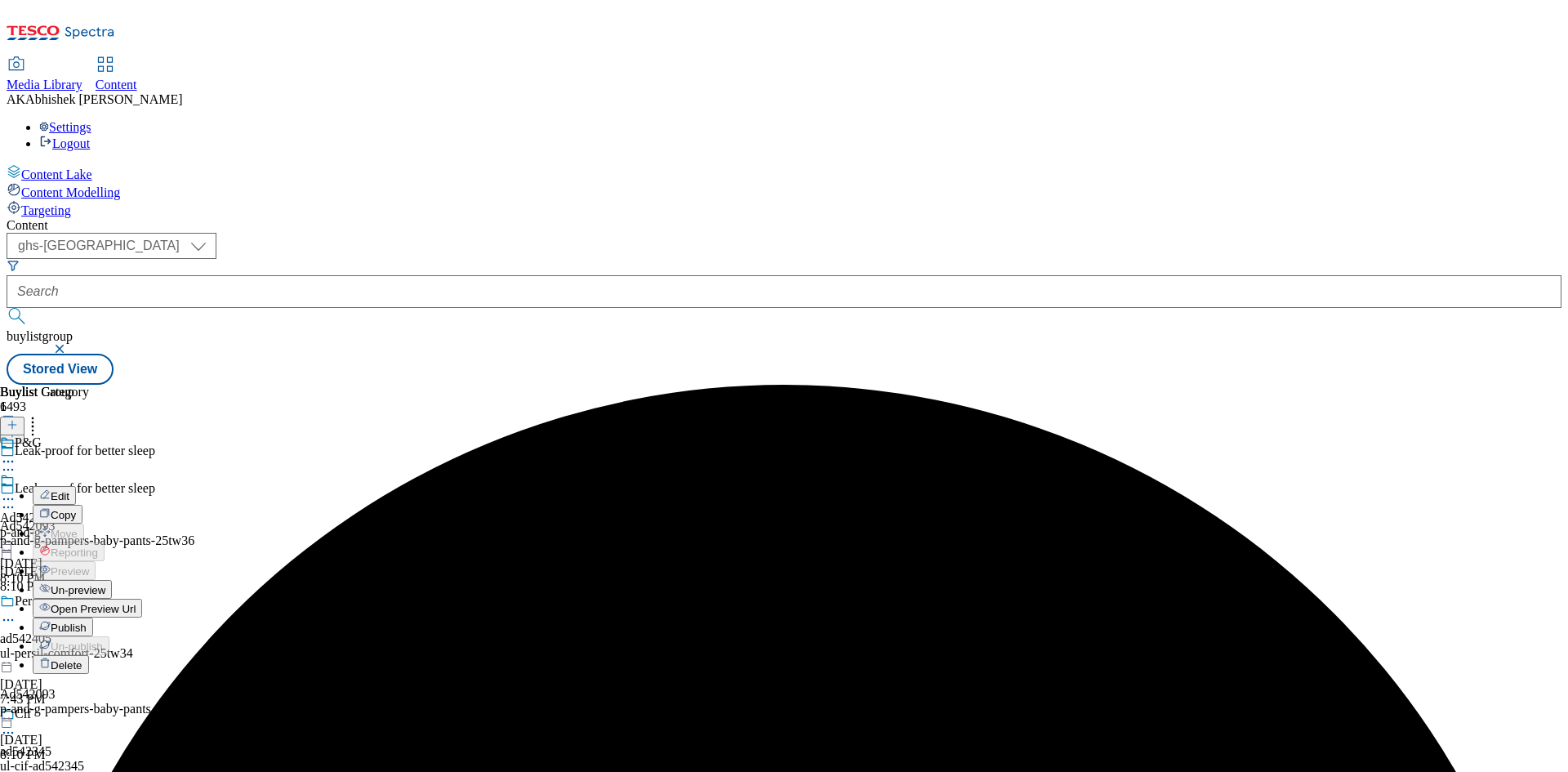
click at [69, 490] on span "Edit" at bounding box center [60, 496] width 19 height 12
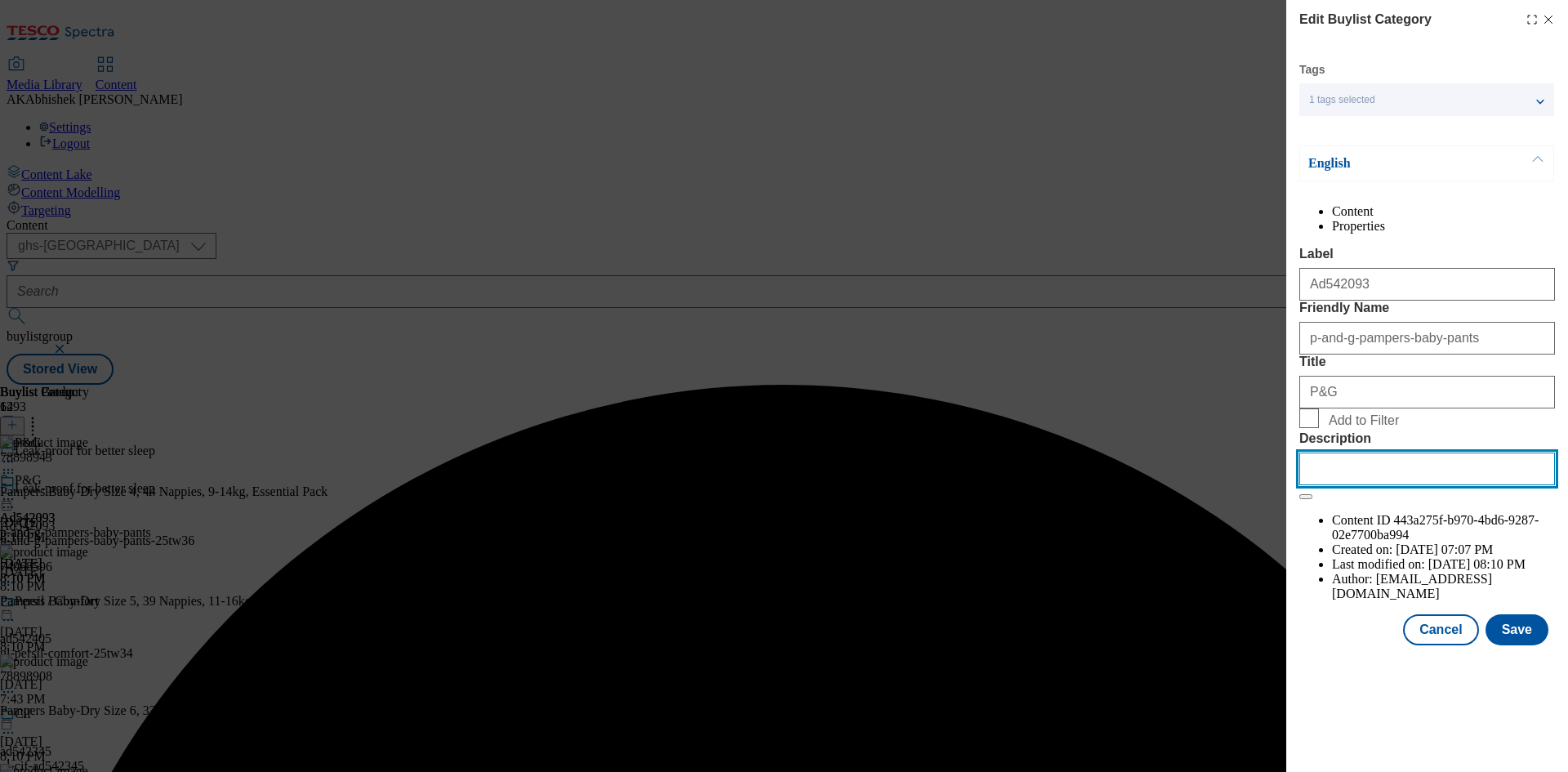
click at [1397, 485] on input "Description" at bounding box center [1427, 468] width 256 height 32
paste input "Pampers Baby Dry Size 4 Essential Pack 44 Nappies"
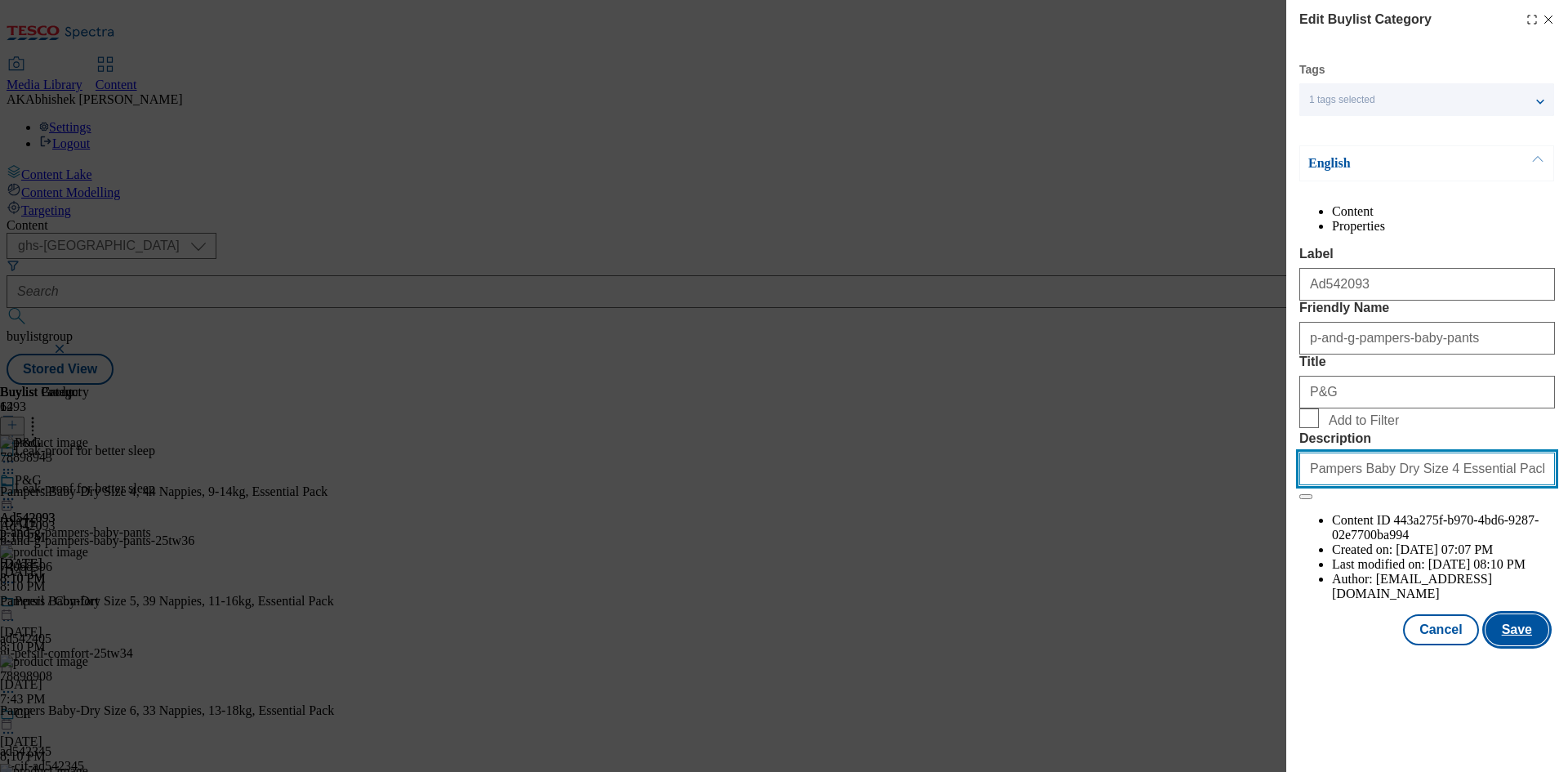
type input "Pampers Baby Dry Size 4 Essential Pack 44 Nappies"
click at [1528, 645] on button "Save" at bounding box center [1517, 630] width 63 height 31
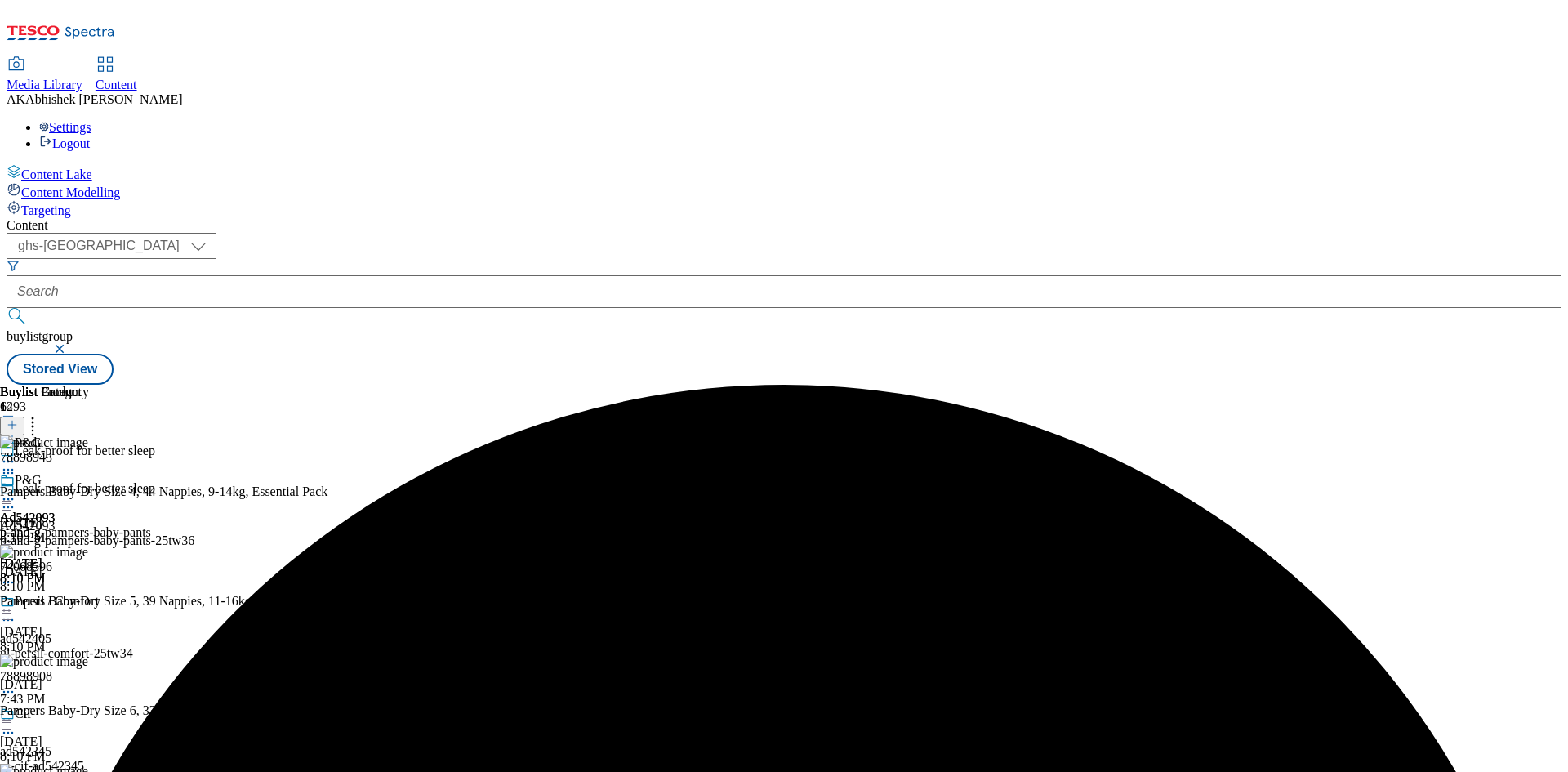
click at [16, 490] on icon at bounding box center [8, 498] width 16 height 16
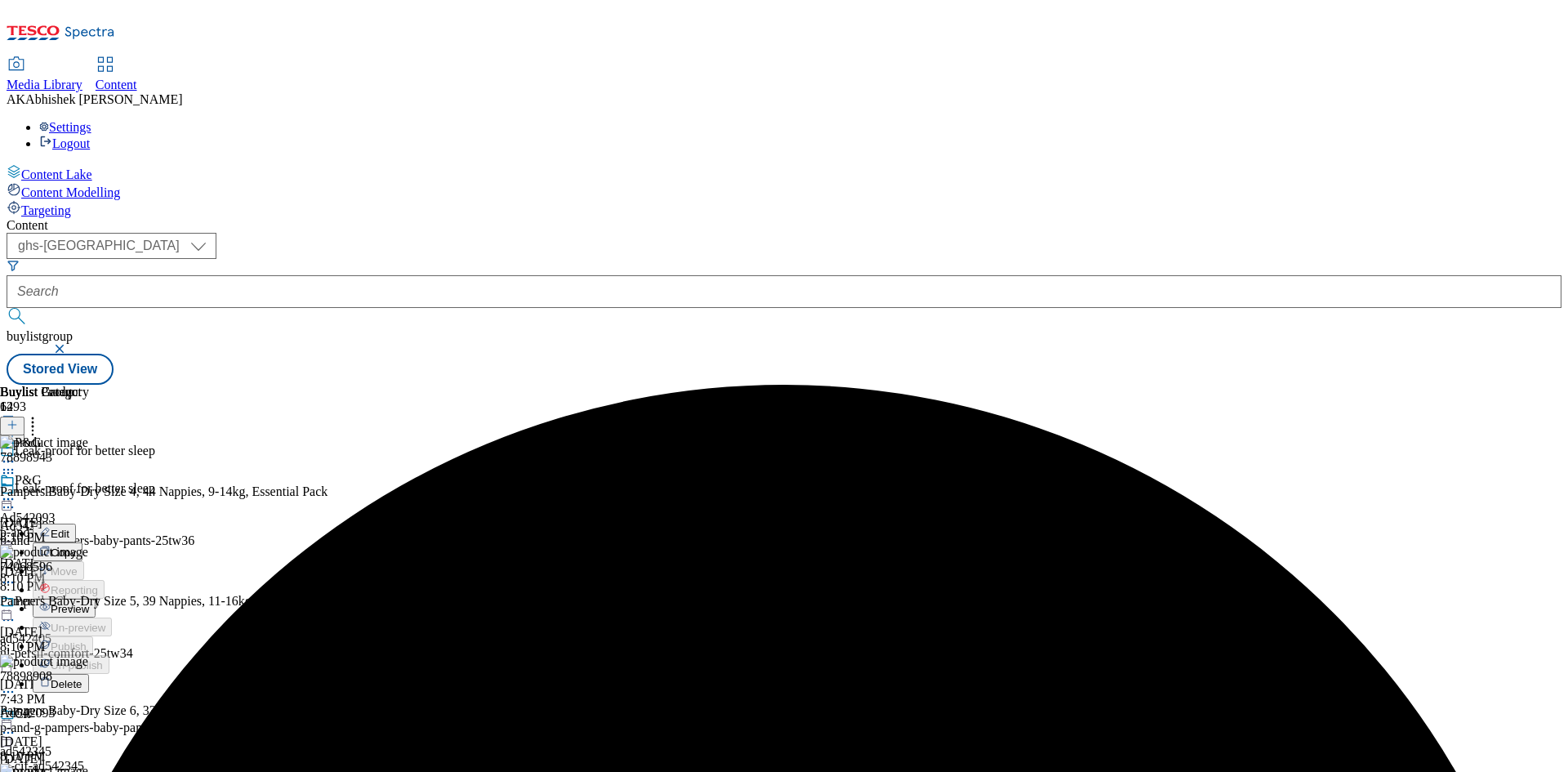
click at [89, 602] on span "Preview" at bounding box center [69, 608] width 38 height 12
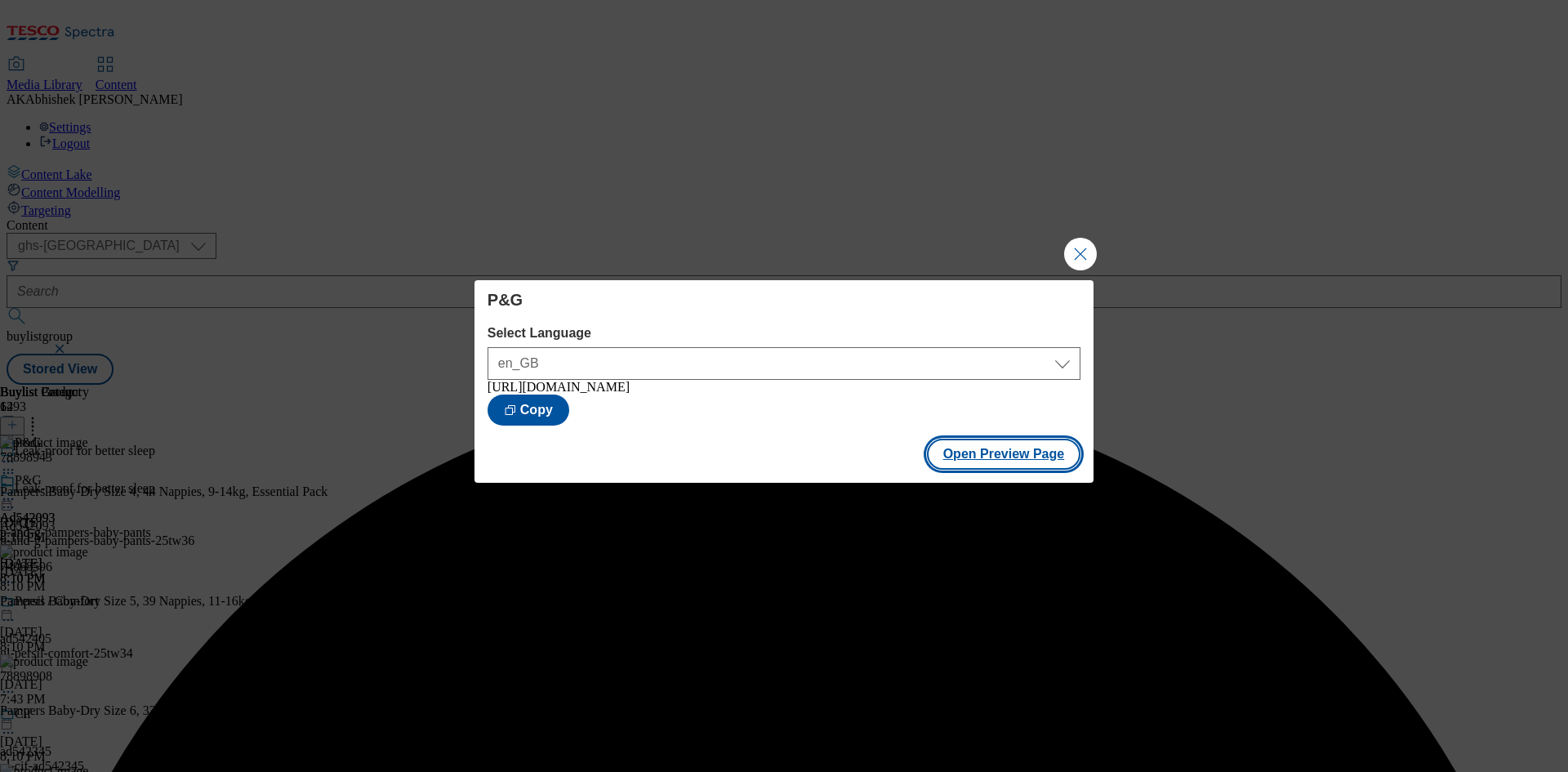
click at [1007, 466] on button "Open Preview Page" at bounding box center [1004, 454] width 154 height 31
click at [1089, 249] on button "Close Modal" at bounding box center [1080, 254] width 32 height 32
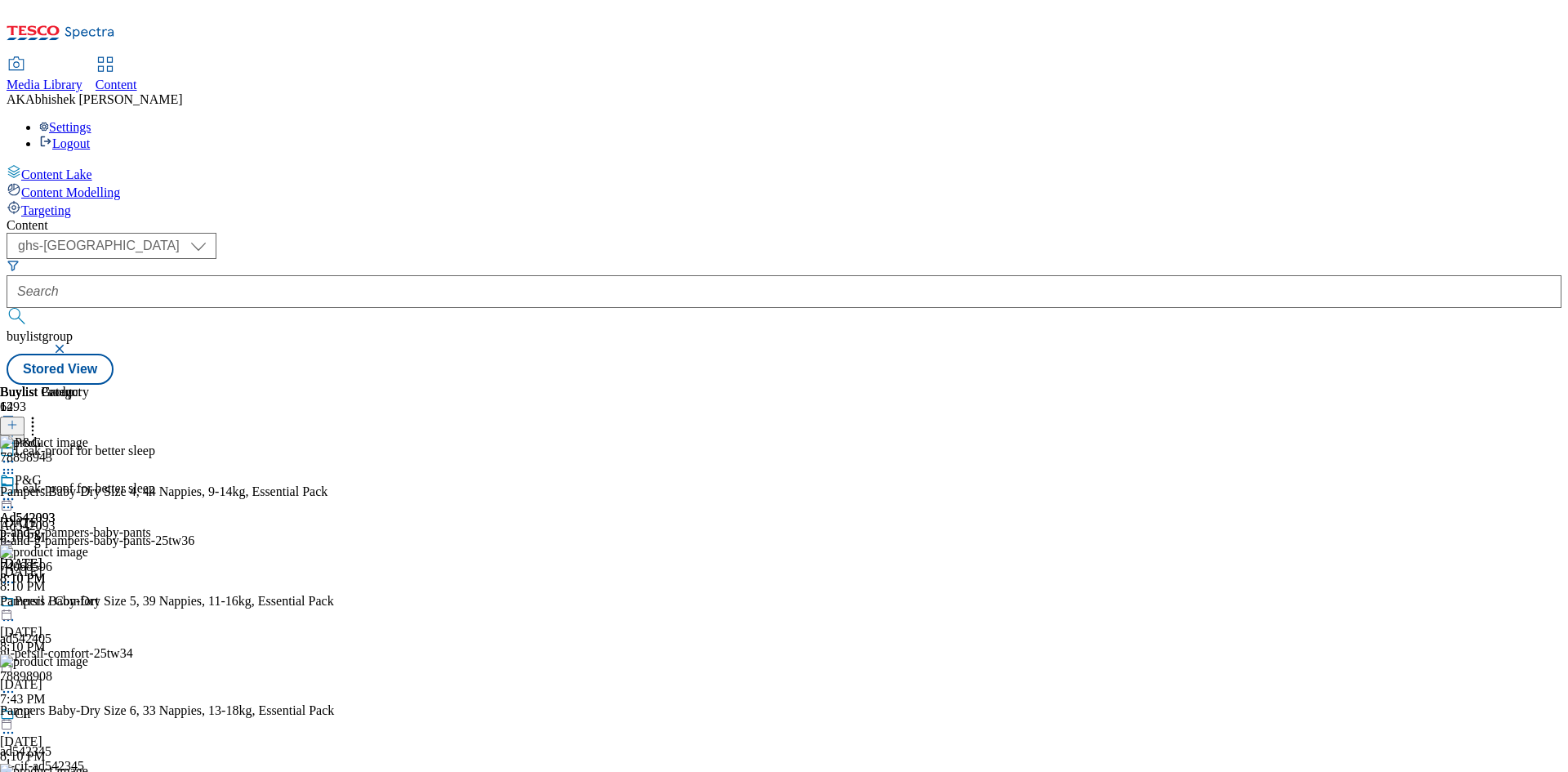
click at [16, 490] on icon at bounding box center [8, 498] width 16 height 16
click at [86, 659] on span "Publish" at bounding box center [68, 665] width 36 height 12
